Goal: Task Accomplishment & Management: Manage account settings

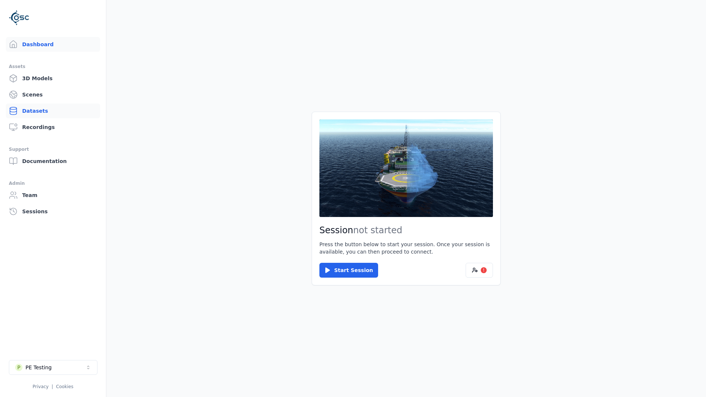
click at [49, 114] on link "Datasets" at bounding box center [53, 110] width 94 height 15
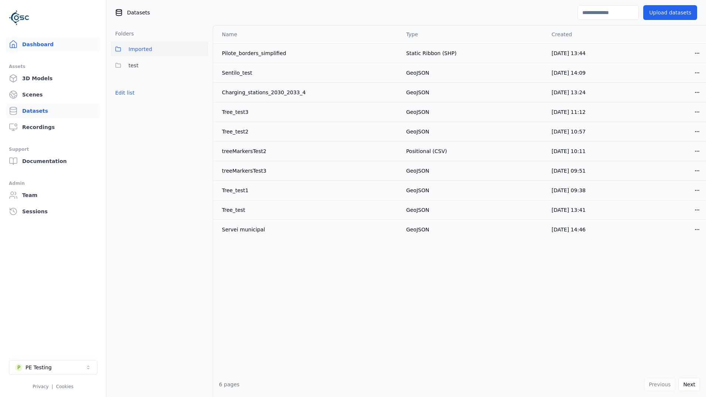
click at [39, 49] on link "Dashboard" at bounding box center [53, 44] width 94 height 15
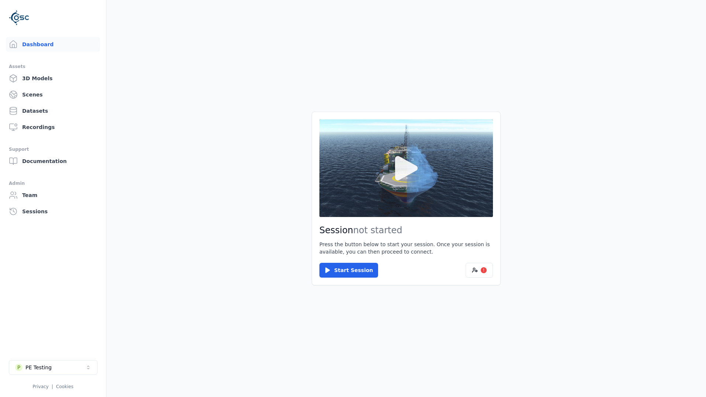
click at [415, 167] on icon at bounding box center [406, 168] width 23 height 24
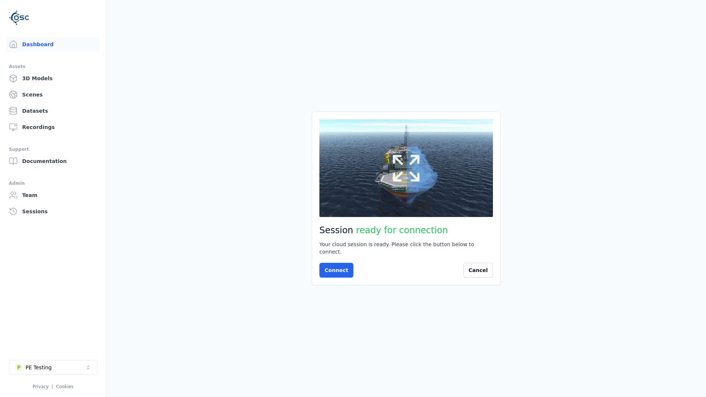
click at [420, 185] on icon at bounding box center [406, 167] width 35 height 35
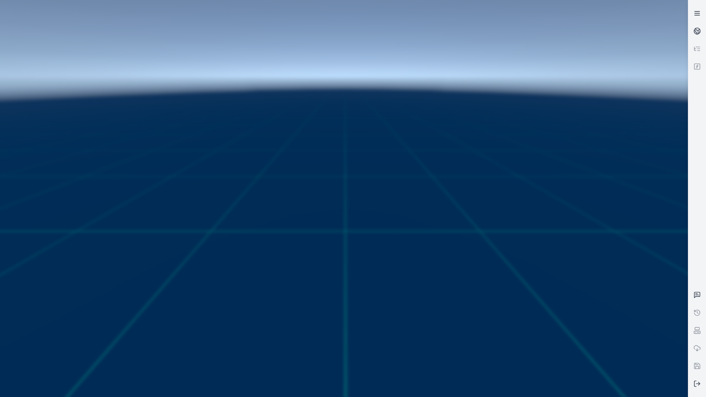
click at [693, 17] on link at bounding box center [697, 13] width 18 height 18
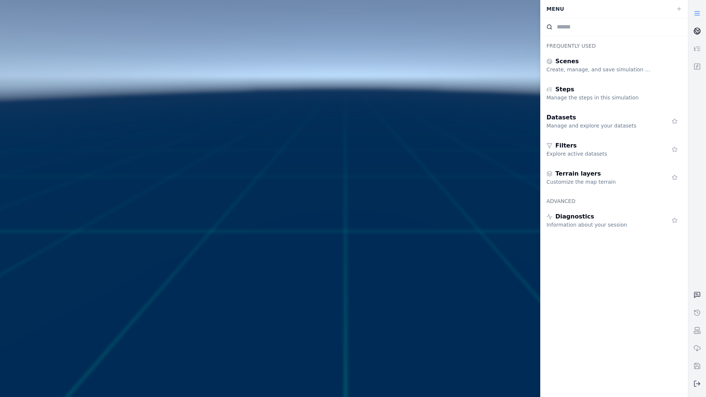
click at [703, 30] on link at bounding box center [697, 31] width 18 height 18
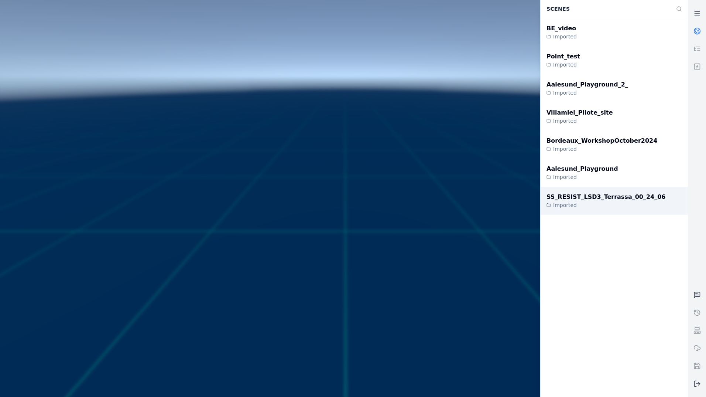
click at [615, 201] on div "SS_RESIST_LSD3_Terrassa_00_24_06" at bounding box center [606, 196] width 119 height 9
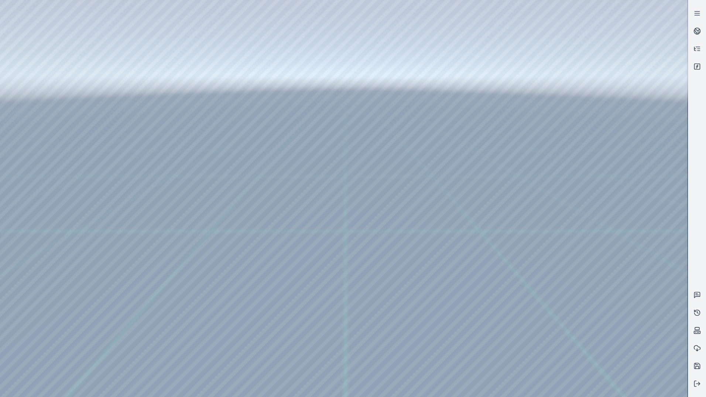
drag, startPoint x: 506, startPoint y: 154, endPoint x: 481, endPoint y: 158, distance: 25.1
click at [44, 37] on div at bounding box center [344, 198] width 688 height 397
click at [49, 72] on div at bounding box center [344, 198] width 688 height 397
click at [47, 273] on div at bounding box center [344, 198] width 688 height 397
click at [192, 199] on div at bounding box center [344, 198] width 688 height 397
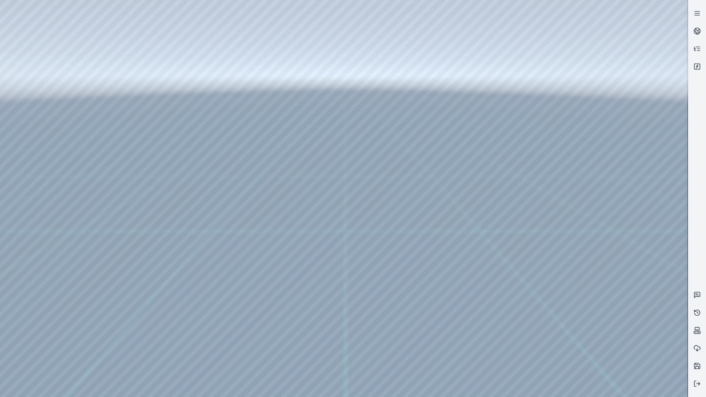
click at [196, 151] on div at bounding box center [344, 198] width 688 height 397
click at [48, 114] on div at bounding box center [344, 198] width 688 height 397
click at [46, 85] on div at bounding box center [344, 198] width 688 height 397
click at [184, 24] on div at bounding box center [344, 198] width 688 height 397
click at [196, 26] on div at bounding box center [344, 198] width 688 height 397
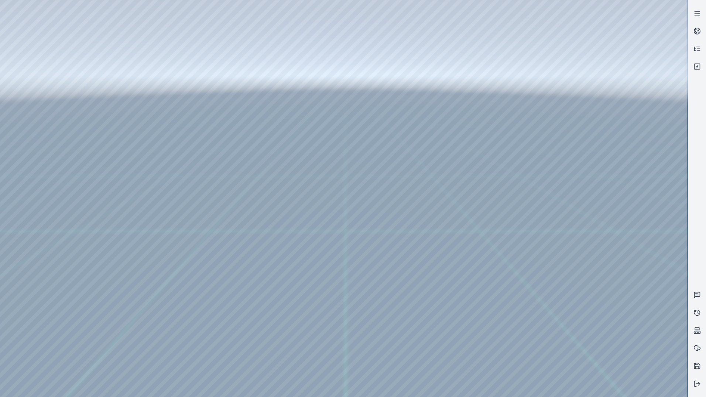
click at [137, 58] on div at bounding box center [344, 198] width 688 height 397
click at [607, 292] on div at bounding box center [344, 198] width 688 height 397
click at [618, 311] on div at bounding box center [344, 198] width 688 height 397
click at [620, 349] on div at bounding box center [344, 198] width 688 height 397
click at [624, 366] on div at bounding box center [344, 198] width 688 height 397
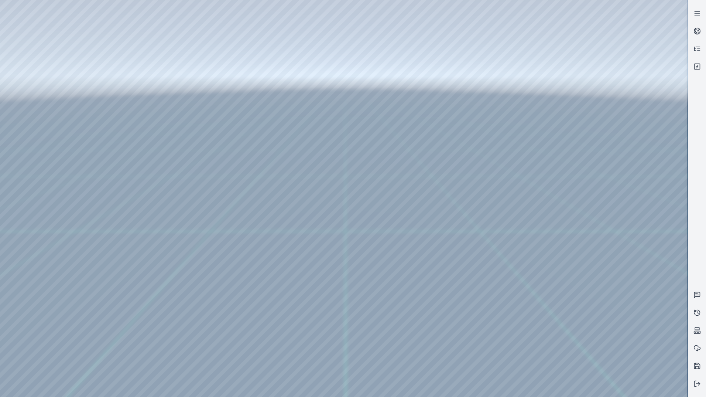
click at [130, 73] on div at bounding box center [344, 198] width 688 height 397
click at [149, 56] on div at bounding box center [344, 198] width 688 height 397
click at [640, 260] on div at bounding box center [344, 198] width 688 height 397
click at [139, 27] on div at bounding box center [344, 198] width 688 height 397
click at [138, 59] on div at bounding box center [344, 198] width 688 height 397
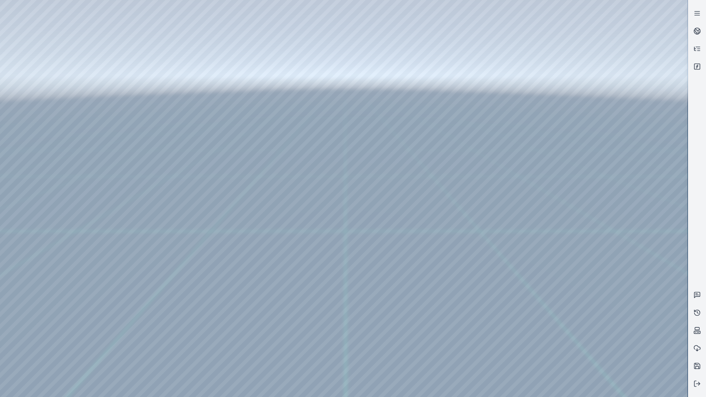
click at [630, 336] on div at bounding box center [344, 198] width 688 height 397
click at [384, 264] on div at bounding box center [344, 198] width 688 height 397
click at [134, 59] on div at bounding box center [344, 198] width 688 height 397
click at [130, 71] on div at bounding box center [344, 198] width 688 height 397
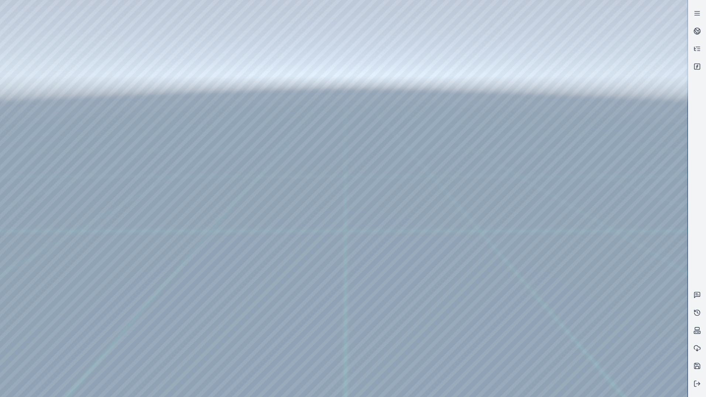
click at [123, 63] on div at bounding box center [344, 198] width 688 height 397
click at [52, 86] on div at bounding box center [344, 198] width 688 height 397
click at [51, 86] on div at bounding box center [344, 198] width 688 height 397
click at [154, 28] on div at bounding box center [344, 198] width 688 height 397
click at [143, 59] on div at bounding box center [344, 198] width 688 height 397
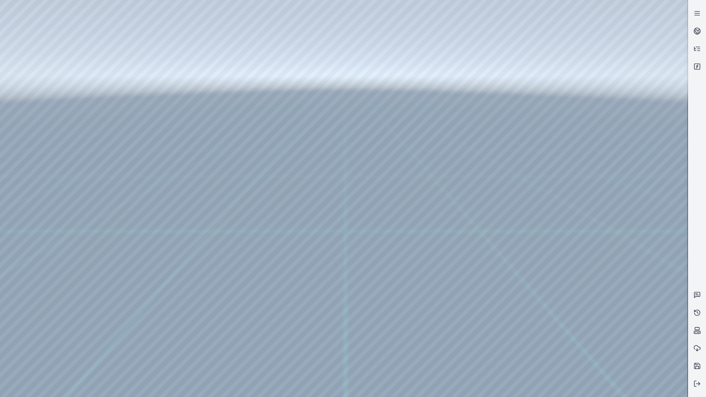
click at [586, 259] on div at bounding box center [344, 198] width 688 height 397
click at [602, 109] on div at bounding box center [344, 198] width 688 height 397
click at [604, 100] on div at bounding box center [344, 198] width 688 height 397
click at [631, 115] on div at bounding box center [344, 198] width 688 height 397
click at [617, 254] on div at bounding box center [344, 198] width 688 height 397
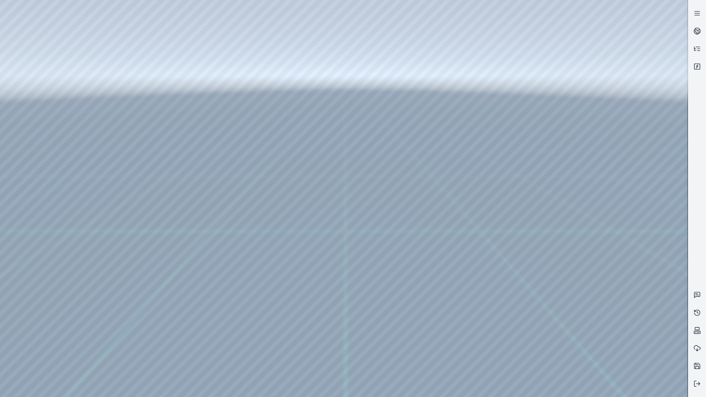
click at [618, 261] on div at bounding box center [344, 198] width 688 height 397
click at [650, 297] on div at bounding box center [344, 198] width 688 height 397
click at [631, 258] on div at bounding box center [344, 198] width 688 height 397
click at [629, 261] on div at bounding box center [344, 198] width 688 height 397
click at [617, 263] on div at bounding box center [344, 198] width 688 height 397
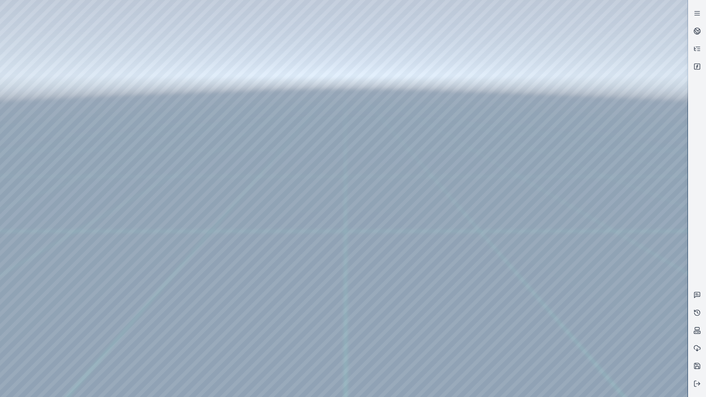
click at [617, 263] on div at bounding box center [344, 198] width 688 height 397
click at [598, 261] on div at bounding box center [344, 198] width 688 height 397
click at [385, 338] on div at bounding box center [344, 198] width 688 height 397
click at [140, 26] on div at bounding box center [344, 198] width 688 height 397
click at [192, 24] on div at bounding box center [344, 198] width 688 height 397
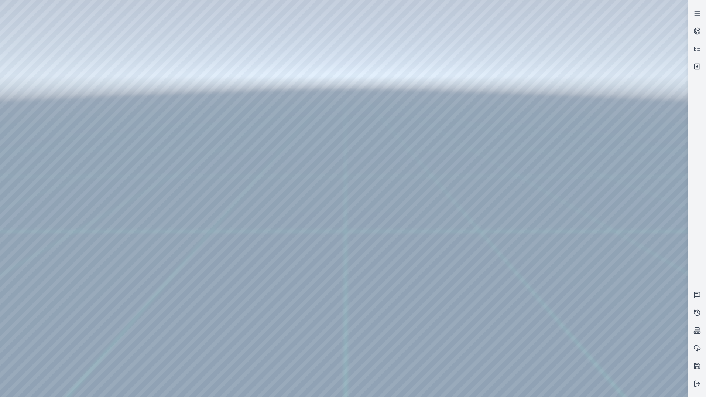
click at [197, 23] on div at bounding box center [344, 198] width 688 height 397
click at [156, 26] on div at bounding box center [344, 198] width 688 height 397
click at [139, 62] on div at bounding box center [344, 198] width 688 height 397
click at [614, 323] on div at bounding box center [344, 198] width 688 height 397
click at [201, 27] on div at bounding box center [344, 198] width 688 height 397
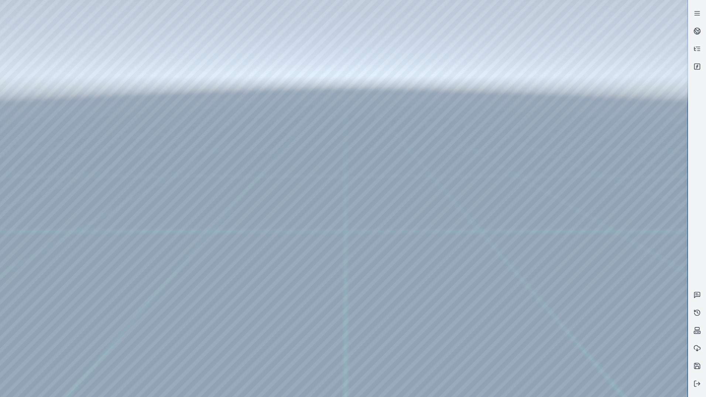
drag, startPoint x: 35, startPoint y: 54, endPoint x: 37, endPoint y: 48, distance: 5.7
click at [35, 54] on div at bounding box center [344, 198] width 688 height 397
click at [39, 37] on div at bounding box center [344, 198] width 688 height 397
click at [46, 71] on div at bounding box center [344, 198] width 688 height 397
click at [192, 218] on div at bounding box center [344, 198] width 688 height 397
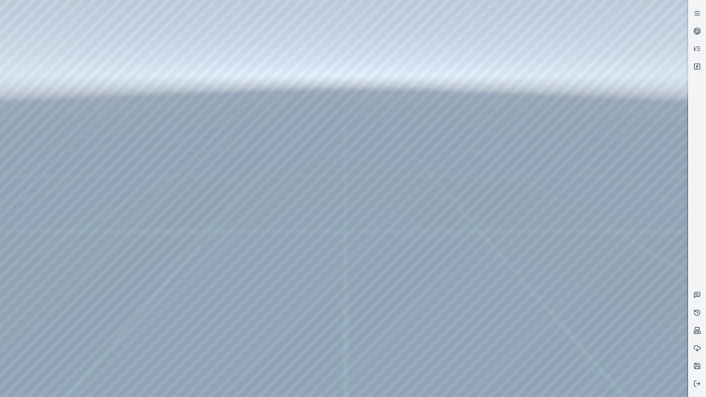
click at [193, 218] on div at bounding box center [344, 198] width 688 height 397
click at [45, 117] on div at bounding box center [344, 198] width 688 height 397
click at [48, 85] on div at bounding box center [344, 198] width 688 height 397
click at [198, 21] on div at bounding box center [344, 198] width 688 height 397
click at [136, 62] on div at bounding box center [344, 198] width 688 height 397
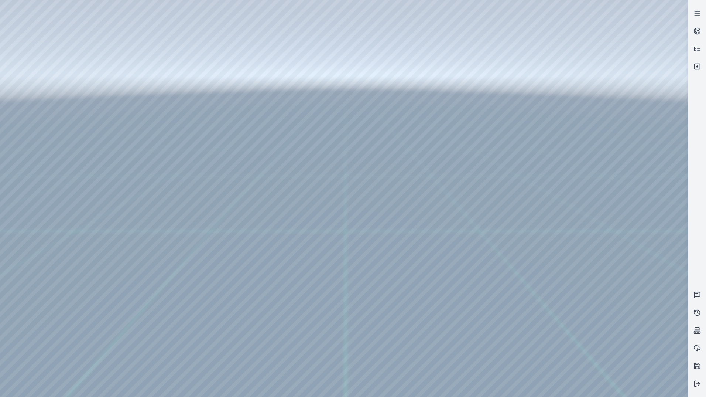
click at [621, 317] on div at bounding box center [344, 198] width 688 height 397
click at [597, 315] on div at bounding box center [344, 198] width 688 height 397
click at [94, 28] on div at bounding box center [344, 198] width 688 height 397
click at [697, 29] on icon at bounding box center [697, 30] width 7 height 7
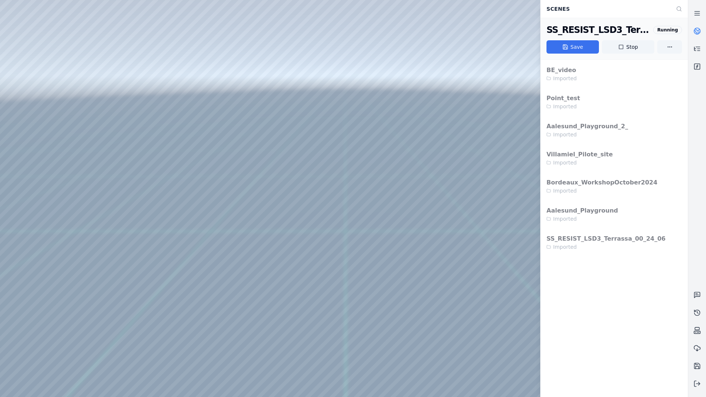
click at [567, 45] on icon at bounding box center [565, 47] width 6 height 6
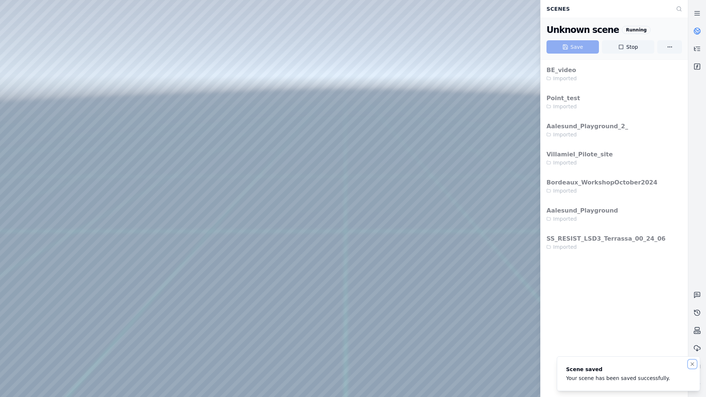
click at [694, 363] on icon "Notifications (F8)" at bounding box center [692, 363] width 3 height 3
click at [697, 384] on icon at bounding box center [697, 383] width 7 height 7
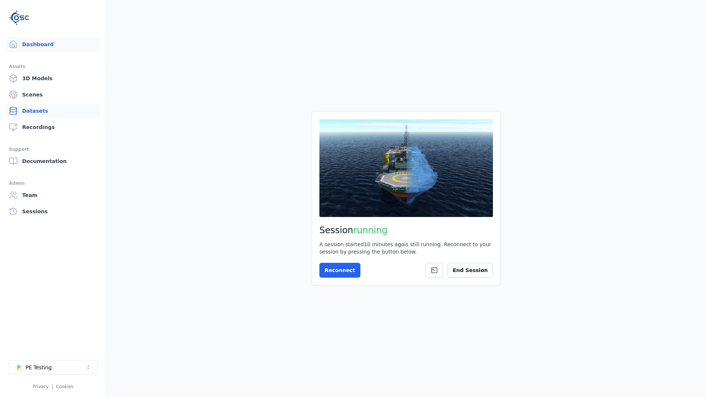
click at [52, 112] on link "Datasets" at bounding box center [53, 110] width 94 height 15
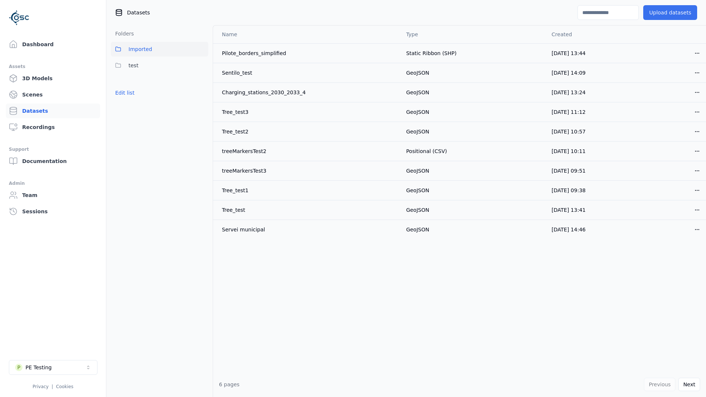
click at [682, 12] on button "Upload datasets" at bounding box center [670, 12] width 54 height 15
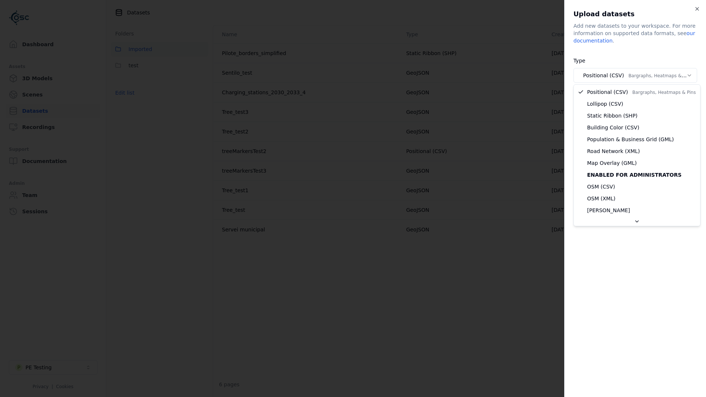
click at [650, 75] on body "Support Dashboard Assets 3D Models Scenes Datasets Recordings Support Documenta…" at bounding box center [353, 198] width 706 height 397
select select "*****"
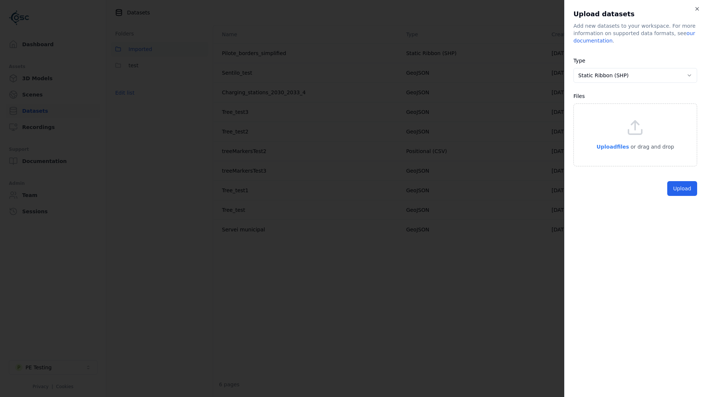
click at [620, 149] on span "Upload files" at bounding box center [612, 147] width 32 height 6
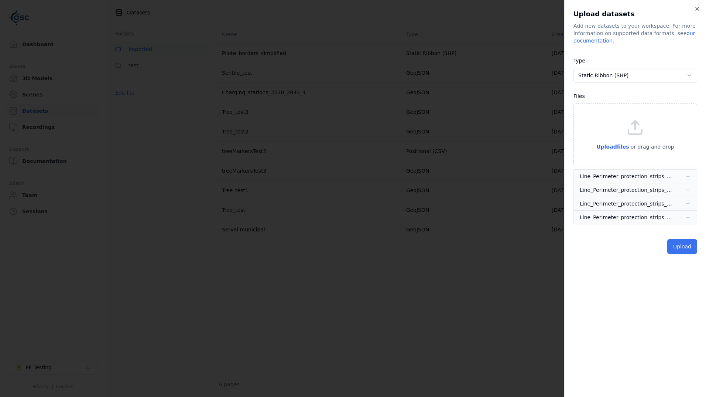
click at [684, 249] on button "Upload" at bounding box center [682, 246] width 30 height 15
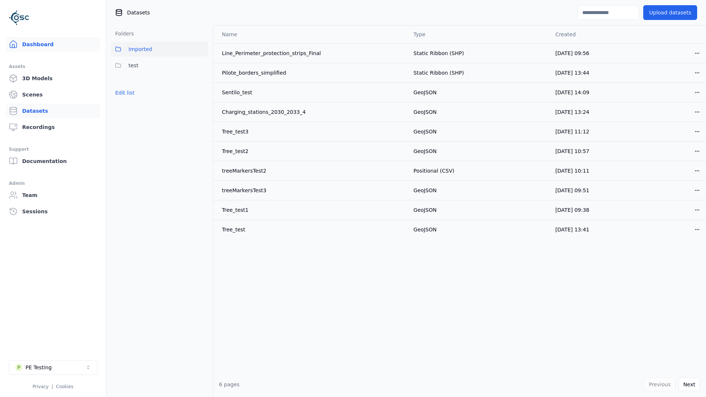
click at [61, 47] on link "Dashboard" at bounding box center [53, 44] width 94 height 15
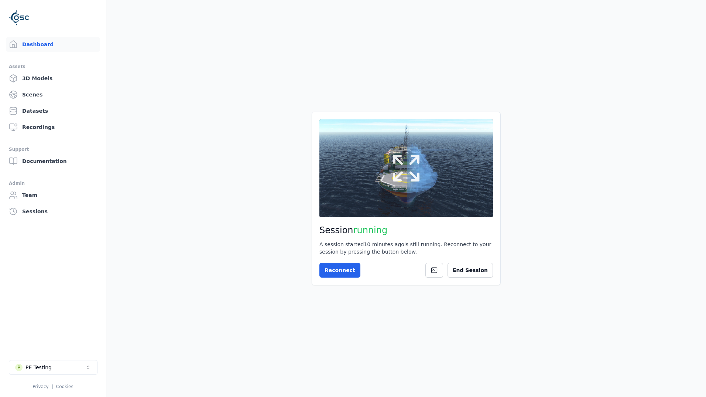
click at [431, 179] on button at bounding box center [406, 167] width 174 height 97
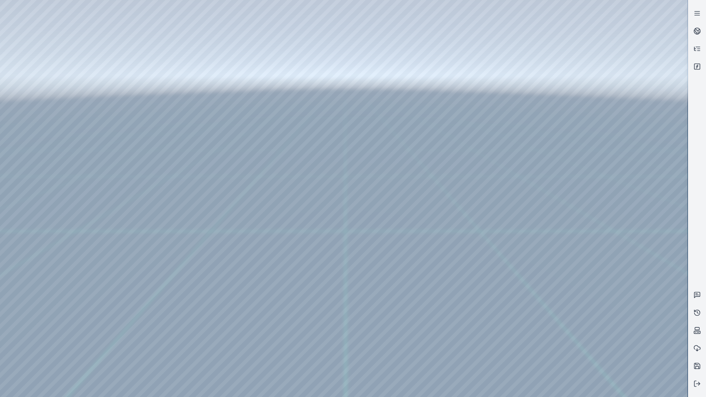
click at [35, 45] on div at bounding box center [344, 198] width 688 height 397
click at [49, 81] on div at bounding box center [344, 198] width 688 height 397
click at [168, 47] on div at bounding box center [344, 198] width 688 height 397
click at [116, 65] on div at bounding box center [344, 198] width 688 height 397
click at [110, 81] on div at bounding box center [344, 198] width 688 height 397
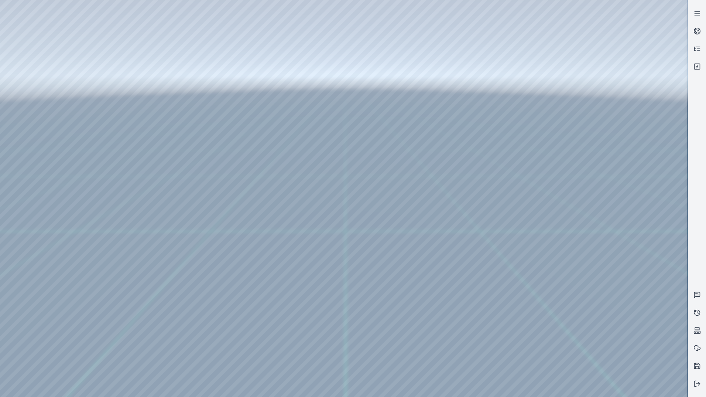
click at [39, 70] on div at bounding box center [344, 198] width 688 height 397
click at [40, 81] on div at bounding box center [344, 198] width 688 height 397
click at [114, 81] on div at bounding box center [344, 198] width 688 height 397
click at [56, 71] on div at bounding box center [344, 198] width 688 height 397
click at [50, 83] on div at bounding box center [344, 198] width 688 height 397
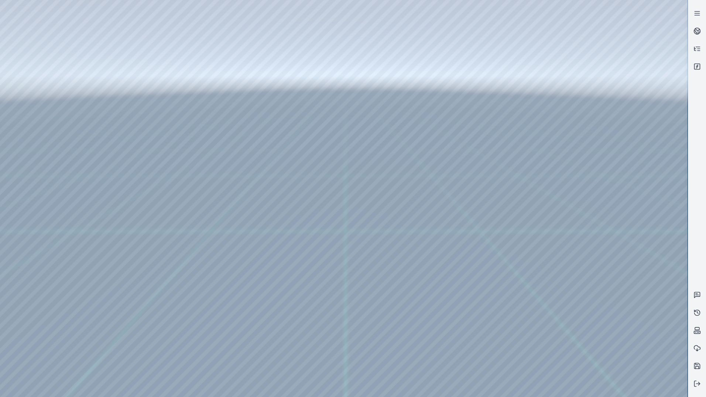
click at [178, 47] on div at bounding box center [344, 198] width 688 height 397
click at [126, 79] on div at bounding box center [344, 198] width 688 height 397
click at [57, 72] on div at bounding box center [344, 198] width 688 height 397
click at [56, 81] on div at bounding box center [344, 198] width 688 height 397
click at [125, 80] on div at bounding box center [344, 198] width 688 height 397
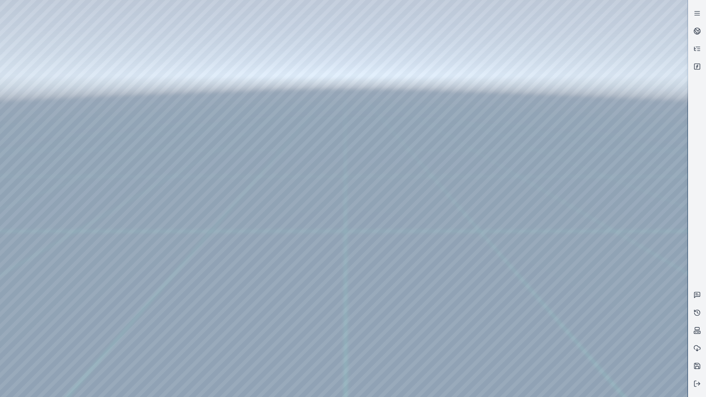
click at [127, 65] on div at bounding box center [344, 198] width 688 height 397
click at [113, 65] on div at bounding box center [344, 198] width 688 height 397
click at [112, 85] on div at bounding box center [344, 198] width 688 height 397
click at [38, 70] on div at bounding box center [344, 198] width 688 height 397
click at [84, 22] on div at bounding box center [344, 198] width 688 height 397
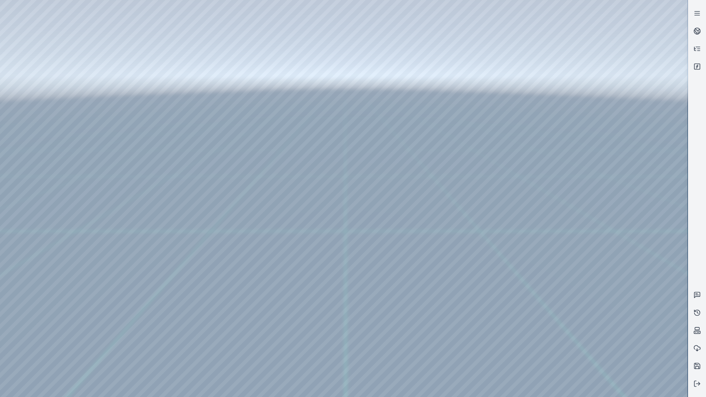
click at [89, 23] on div at bounding box center [344, 198] width 688 height 397
drag, startPoint x: 466, startPoint y: 268, endPoint x: 480, endPoint y: 278, distance: 17.0
click at [54, 69] on div at bounding box center [344, 198] width 688 height 397
click at [177, 215] on div at bounding box center [344, 198] width 688 height 397
click at [168, 223] on div at bounding box center [344, 198] width 688 height 397
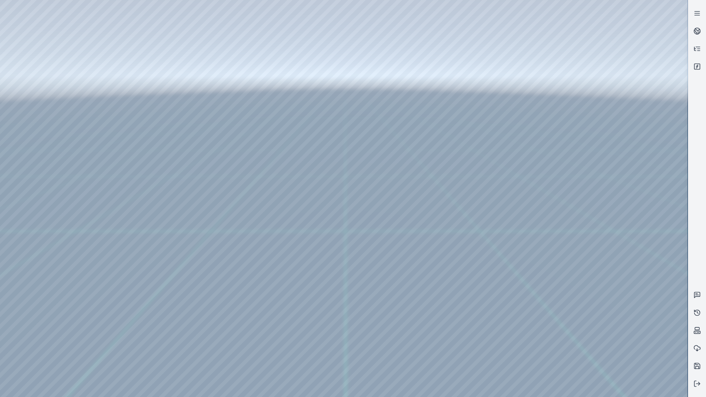
click at [261, 189] on div at bounding box center [344, 198] width 688 height 397
click at [273, 253] on div at bounding box center [344, 198] width 688 height 397
click at [420, 288] on div at bounding box center [344, 198] width 688 height 397
click at [267, 220] on div at bounding box center [344, 198] width 688 height 397
click at [330, 148] on div at bounding box center [344, 198] width 688 height 397
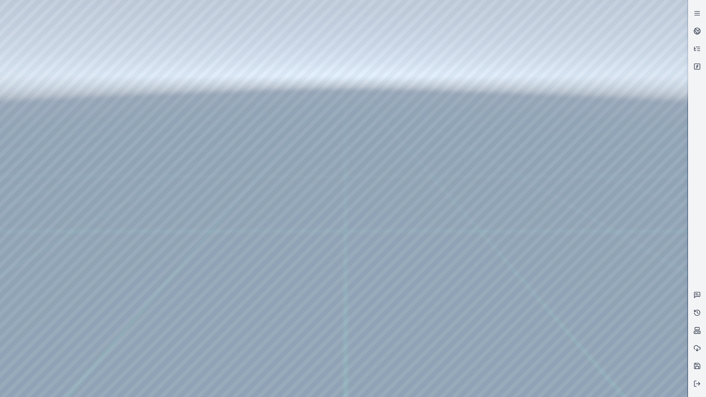
click at [330, 134] on div at bounding box center [344, 198] width 688 height 397
click at [336, 98] on div at bounding box center [344, 198] width 688 height 397
click at [90, 24] on div at bounding box center [344, 198] width 688 height 397
drag, startPoint x: 328, startPoint y: 10, endPoint x: 28, endPoint y: 14, distance: 299.5
click at [28, 14] on div at bounding box center [344, 198] width 688 height 397
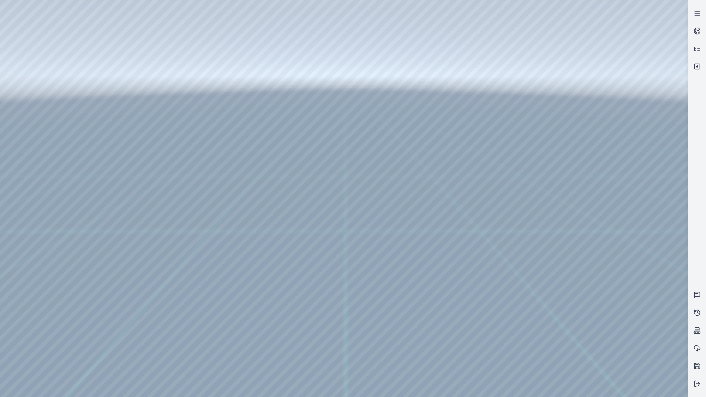
drag, startPoint x: 368, startPoint y: 189, endPoint x: 405, endPoint y: 218, distance: 47.4
drag, startPoint x: 467, startPoint y: 261, endPoint x: 441, endPoint y: 278, distance: 31.1
click at [699, 30] on icon at bounding box center [698, 29] width 4 height 3
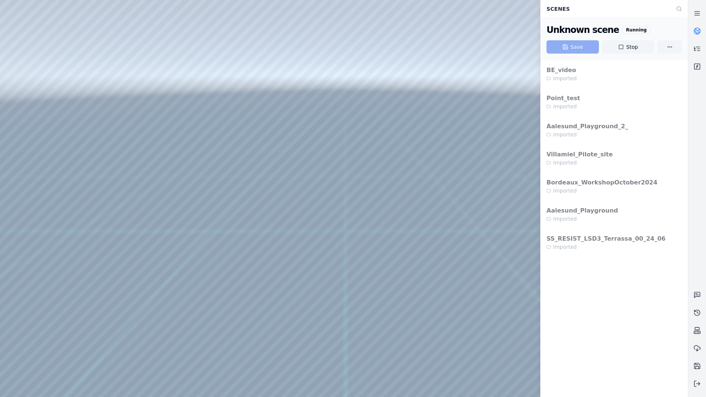
click at [390, 122] on div at bounding box center [344, 198] width 688 height 397
click at [39, 69] on div at bounding box center [344, 198] width 688 height 397
click at [178, 135] on div at bounding box center [344, 198] width 688 height 397
click at [168, 151] on div at bounding box center [344, 198] width 688 height 397
click at [272, 164] on div at bounding box center [344, 198] width 688 height 397
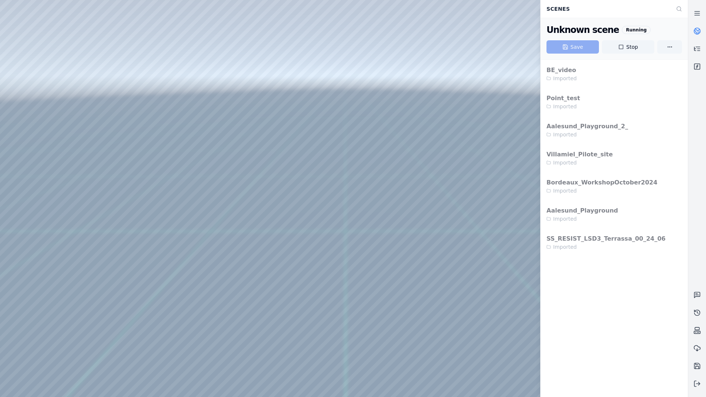
click at [336, 149] on div at bounding box center [344, 198] width 688 height 397
click at [342, 99] on div at bounding box center [344, 198] width 688 height 397
click at [175, 152] on div at bounding box center [344, 198] width 688 height 397
click at [168, 163] on div at bounding box center [344, 198] width 688 height 397
click at [272, 160] on div at bounding box center [344, 198] width 688 height 397
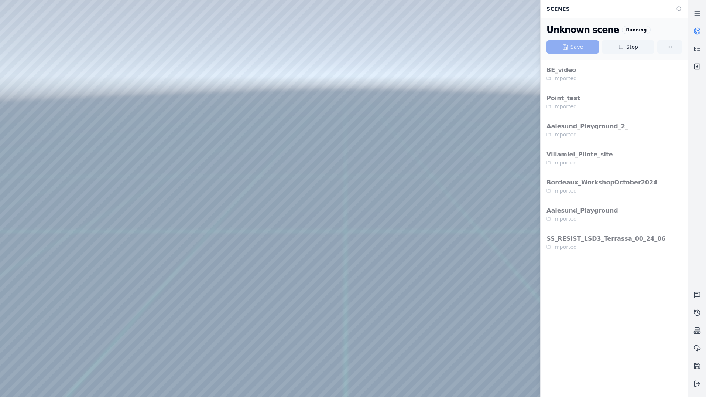
click at [284, 175] on div at bounding box center [344, 198] width 688 height 397
click at [339, 96] on div at bounding box center [344, 198] width 688 height 397
click at [177, 283] on div at bounding box center [344, 198] width 688 height 397
click at [174, 297] on div at bounding box center [344, 198] width 688 height 397
click at [278, 164] on div at bounding box center [344, 198] width 688 height 397
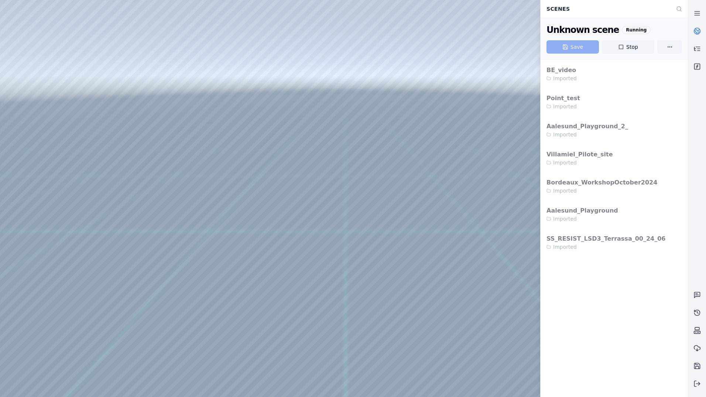
click at [335, 174] on div at bounding box center [344, 198] width 688 height 397
click at [336, 96] on div at bounding box center [344, 198] width 688 height 397
click at [177, 297] on div at bounding box center [344, 198] width 688 height 397
click at [166, 310] on div at bounding box center [344, 198] width 688 height 397
click at [268, 162] on div at bounding box center [344, 198] width 688 height 397
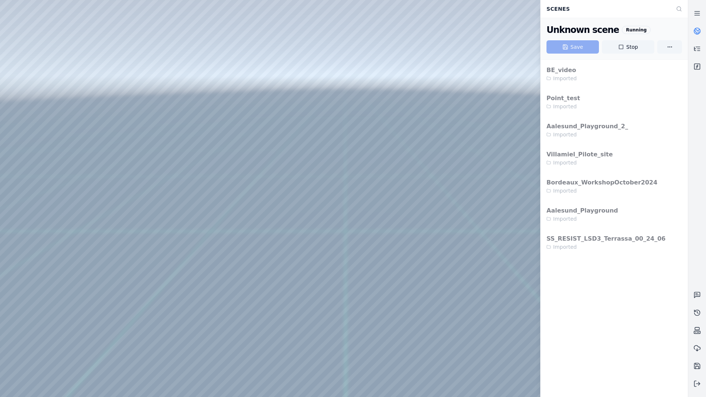
click at [340, 150] on div at bounding box center [344, 198] width 688 height 397
click at [337, 100] on div at bounding box center [344, 198] width 688 height 397
click at [89, 27] on div at bounding box center [344, 198] width 688 height 397
click at [696, 30] on icon at bounding box center [698, 29] width 4 height 3
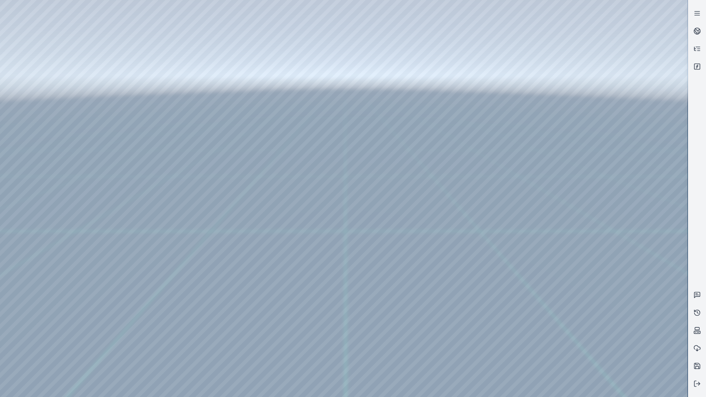
drag, startPoint x: 545, startPoint y: 162, endPoint x: 547, endPoint y: 143, distance: 18.6
drag, startPoint x: 518, startPoint y: 168, endPoint x: 591, endPoint y: 241, distance: 103.4
drag, startPoint x: 336, startPoint y: 198, endPoint x: 348, endPoint y: 233, distance: 37.1
drag, startPoint x: 348, startPoint y: 233, endPoint x: 340, endPoint y: 207, distance: 27.8
drag, startPoint x: 439, startPoint y: 251, endPoint x: 463, endPoint y: 201, distance: 55.3
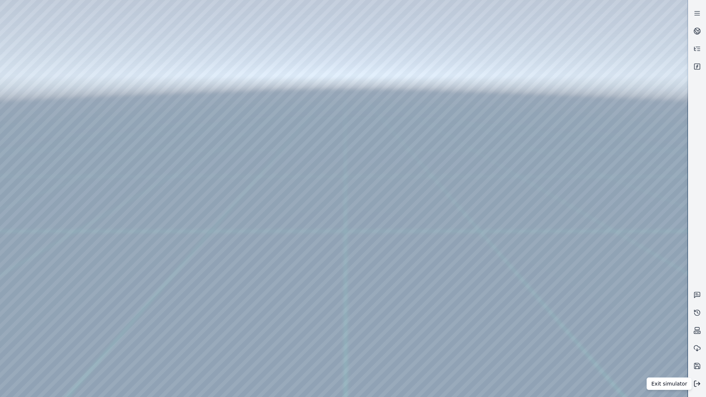
click at [697, 383] on icon at bounding box center [697, 383] width 7 height 7
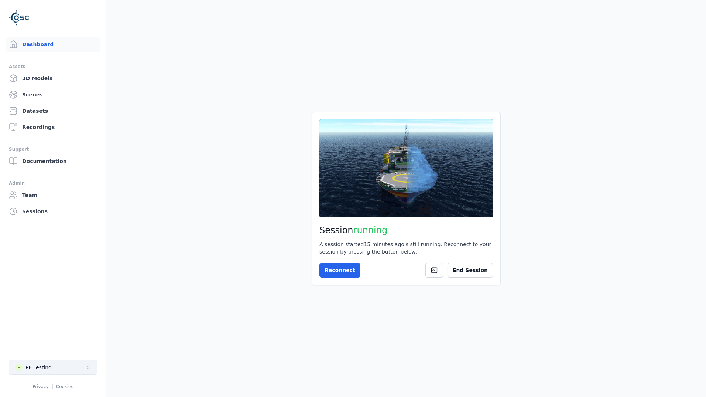
click at [57, 363] on button "P PE Testing" at bounding box center [53, 367] width 89 height 15
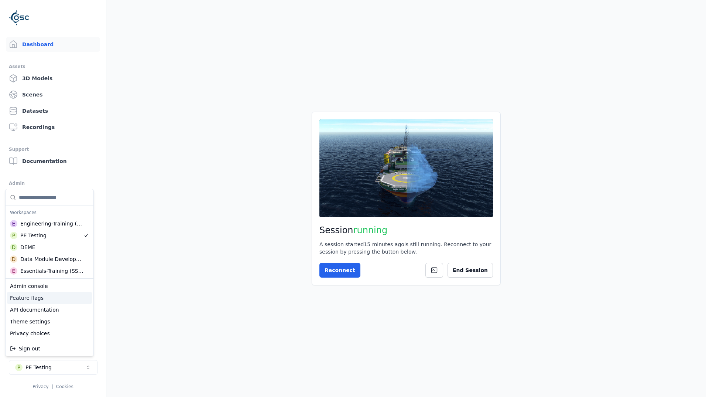
click at [43, 300] on div "Feature flags" at bounding box center [49, 298] width 85 height 12
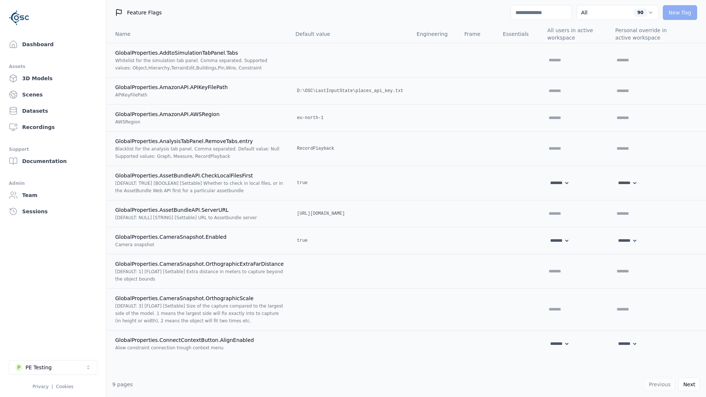
click at [528, 8] on input at bounding box center [541, 12] width 61 height 15
type input "**"
select select "*****"
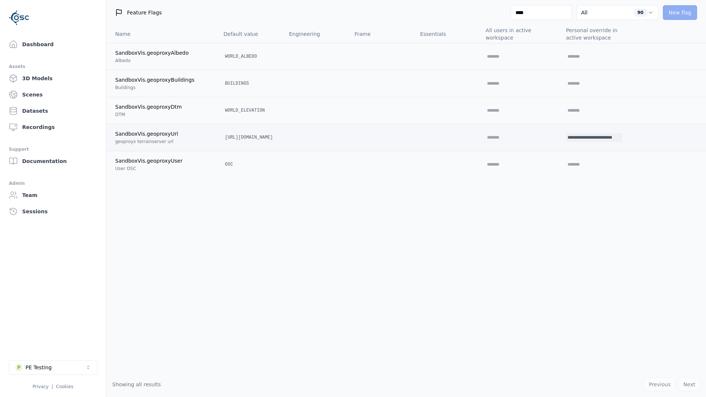
type input "****"
drag, startPoint x: 562, startPoint y: 136, endPoint x: 631, endPoint y: 134, distance: 69.5
click at [629, 134] on td "**********" at bounding box center [597, 137] width 90 height 27
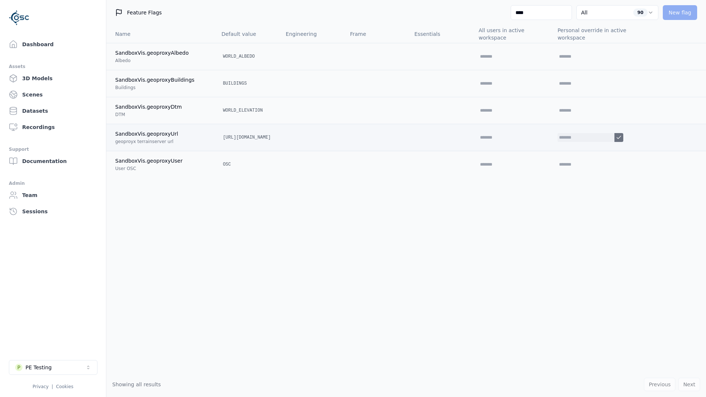
click at [622, 139] on icon at bounding box center [619, 137] width 6 height 6
click at [45, 36] on div "Dashboard Assets 3D Models Scenes Datasets Recordings Support Documentation Adm…" at bounding box center [53, 198] width 106 height 397
click at [44, 43] on link "Dashboard" at bounding box center [53, 44] width 94 height 15
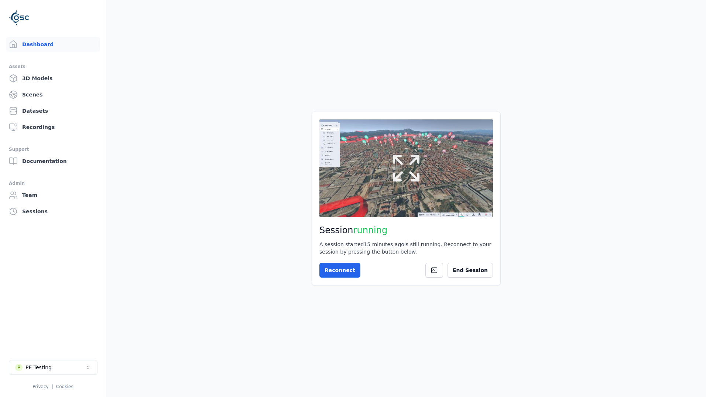
click at [420, 171] on icon at bounding box center [406, 167] width 35 height 35
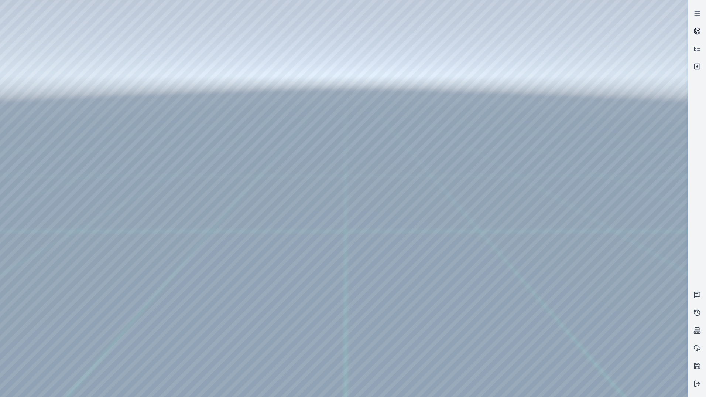
click at [701, 28] on link at bounding box center [697, 31] width 18 height 18
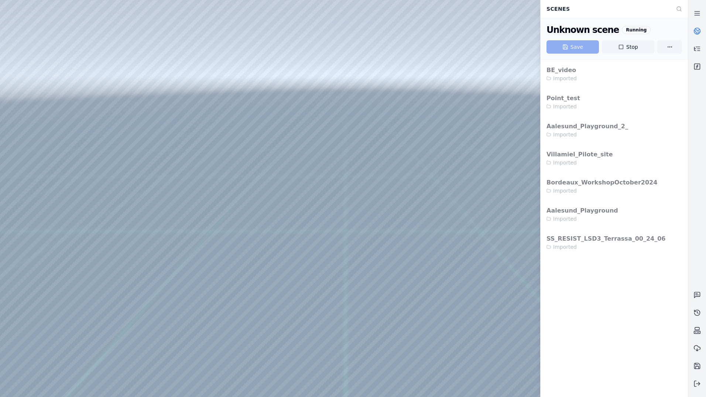
click at [701, 28] on link at bounding box center [697, 31] width 18 height 18
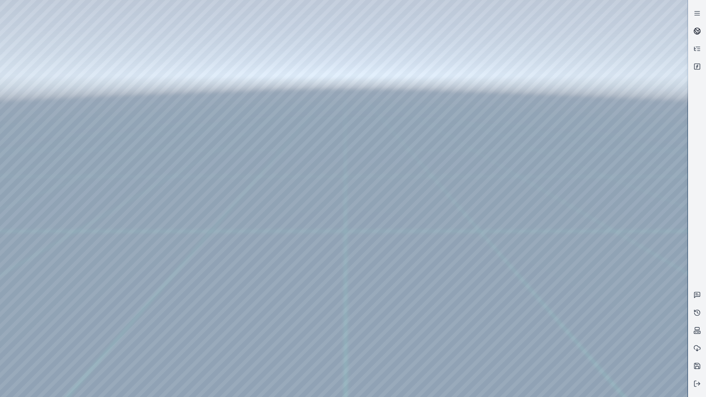
click at [700, 29] on icon at bounding box center [697, 30] width 7 height 7
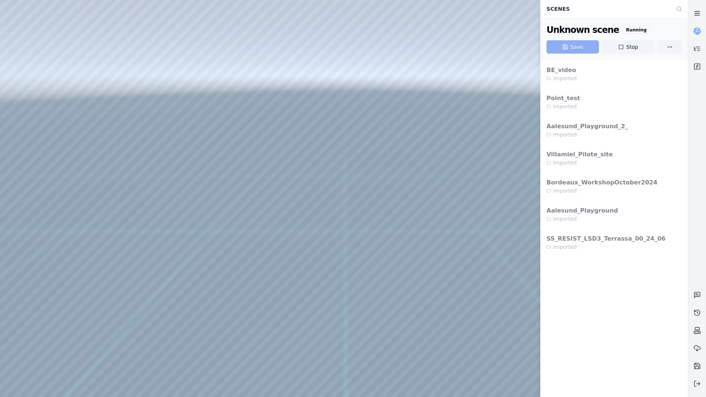
click at [702, 15] on link at bounding box center [697, 13] width 18 height 18
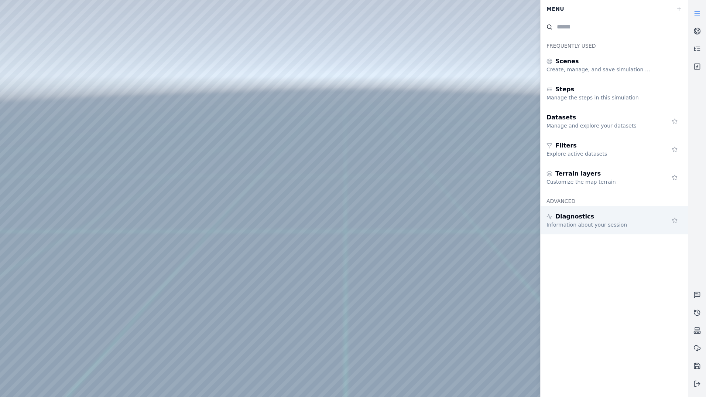
click at [607, 224] on div "Information about your session" at bounding box center [600, 224] width 106 height 7
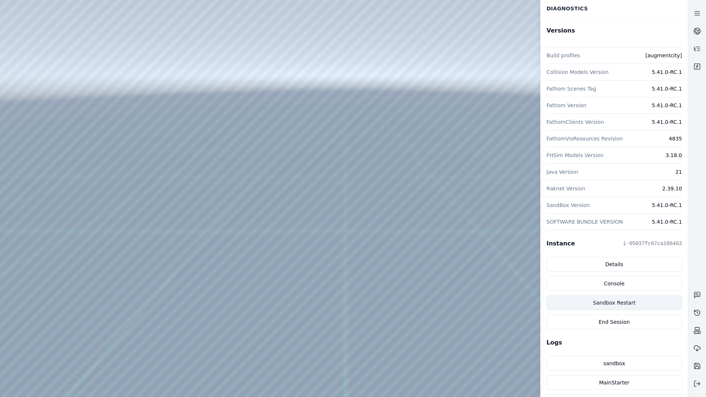
click at [635, 304] on button "Sandbox Restart" at bounding box center [615, 302] width 136 height 15
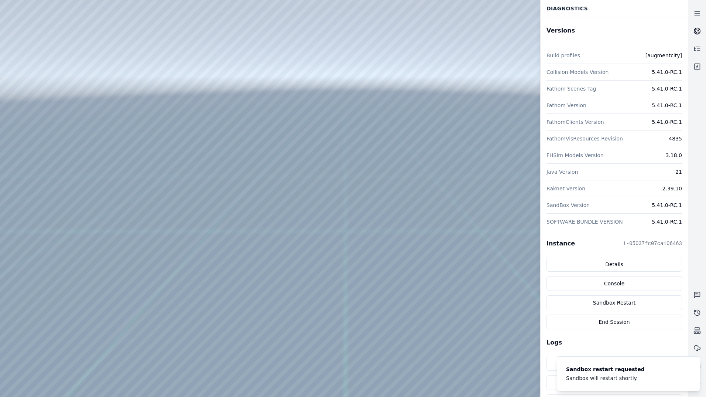
click at [701, 30] on icon at bounding box center [697, 30] width 7 height 7
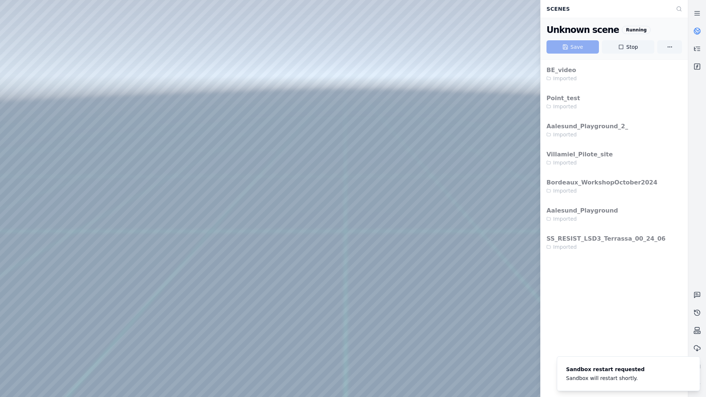
click at [701, 30] on icon at bounding box center [697, 30] width 7 height 7
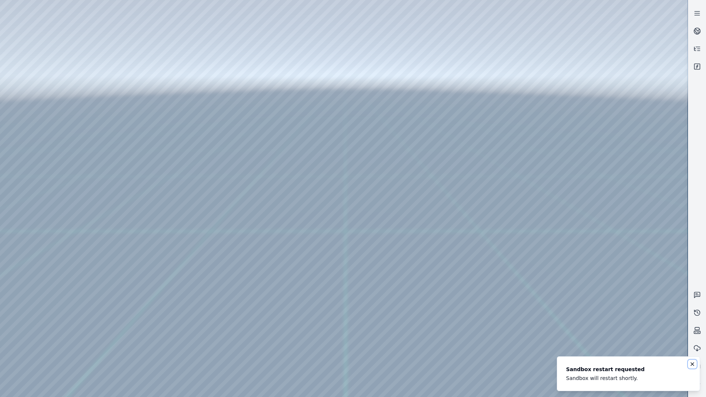
click at [694, 363] on icon "Notifications (F8)" at bounding box center [692, 364] width 6 height 6
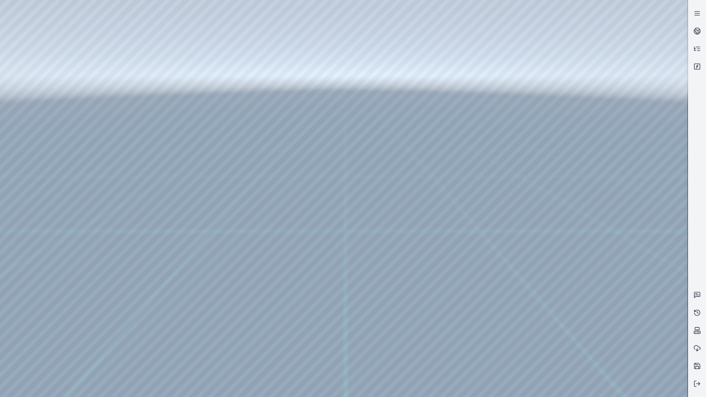
drag, startPoint x: 408, startPoint y: 242, endPoint x: 399, endPoint y: 253, distance: 14.7
drag, startPoint x: 479, startPoint y: 226, endPoint x: 311, endPoint y: 229, distance: 168.1
click at [698, 383] on line at bounding box center [698, 383] width 4 height 0
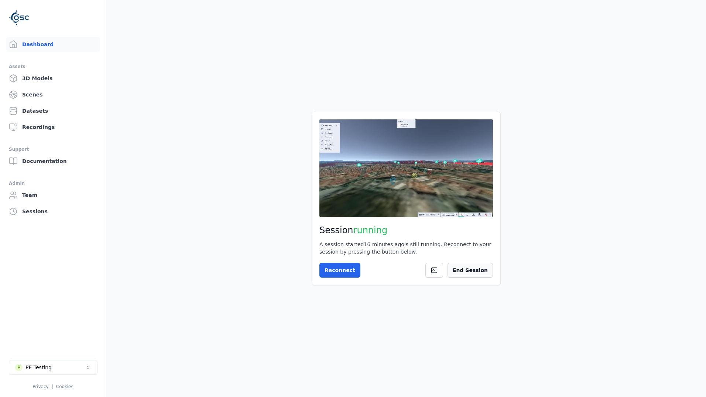
click at [472, 269] on button "End Session" at bounding box center [470, 270] width 45 height 15
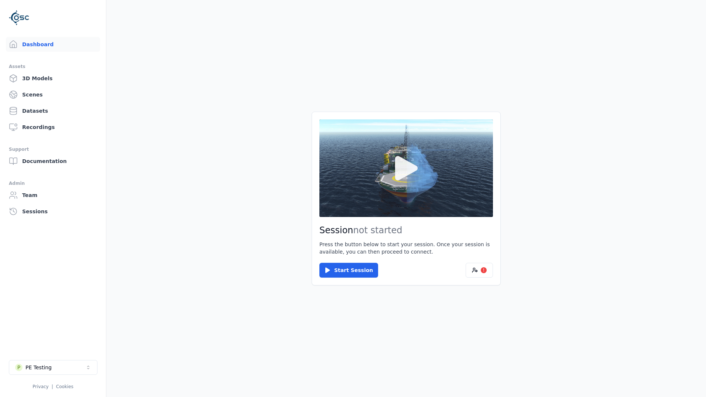
click at [402, 178] on icon at bounding box center [406, 168] width 23 height 24
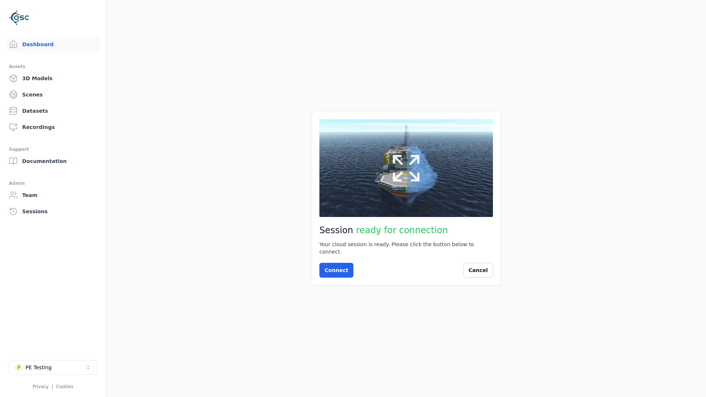
click at [442, 172] on button at bounding box center [406, 167] width 174 height 97
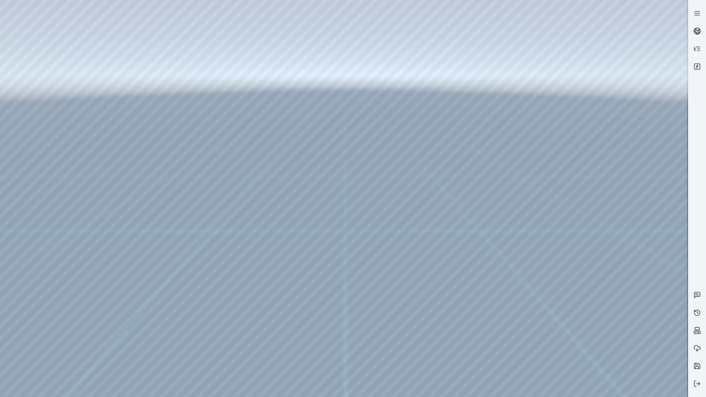
click at [692, 29] on link at bounding box center [697, 31] width 18 height 18
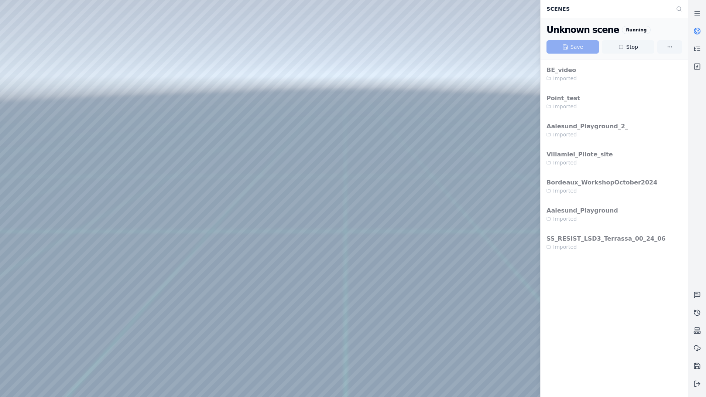
click at [628, 51] on button "Stop" at bounding box center [628, 46] width 52 height 13
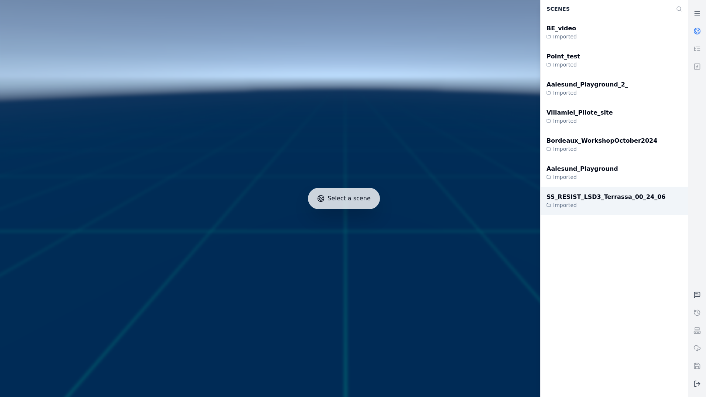
click at [610, 205] on div "Imported" at bounding box center [606, 204] width 119 height 7
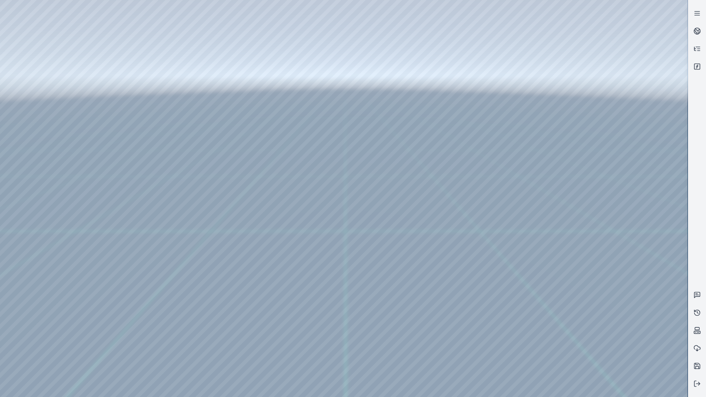
drag, startPoint x: 447, startPoint y: 133, endPoint x: 439, endPoint y: 157, distance: 25.1
click at [36, 41] on div at bounding box center [344, 198] width 688 height 397
click at [37, 68] on div at bounding box center [344, 198] width 688 height 397
click at [175, 318] on div at bounding box center [344, 198] width 688 height 397
click at [170, 325] on div at bounding box center [344, 198] width 688 height 397
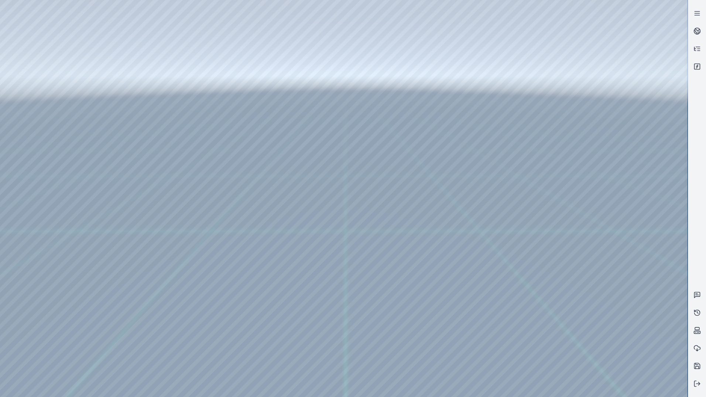
click at [283, 160] on div at bounding box center [344, 198] width 688 height 397
click at [377, 175] on div at bounding box center [344, 198] width 688 height 397
click at [549, 269] on div at bounding box center [344, 198] width 688 height 397
click at [338, 98] on div at bounding box center [344, 198] width 688 height 397
click at [174, 331] on div at bounding box center [344, 198] width 688 height 397
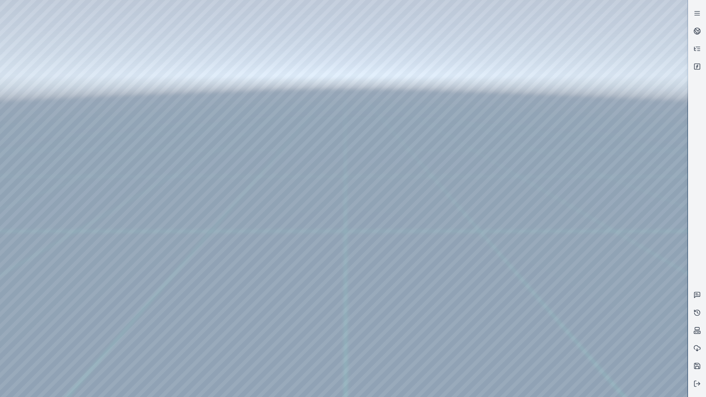
click at [165, 342] on div at bounding box center [344, 198] width 688 height 397
click at [274, 159] on div at bounding box center [344, 198] width 688 height 397
click at [338, 174] on div at bounding box center [344, 198] width 688 height 397
click at [337, 97] on div at bounding box center [344, 198] width 688 height 397
click at [176, 184] on div at bounding box center [344, 198] width 688 height 397
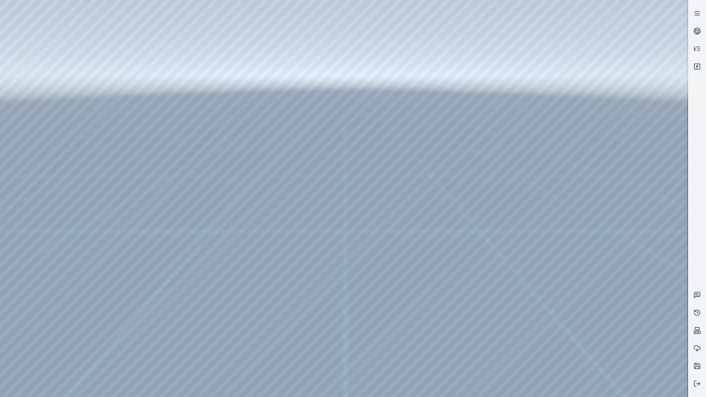
click at [163, 196] on div at bounding box center [344, 198] width 688 height 397
click at [267, 157] on div at bounding box center [344, 198] width 688 height 397
click at [316, 117] on div at bounding box center [344, 198] width 688 height 397
click at [172, 170] on div at bounding box center [344, 198] width 688 height 397
click at [160, 181] on div at bounding box center [344, 198] width 688 height 397
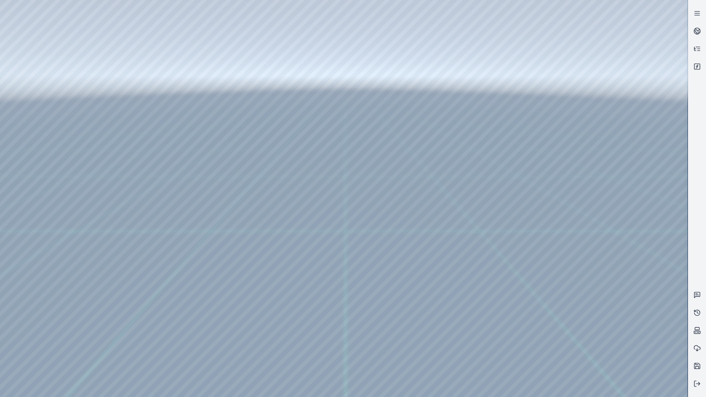
click at [266, 159] on div at bounding box center [344, 198] width 688 height 397
click at [294, 124] on div at bounding box center [344, 198] width 688 height 397
click at [339, 96] on div at bounding box center [344, 198] width 688 height 397
drag, startPoint x: 448, startPoint y: 251, endPoint x: 418, endPoint y: 243, distance: 31.4
click at [196, 170] on div at bounding box center [344, 198] width 688 height 397
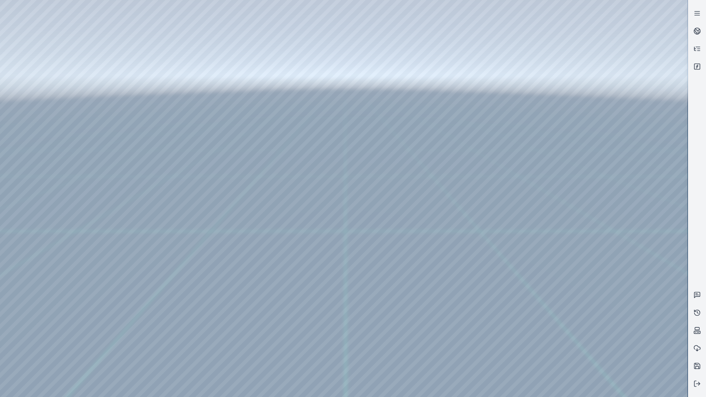
click at [196, 170] on div at bounding box center [344, 198] width 688 height 397
drag, startPoint x: 417, startPoint y: 292, endPoint x: 449, endPoint y: 286, distance: 32.4
click at [189, 183] on div at bounding box center [344, 198] width 688 height 397
click at [189, 168] on div at bounding box center [344, 198] width 688 height 397
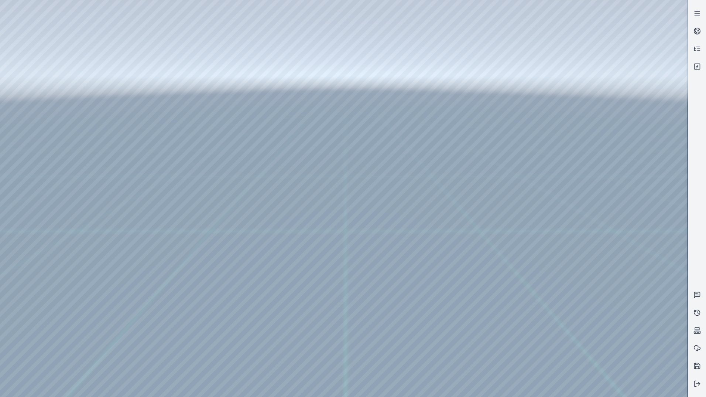
click at [190, 168] on div at bounding box center [344, 198] width 688 height 397
click at [191, 313] on div at bounding box center [344, 198] width 688 height 397
click at [47, 85] on div at bounding box center [344, 198] width 688 height 397
click at [130, 76] on div at bounding box center [344, 198] width 688 height 397
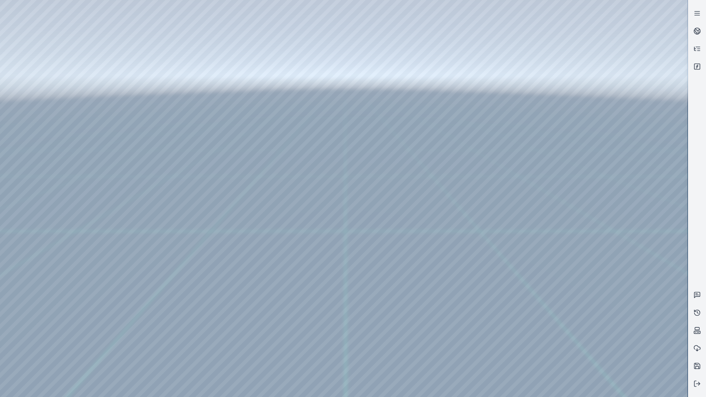
click at [131, 66] on div at bounding box center [344, 198] width 688 height 397
click at [119, 67] on div at bounding box center [344, 198] width 688 height 397
click at [110, 84] on div at bounding box center [344, 198] width 688 height 397
click at [48, 70] on div at bounding box center [344, 198] width 688 height 397
click at [188, 135] on div at bounding box center [344, 198] width 688 height 397
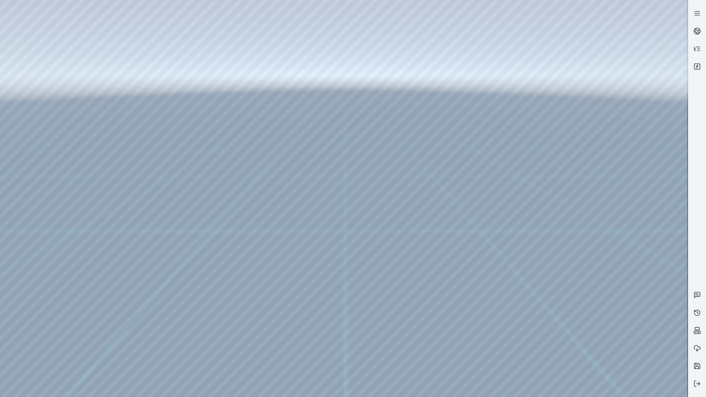
click at [189, 135] on div at bounding box center [344, 198] width 688 height 397
click at [188, 135] on div at bounding box center [344, 198] width 688 height 397
click at [172, 138] on div at bounding box center [344, 198] width 688 height 397
click at [167, 146] on div at bounding box center [344, 198] width 688 height 397
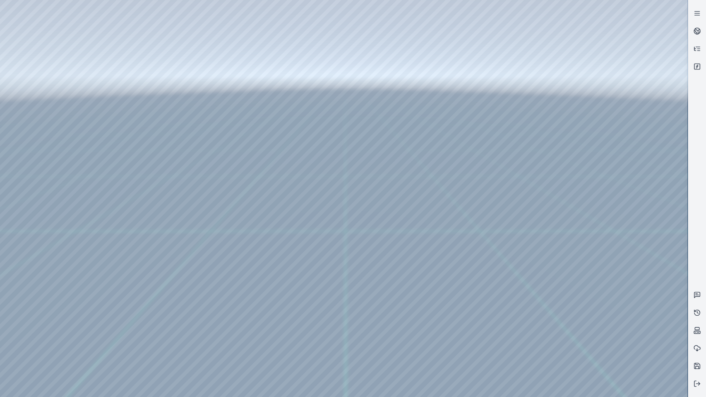
click at [336, 95] on div at bounding box center [344, 198] width 688 height 397
drag, startPoint x: 521, startPoint y: 232, endPoint x: 508, endPoint y: 227, distance: 13.3
click at [697, 30] on icon at bounding box center [698, 29] width 4 height 3
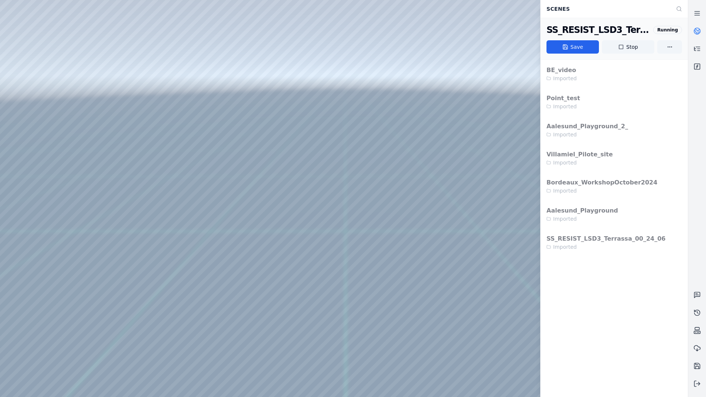
click at [698, 30] on icon at bounding box center [697, 30] width 7 height 7
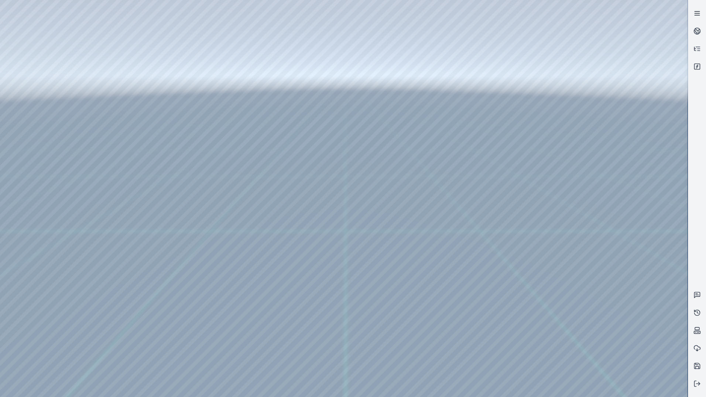
click at [699, 19] on link at bounding box center [697, 13] width 18 height 18
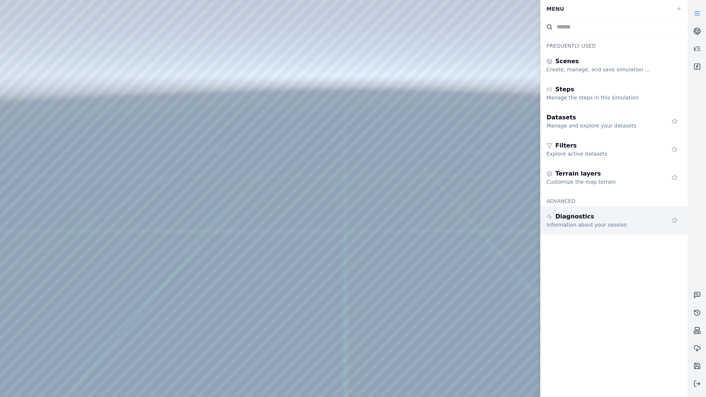
click at [607, 222] on div "Information about your session" at bounding box center [600, 224] width 106 height 7
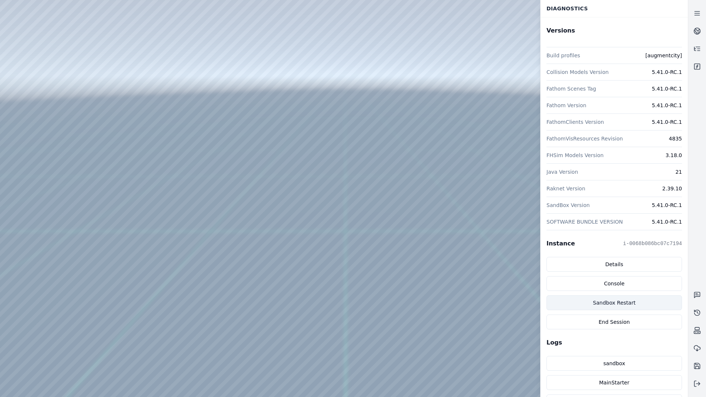
click at [622, 304] on button "Sandbox Restart" at bounding box center [615, 302] width 136 height 15
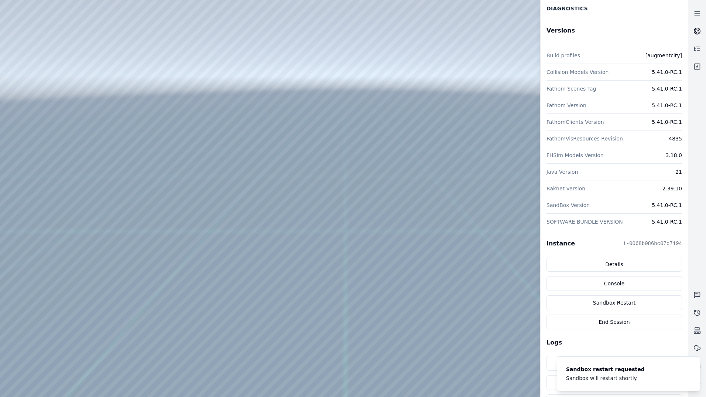
click at [692, 29] on link at bounding box center [697, 31] width 18 height 18
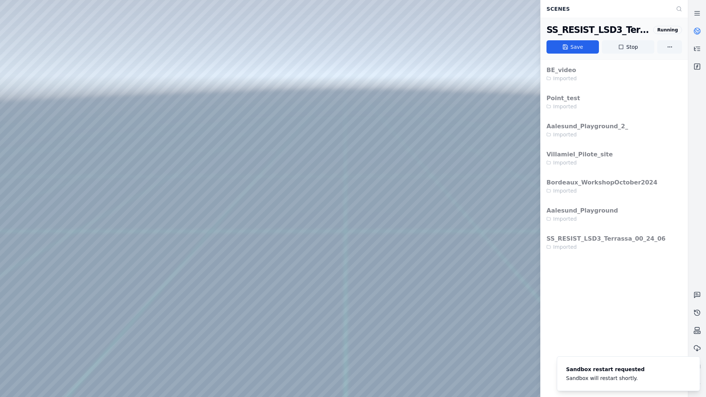
click at [702, 28] on link at bounding box center [697, 31] width 18 height 18
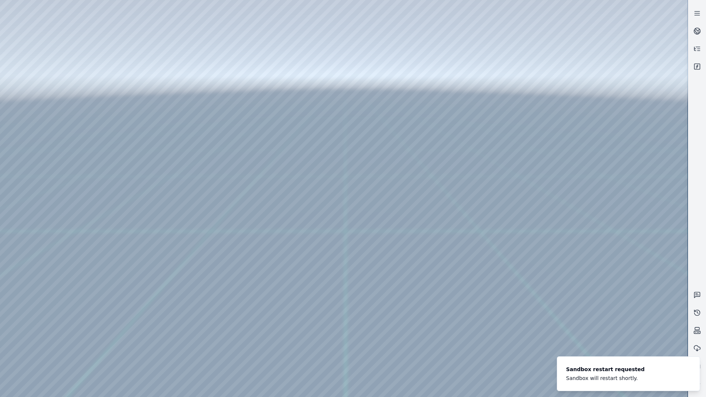
drag, startPoint x: 355, startPoint y: 230, endPoint x: 349, endPoint y: 239, distance: 10.3
click at [41, 44] on div at bounding box center [344, 198] width 688 height 397
click at [48, 68] on div at bounding box center [344, 198] width 688 height 397
click at [193, 225] on div at bounding box center [344, 198] width 688 height 397
click at [189, 144] on div at bounding box center [344, 198] width 688 height 397
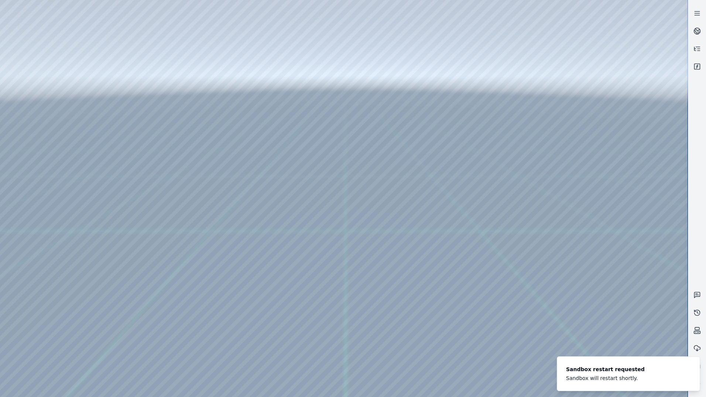
drag, startPoint x: 356, startPoint y: 315, endPoint x: 330, endPoint y: 307, distance: 26.6
drag, startPoint x: 336, startPoint y: 282, endPoint x: 358, endPoint y: 488, distance: 207.6
drag, startPoint x: 458, startPoint y: 287, endPoint x: 408, endPoint y: 201, distance: 98.9
drag, startPoint x: 429, startPoint y: 210, endPoint x: 423, endPoint y: 319, distance: 108.8
drag, startPoint x: 361, startPoint y: 281, endPoint x: 373, endPoint y: 396, distance: 115.8
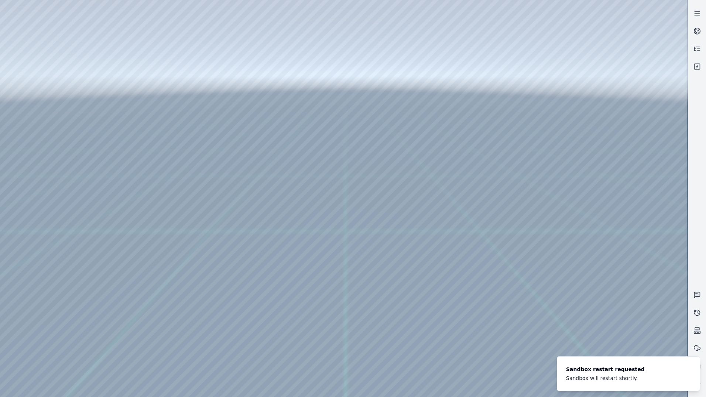
drag, startPoint x: 397, startPoint y: 329, endPoint x: 391, endPoint y: 332, distance: 6.3
drag, startPoint x: 398, startPoint y: 338, endPoint x: 387, endPoint y: 261, distance: 78.0
click at [198, 291] on div at bounding box center [344, 198] width 688 height 397
click at [136, 292] on div at bounding box center [344, 198] width 688 height 397
click at [164, 291] on div at bounding box center [344, 198] width 688 height 397
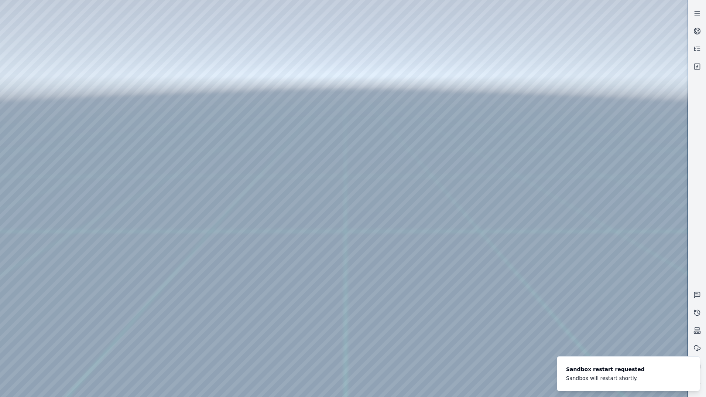
click at [172, 291] on div at bounding box center [344, 198] width 688 height 397
click at [165, 301] on div at bounding box center [344, 198] width 688 height 397
click at [316, 222] on div at bounding box center [344, 198] width 688 height 397
drag, startPoint x: 335, startPoint y: 217, endPoint x: 356, endPoint y: 199, distance: 27.5
click at [354, 201] on div at bounding box center [344, 198] width 688 height 397
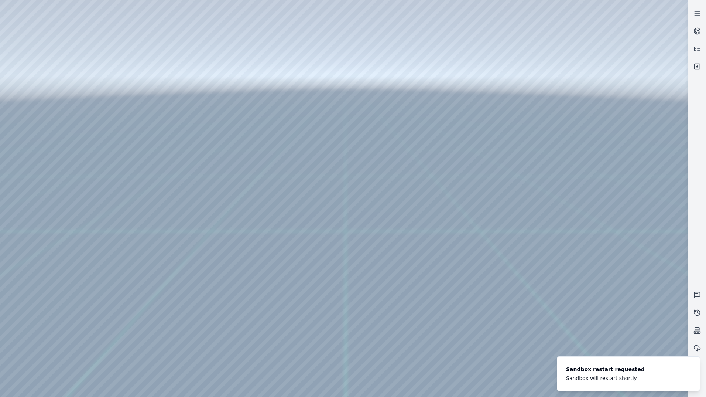
click at [280, 189] on div at bounding box center [344, 198] width 688 height 397
click at [456, 181] on div at bounding box center [344, 198] width 688 height 397
click at [280, 186] on div at bounding box center [344, 198] width 688 height 397
click at [336, 96] on div at bounding box center [344, 198] width 688 height 397
click at [172, 306] on div at bounding box center [344, 198] width 688 height 397
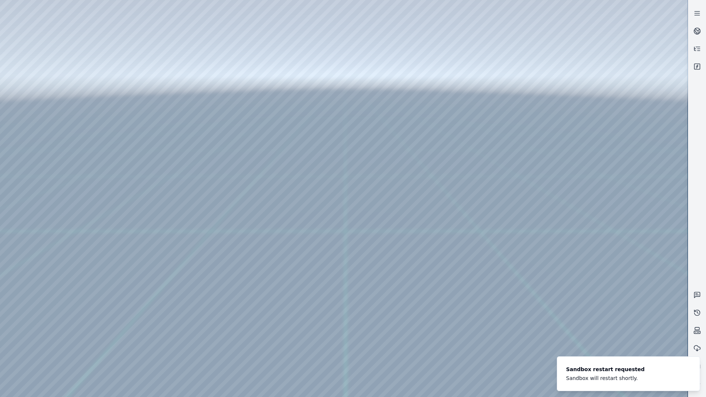
click at [165, 316] on div at bounding box center [344, 198] width 688 height 397
click at [338, 96] on div at bounding box center [344, 198] width 688 height 397
click at [174, 290] on div at bounding box center [344, 198] width 688 height 397
click at [170, 301] on div at bounding box center [344, 198] width 688 height 397
click at [288, 185] on div at bounding box center [344, 198] width 688 height 397
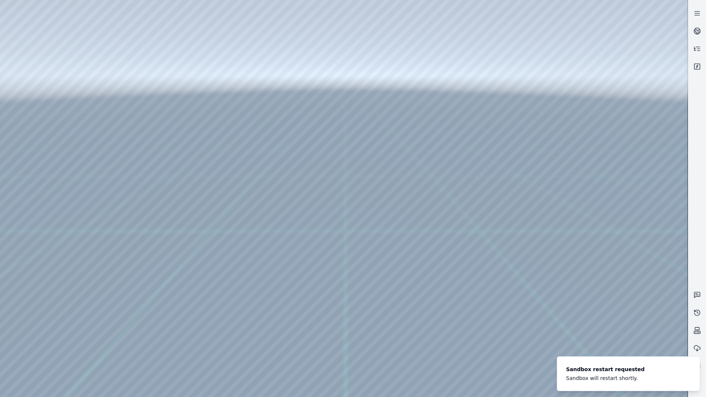
click at [452, 148] on div at bounding box center [344, 198] width 688 height 397
click at [339, 100] on div at bounding box center [344, 198] width 688 height 397
click at [195, 144] on div at bounding box center [344, 198] width 688 height 397
click at [176, 146] on div at bounding box center [344, 198] width 688 height 397
click at [171, 153] on div at bounding box center [344, 198] width 688 height 397
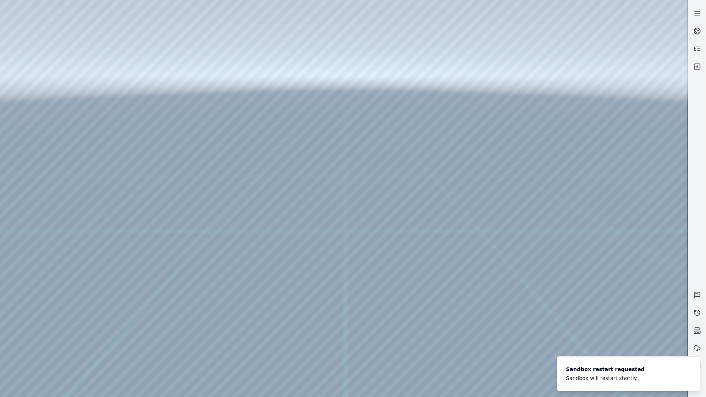
click at [292, 187] on div at bounding box center [344, 198] width 688 height 397
click at [466, 146] on div at bounding box center [344, 198] width 688 height 397
click at [339, 97] on div at bounding box center [344, 198] width 688 height 397
drag, startPoint x: 408, startPoint y: 269, endPoint x: 410, endPoint y: 364, distance: 95.7
drag, startPoint x: 355, startPoint y: 319, endPoint x: 418, endPoint y: 349, distance: 69.9
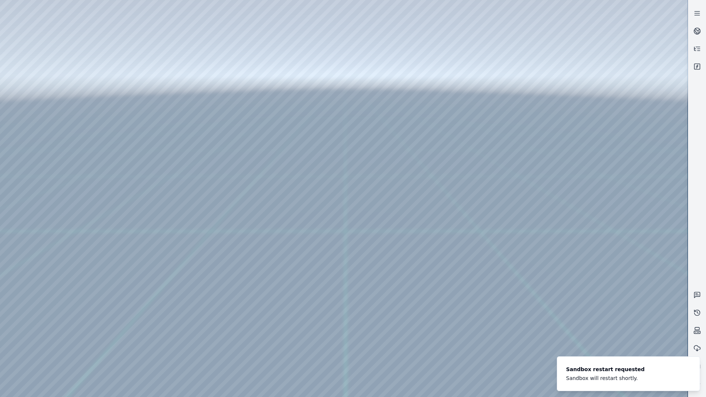
drag, startPoint x: 397, startPoint y: 287, endPoint x: 529, endPoint y: 304, distance: 133.3
click at [701, 32] on link at bounding box center [697, 31] width 18 height 18
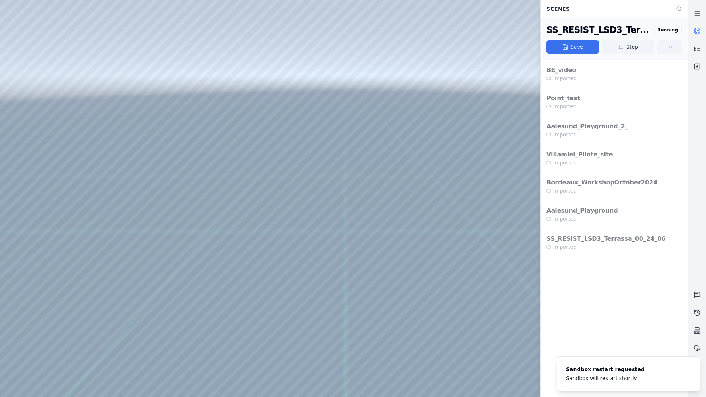
click at [585, 49] on button "Save" at bounding box center [573, 46] width 52 height 13
click at [699, 28] on icon at bounding box center [697, 30] width 7 height 7
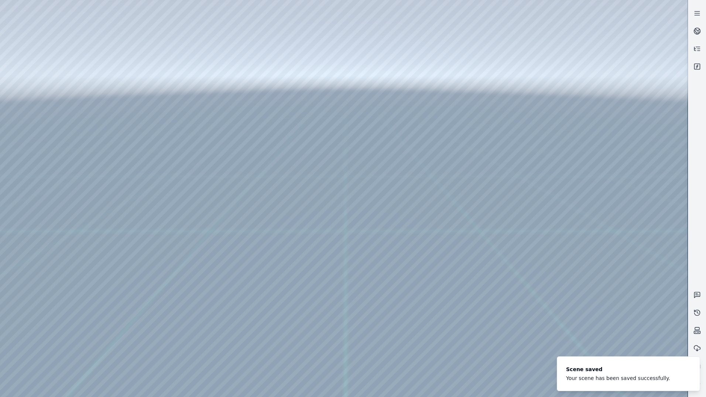
drag, startPoint x: 439, startPoint y: 308, endPoint x: 375, endPoint y: 258, distance: 81.3
drag, startPoint x: 399, startPoint y: 256, endPoint x: 395, endPoint y: 278, distance: 23.2
drag, startPoint x: 407, startPoint y: 232, endPoint x: 408, endPoint y: 289, distance: 57.6
click at [177, 173] on div at bounding box center [344, 198] width 688 height 397
click at [171, 183] on div at bounding box center [344, 198] width 688 height 397
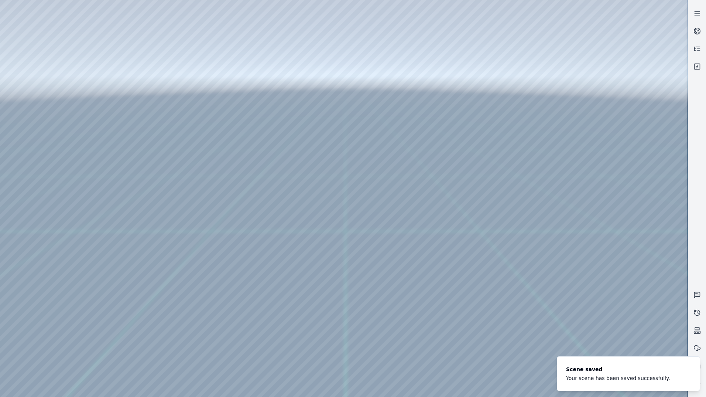
click at [272, 254] on div at bounding box center [344, 198] width 688 height 397
click at [394, 252] on div at bounding box center [344, 198] width 688 height 397
click at [307, 251] on div at bounding box center [344, 198] width 688 height 397
click at [444, 285] on div at bounding box center [344, 198] width 688 height 397
click at [341, 94] on div at bounding box center [344, 198] width 688 height 397
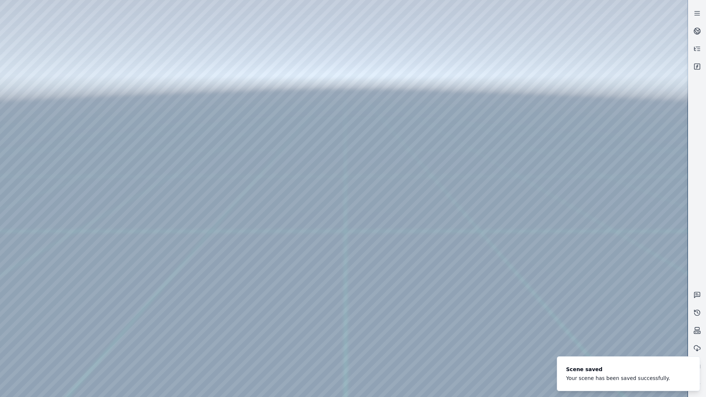
drag, startPoint x: 457, startPoint y: 298, endPoint x: 450, endPoint y: 306, distance: 10.4
click at [174, 215] on div at bounding box center [344, 198] width 688 height 397
click at [166, 229] on div at bounding box center [344, 198] width 688 height 397
click at [338, 97] on div at bounding box center [344, 198] width 688 height 397
click at [93, 23] on div at bounding box center [344, 198] width 688 height 397
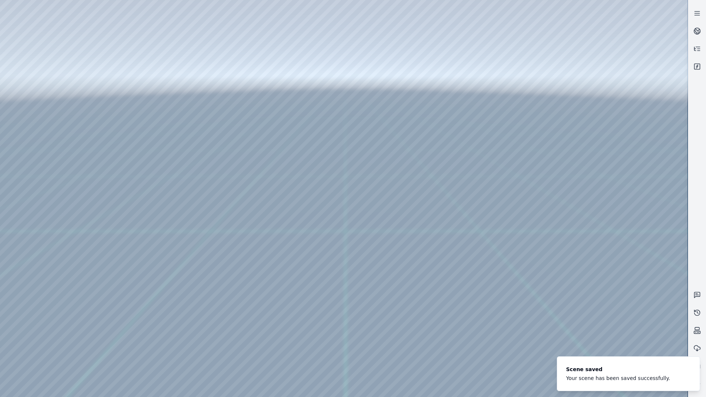
drag, startPoint x: 348, startPoint y: 5, endPoint x: 322, endPoint y: 24, distance: 32.0
click at [322, 23] on div at bounding box center [344, 198] width 688 height 397
click at [355, 35] on div at bounding box center [344, 198] width 688 height 397
drag, startPoint x: 327, startPoint y: 19, endPoint x: 24, endPoint y: 19, distance: 302.8
click at [18, 19] on div at bounding box center [344, 198] width 688 height 397
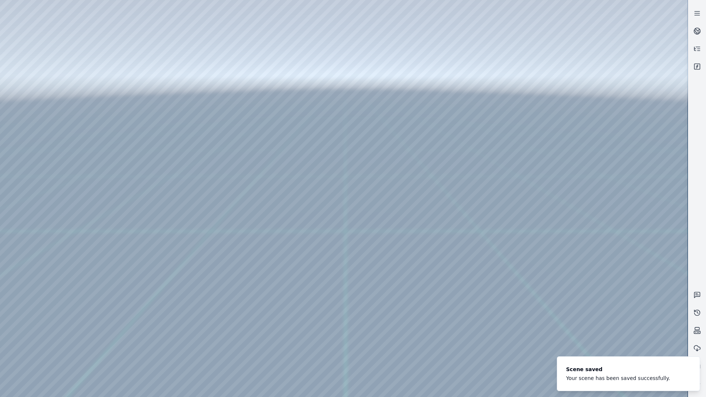
click at [73, 25] on div at bounding box center [344, 198] width 688 height 397
drag, startPoint x: 49, startPoint y: 21, endPoint x: 49, endPoint y: 7, distance: 13.7
click at [49, 7] on div at bounding box center [344, 198] width 688 height 397
drag, startPoint x: 72, startPoint y: 30, endPoint x: 48, endPoint y: 35, distance: 24.1
click at [46, 32] on div at bounding box center [344, 198] width 688 height 397
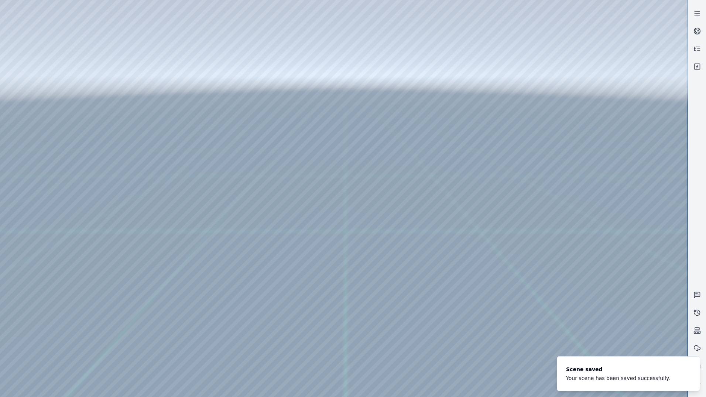
click at [11, 16] on div at bounding box center [344, 198] width 688 height 397
click at [11, 21] on div at bounding box center [344, 198] width 688 height 397
click at [691, 364] on icon "Notifications (F8)" at bounding box center [692, 364] width 6 height 6
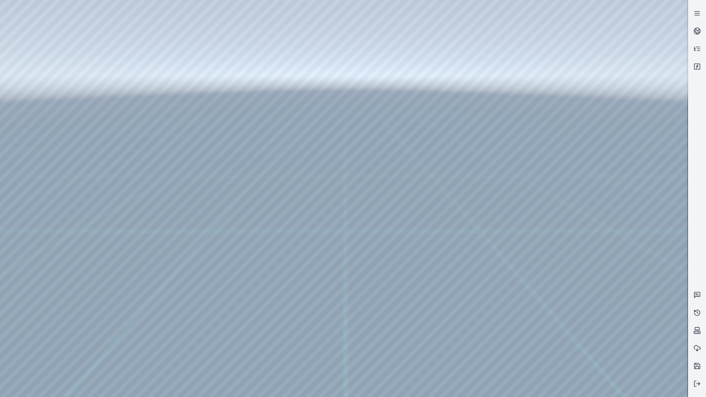
drag, startPoint x: 446, startPoint y: 233, endPoint x: 445, endPoint y: 245, distance: 12.6
drag, startPoint x: 412, startPoint y: 209, endPoint x: 393, endPoint y: 315, distance: 107.6
drag, startPoint x: 417, startPoint y: 268, endPoint x: 458, endPoint y: 353, distance: 94.3
drag, startPoint x: 387, startPoint y: 288, endPoint x: 400, endPoint y: 268, distance: 22.7
click at [54, 58] on div at bounding box center [344, 198] width 688 height 397
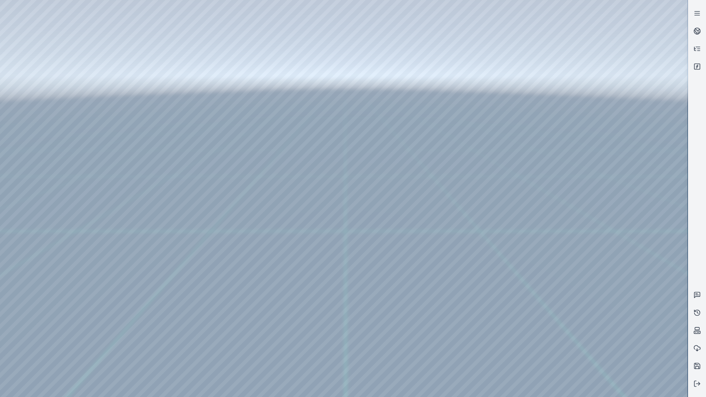
click at [152, 66] on div at bounding box center [344, 198] width 688 height 397
click at [40, 69] on div at bounding box center [344, 198] width 688 height 397
click at [41, 52] on div at bounding box center [344, 198] width 688 height 397
click at [126, 66] on div at bounding box center [344, 198] width 688 height 397
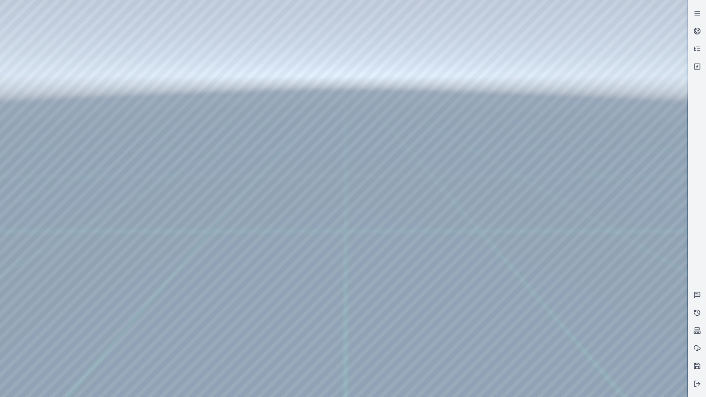
click at [126, 66] on div at bounding box center [344, 198] width 688 height 397
click at [163, 52] on div at bounding box center [344, 198] width 688 height 397
click at [187, 47] on div at bounding box center [344, 198] width 688 height 397
click at [136, 66] on div at bounding box center [344, 198] width 688 height 397
click at [136, 67] on div at bounding box center [344, 198] width 688 height 397
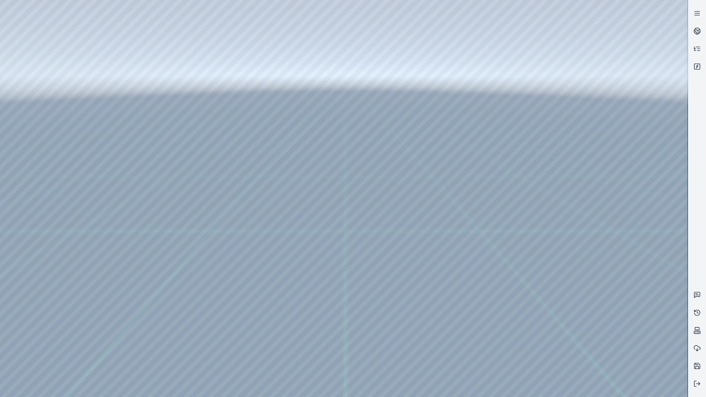
click at [136, 67] on div at bounding box center [344, 198] width 688 height 397
click at [120, 69] on div at bounding box center [344, 198] width 688 height 397
click at [192, 68] on div at bounding box center [344, 198] width 688 height 397
click at [133, 65] on div at bounding box center [344, 198] width 688 height 397
click at [133, 66] on div at bounding box center [344, 198] width 688 height 397
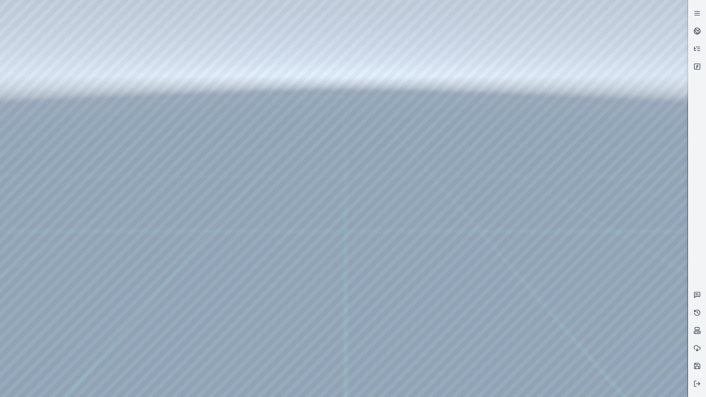
click at [113, 102] on div at bounding box center [344, 198] width 688 height 397
click at [136, 84] on div at bounding box center [344, 198] width 688 height 397
click at [138, 83] on div at bounding box center [344, 198] width 688 height 397
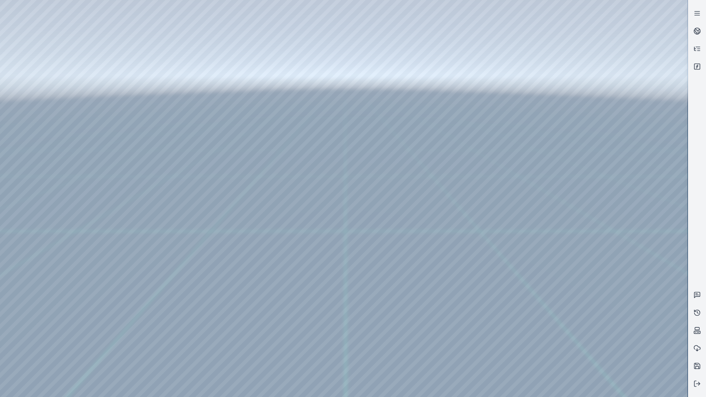
click at [124, 82] on div at bounding box center [344, 198] width 688 height 397
click at [123, 83] on div at bounding box center [344, 198] width 688 height 397
click at [188, 81] on div at bounding box center [344, 198] width 688 height 397
click at [138, 82] on div at bounding box center [344, 198] width 688 height 397
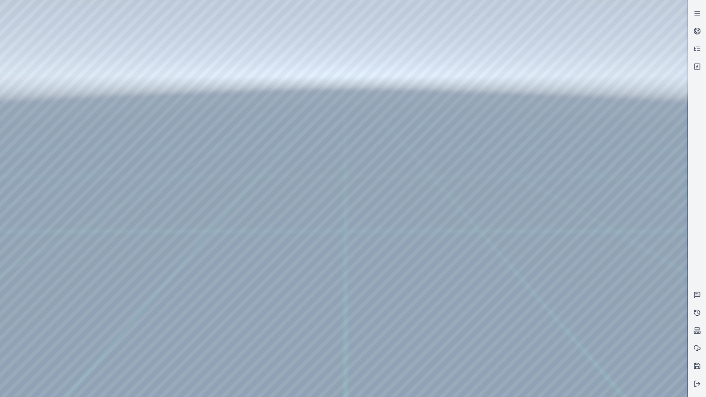
click at [191, 45] on div at bounding box center [344, 198] width 688 height 397
click at [155, 67] on div at bounding box center [344, 198] width 688 height 397
click at [131, 70] on div at bounding box center [344, 198] width 688 height 397
click at [131, 69] on div at bounding box center [344, 198] width 688 height 397
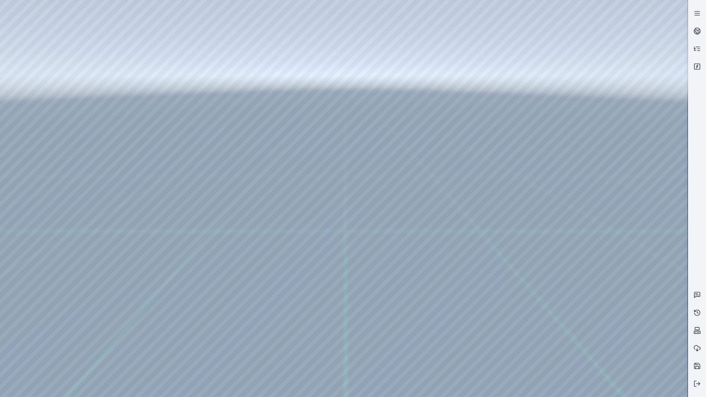
click at [130, 82] on div at bounding box center [344, 198] width 688 height 397
click at [135, 123] on div at bounding box center [344, 198] width 688 height 397
click at [146, 97] on div at bounding box center [344, 198] width 688 height 397
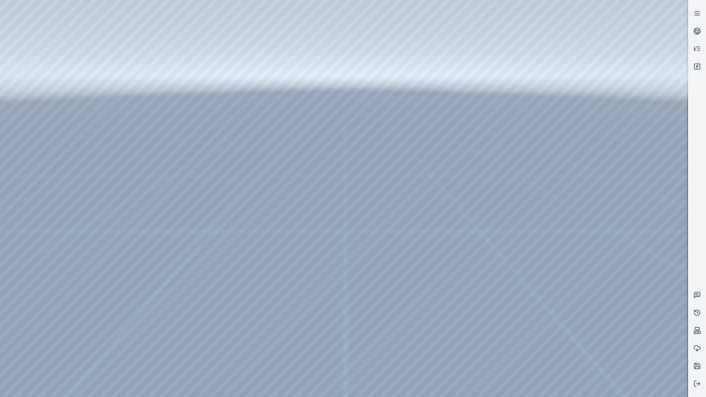
click at [148, 101] on div at bounding box center [344, 198] width 688 height 397
click at [126, 143] on div at bounding box center [344, 198] width 688 height 397
drag, startPoint x: 165, startPoint y: 150, endPoint x: 168, endPoint y: 147, distance: 3.9
click at [165, 150] on div at bounding box center [344, 198] width 688 height 397
click at [184, 47] on div at bounding box center [344, 198] width 688 height 397
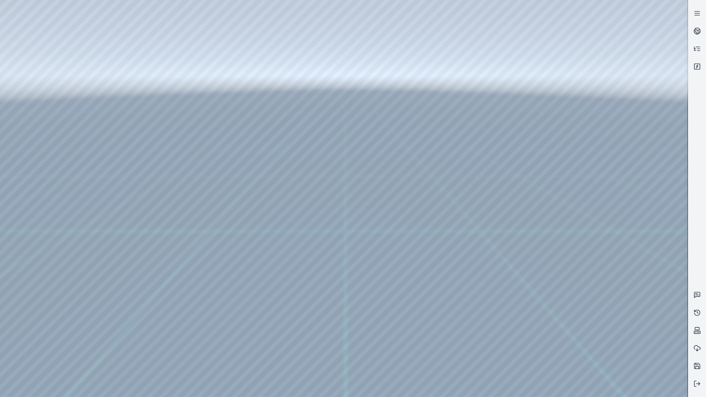
click at [156, 67] on div at bounding box center [344, 198] width 688 height 397
click at [132, 68] on div at bounding box center [344, 198] width 688 height 397
click at [121, 67] on div at bounding box center [344, 198] width 688 height 397
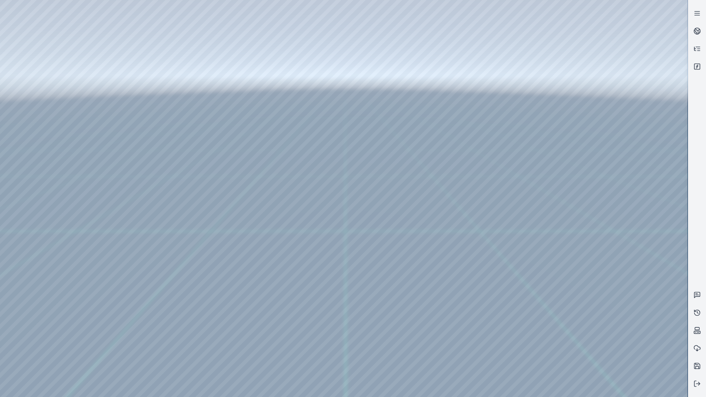
click at [119, 65] on div at bounding box center [344, 198] width 688 height 397
click at [171, 173] on div at bounding box center [344, 198] width 688 height 397
click at [134, 117] on div at bounding box center [344, 198] width 688 height 397
click at [48, 69] on div at bounding box center [344, 198] width 688 height 397
click at [195, 179] on div at bounding box center [344, 198] width 688 height 397
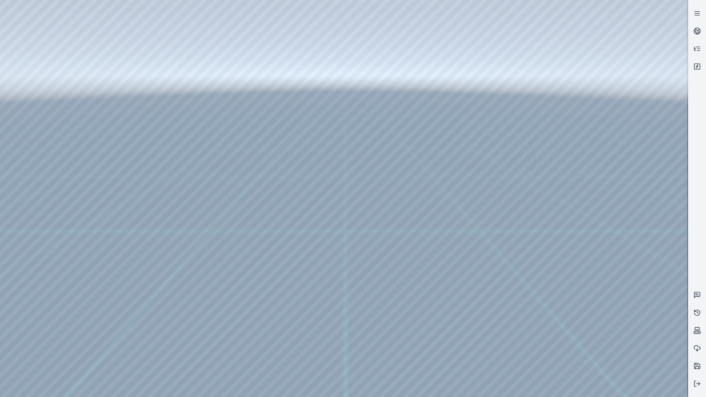
click at [195, 197] on div at bounding box center [344, 198] width 688 height 397
click at [161, 59] on div at bounding box center [344, 198] width 688 height 397
click at [145, 73] on div at bounding box center [344, 198] width 688 height 397
click at [40, 54] on div at bounding box center [344, 198] width 688 height 397
click at [116, 65] on div at bounding box center [344, 198] width 688 height 397
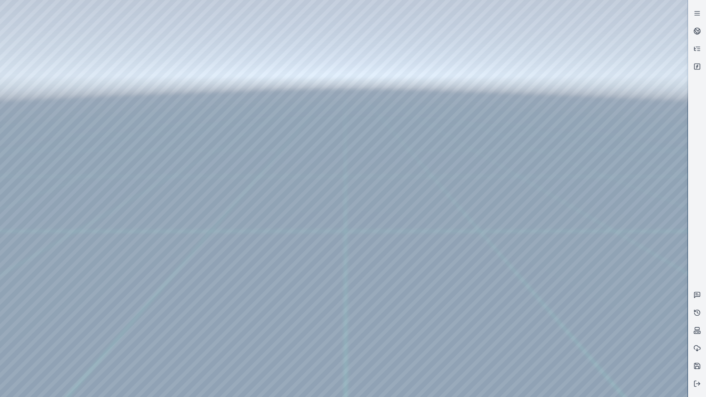
click at [116, 65] on div at bounding box center [344, 198] width 688 height 397
click at [113, 66] on div at bounding box center [344, 198] width 688 height 397
drag, startPoint x: 120, startPoint y: 66, endPoint x: 96, endPoint y: 62, distance: 23.9
click at [96, 62] on div at bounding box center [344, 198] width 688 height 397
click at [152, 158] on div at bounding box center [344, 198] width 688 height 397
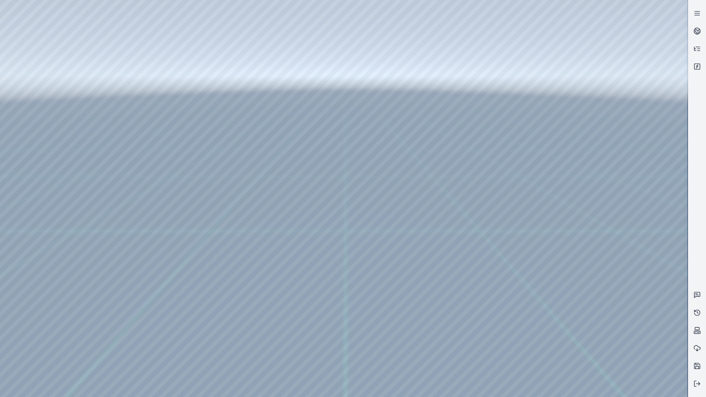
click at [133, 84] on div at bounding box center [344, 198] width 688 height 397
click at [195, 85] on div at bounding box center [344, 198] width 688 height 397
click at [163, 127] on div at bounding box center [344, 198] width 688 height 397
click at [349, 213] on div at bounding box center [344, 198] width 688 height 397
click at [136, 119] on div at bounding box center [344, 198] width 688 height 397
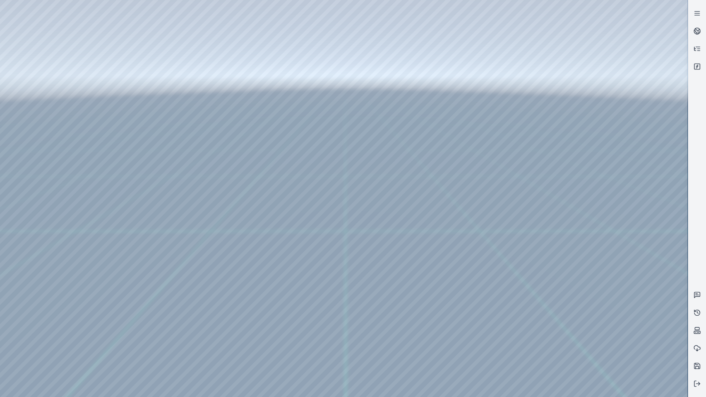
click at [147, 99] on div at bounding box center [344, 198] width 688 height 397
click at [194, 82] on div at bounding box center [344, 198] width 688 height 397
click at [174, 128] on div at bounding box center [344, 198] width 688 height 397
click at [384, 212] on div at bounding box center [344, 198] width 688 height 397
click at [132, 65] on div at bounding box center [344, 198] width 688 height 397
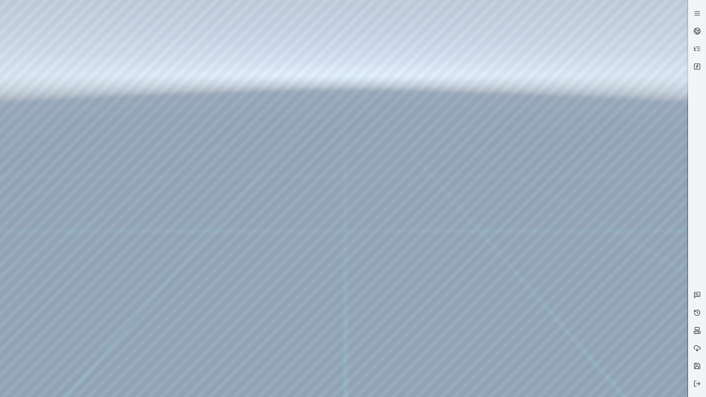
click at [136, 79] on div at bounding box center [344, 198] width 688 height 397
click at [142, 82] on div at bounding box center [344, 198] width 688 height 397
click at [53, 83] on div at bounding box center [344, 198] width 688 height 397
click at [44, 67] on div at bounding box center [344, 198] width 688 height 397
click at [191, 197] on div at bounding box center [344, 198] width 688 height 397
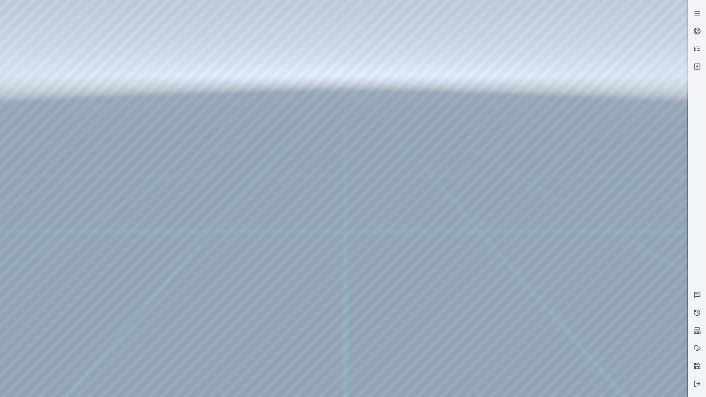
click at [191, 250] on div at bounding box center [344, 198] width 688 height 397
click at [192, 233] on div at bounding box center [344, 198] width 688 height 397
click at [193, 234] on div at bounding box center [344, 198] width 688 height 397
click at [192, 203] on div at bounding box center [344, 198] width 688 height 397
click at [196, 232] on div at bounding box center [344, 198] width 688 height 397
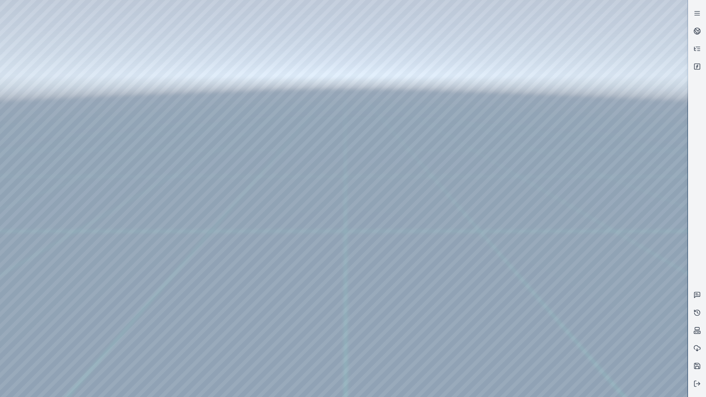
click at [189, 216] on div at bounding box center [344, 198] width 688 height 397
click at [194, 232] on div at bounding box center [344, 198] width 688 height 397
click at [365, 85] on div at bounding box center [344, 198] width 688 height 397
click at [187, 231] on div at bounding box center [344, 198] width 688 height 397
click at [189, 232] on div at bounding box center [344, 198] width 688 height 397
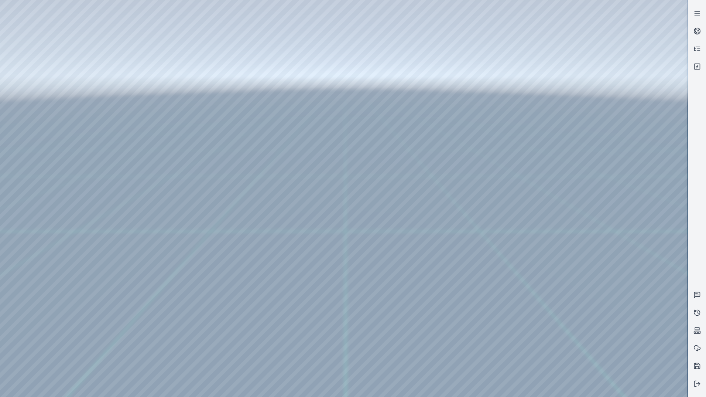
click at [189, 232] on div at bounding box center [344, 198] width 688 height 397
click at [188, 232] on div at bounding box center [344, 198] width 688 height 397
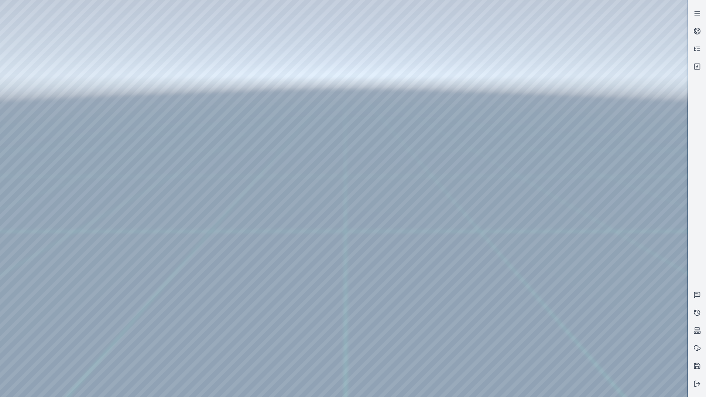
click at [188, 233] on div at bounding box center [344, 198] width 688 height 397
click at [194, 217] on div at bounding box center [344, 198] width 688 height 397
click at [194, 218] on div at bounding box center [344, 198] width 688 height 397
click at [193, 218] on div at bounding box center [344, 198] width 688 height 397
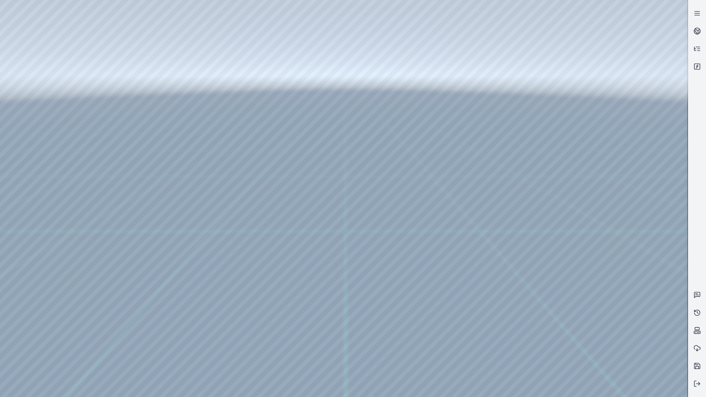
click at [193, 218] on div at bounding box center [344, 198] width 688 height 397
click at [193, 219] on div at bounding box center [344, 198] width 688 height 397
click at [193, 184] on div at bounding box center [344, 198] width 688 height 397
click at [193, 167] on div at bounding box center [344, 198] width 688 height 397
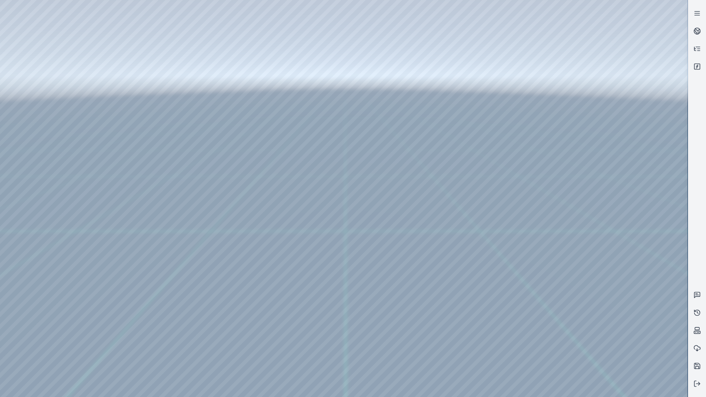
click at [193, 167] on div at bounding box center [344, 198] width 688 height 397
click at [192, 184] on div at bounding box center [344, 198] width 688 height 397
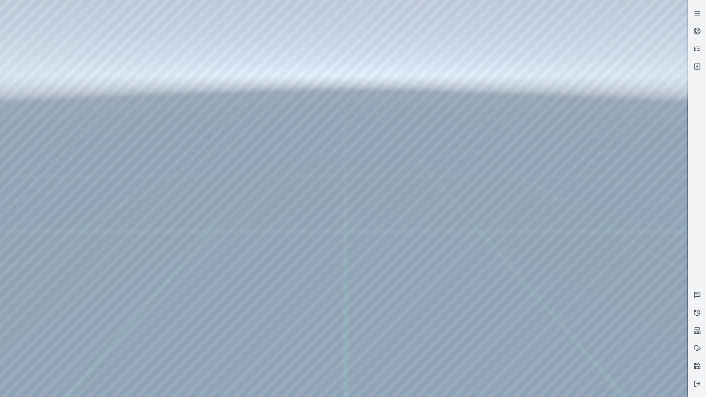
click at [192, 184] on div at bounding box center [344, 198] width 688 height 397
drag, startPoint x: 398, startPoint y: 255, endPoint x: 411, endPoint y: 225, distance: 32.2
drag, startPoint x: 29, startPoint y: 11, endPoint x: 360, endPoint y: 38, distance: 332.4
click at [360, 38] on div at bounding box center [344, 198] width 688 height 397
click at [191, 185] on div at bounding box center [344, 198] width 688 height 397
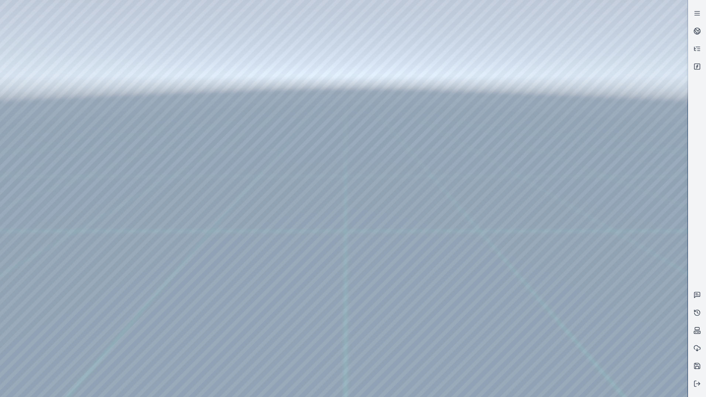
click at [195, 231] on div at bounding box center [344, 198] width 688 height 397
click at [196, 216] on div at bounding box center [344, 198] width 688 height 397
drag, startPoint x: 394, startPoint y: 242, endPoint x: 359, endPoint y: 257, distance: 38.2
click at [700, 29] on icon at bounding box center [697, 30] width 7 height 7
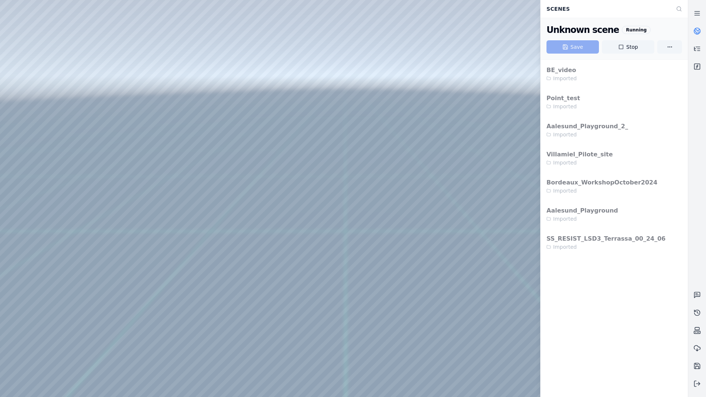
click at [580, 46] on div "Save Stop" at bounding box center [615, 46] width 136 height 13
click at [452, 87] on div at bounding box center [344, 198] width 688 height 397
click at [698, 11] on icon at bounding box center [697, 13] width 7 height 7
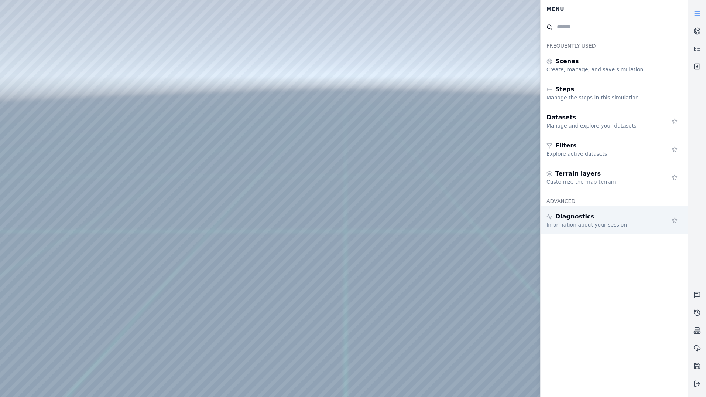
click at [639, 220] on div "Diagnostics" at bounding box center [600, 216] width 106 height 9
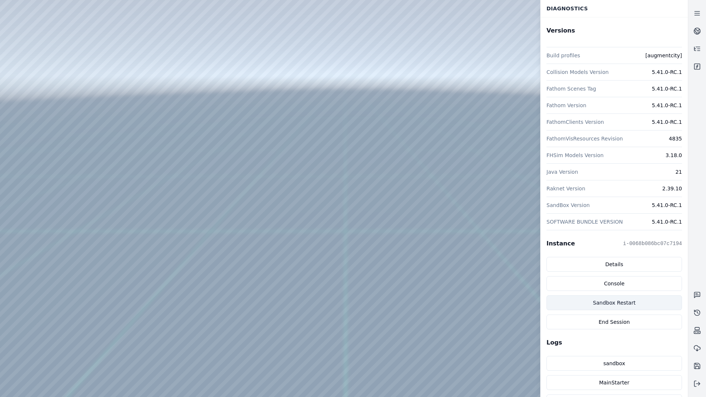
click at [620, 303] on button "Sandbox Restart" at bounding box center [615, 302] width 136 height 15
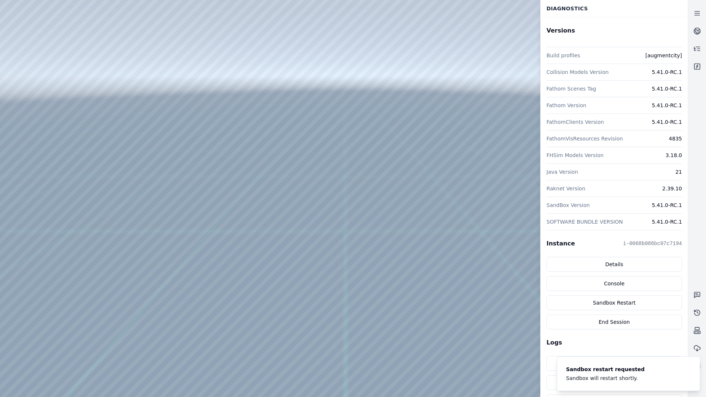
click at [34, 39] on div at bounding box center [344, 198] width 688 height 397
click at [47, 57] on div at bounding box center [344, 198] width 688 height 397
click at [394, 137] on div at bounding box center [344, 198] width 688 height 397
click at [695, 34] on icon at bounding box center [697, 30] width 7 height 7
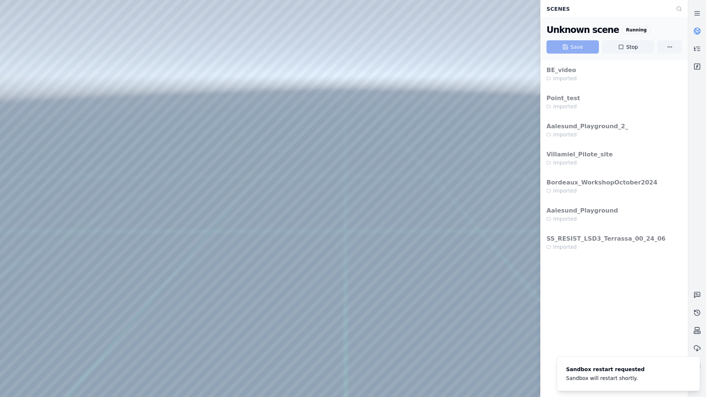
click at [696, 33] on icon at bounding box center [697, 30] width 7 height 7
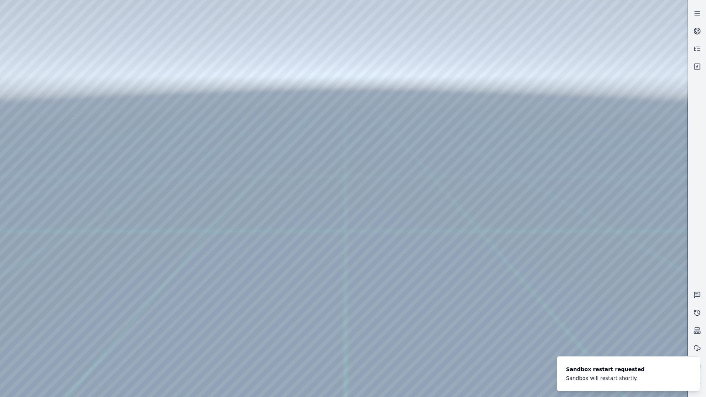
drag, startPoint x: 413, startPoint y: 212, endPoint x: 407, endPoint y: 234, distance: 22.7
click at [47, 73] on div at bounding box center [344, 198] width 688 height 397
click at [189, 213] on div at bounding box center [344, 198] width 688 height 397
click at [57, 55] on div at bounding box center [344, 198] width 688 height 397
click at [140, 67] on div at bounding box center [344, 198] width 688 height 397
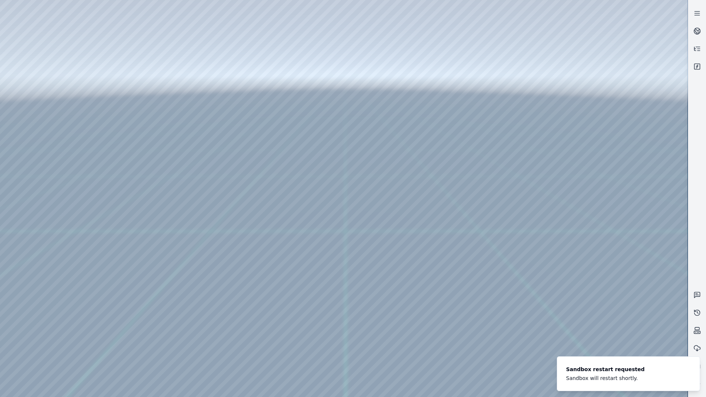
click at [56, 87] on div at bounding box center [344, 198] width 688 height 397
click at [47, 70] on div at bounding box center [344, 198] width 688 height 397
click at [198, 209] on div at bounding box center [344, 198] width 688 height 397
click at [192, 226] on div at bounding box center [344, 198] width 688 height 397
click at [44, 115] on div at bounding box center [344, 198] width 688 height 397
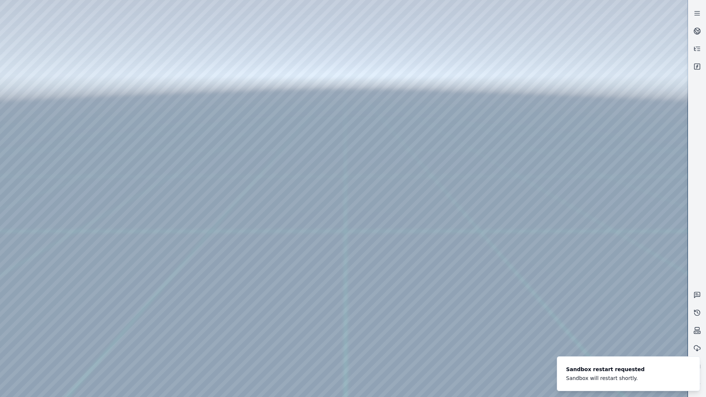
click at [49, 82] on div at bounding box center [344, 198] width 688 height 397
click at [201, 23] on div at bounding box center [344, 198] width 688 height 397
click at [141, 24] on div at bounding box center [344, 198] width 688 height 397
click at [156, 59] on div at bounding box center [344, 198] width 688 height 397
click at [641, 287] on div at bounding box center [344, 198] width 688 height 397
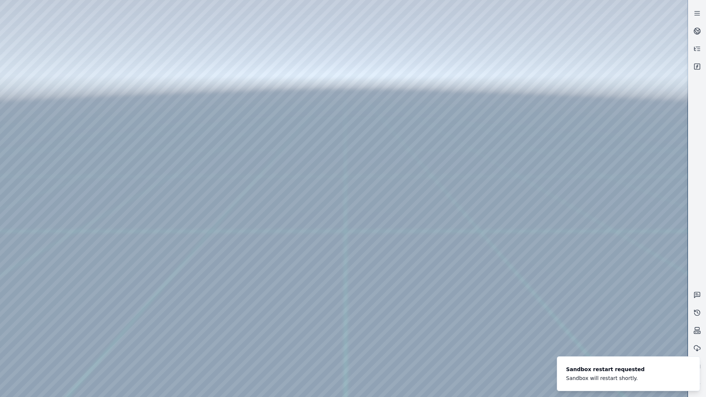
click at [636, 311] on div at bounding box center [344, 198] width 688 height 397
click at [627, 342] on div at bounding box center [344, 198] width 688 height 397
click at [630, 266] on div at bounding box center [344, 198] width 688 height 397
click at [121, 85] on div at bounding box center [344, 198] width 688 height 397
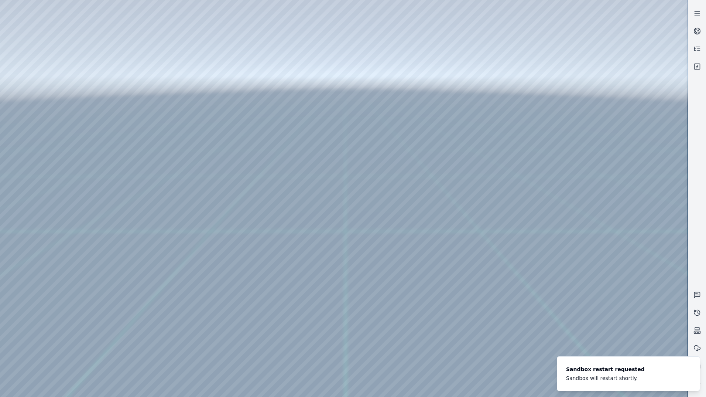
click at [613, 287] on div at bounding box center [344, 198] width 688 height 397
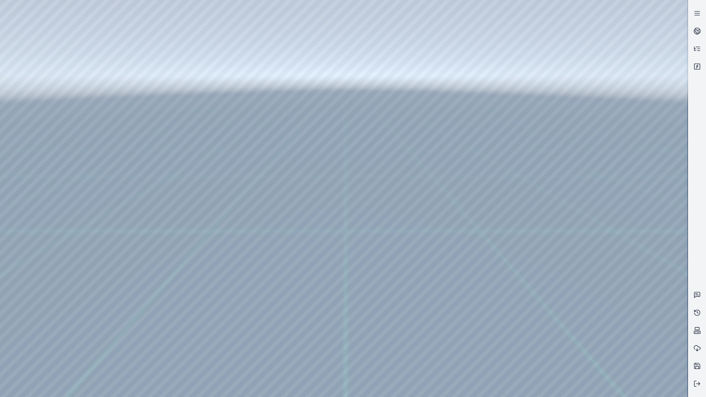
click at [393, 251] on div at bounding box center [344, 198] width 688 height 397
click at [130, 87] on div at bounding box center [344, 198] width 688 height 397
click at [129, 96] on div at bounding box center [344, 198] width 688 height 397
click at [130, 84] on div at bounding box center [344, 198] width 688 height 397
click at [121, 109] on div at bounding box center [344, 198] width 688 height 397
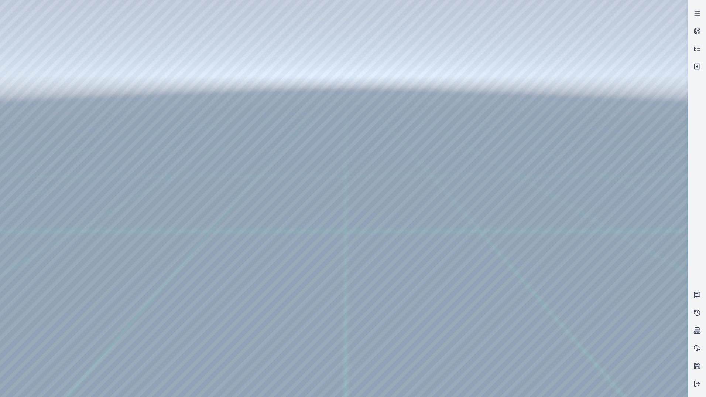
click at [613, 253] on div at bounding box center [344, 198] width 688 height 397
click at [609, 254] on div at bounding box center [344, 198] width 688 height 397
click at [613, 256] on div at bounding box center [344, 198] width 688 height 397
click at [667, 286] on div at bounding box center [344, 198] width 688 height 397
click at [128, 85] on div at bounding box center [344, 198] width 688 height 397
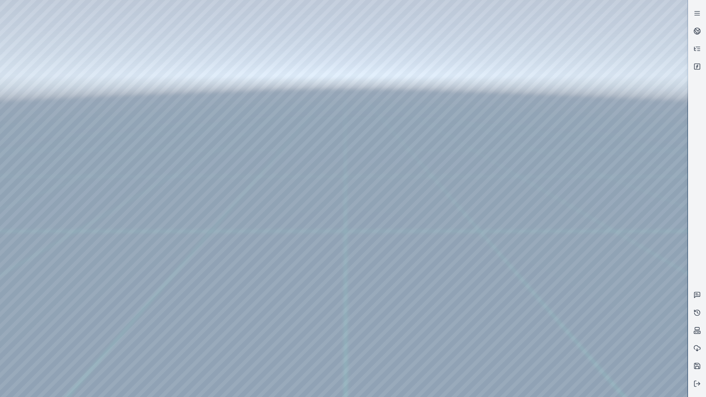
click at [121, 83] on div at bounding box center [344, 198] width 688 height 397
click at [123, 66] on div at bounding box center [344, 198] width 688 height 397
click at [54, 89] on div at bounding box center [344, 198] width 688 height 397
click at [56, 83] on div at bounding box center [344, 198] width 688 height 397
click at [151, 21] on div at bounding box center [344, 198] width 688 height 397
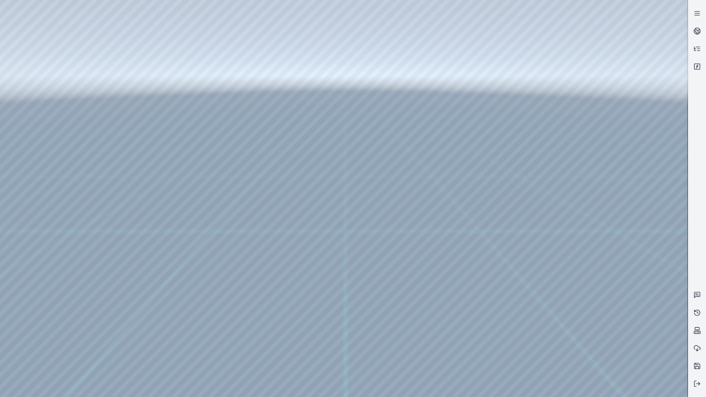
click at [152, 27] on div at bounding box center [344, 198] width 688 height 397
click at [146, 84] on div at bounding box center [344, 198] width 688 height 397
click at [127, 71] on div at bounding box center [344, 198] width 688 height 397
click at [128, 56] on div at bounding box center [344, 198] width 688 height 397
click at [610, 197] on div at bounding box center [344, 198] width 688 height 397
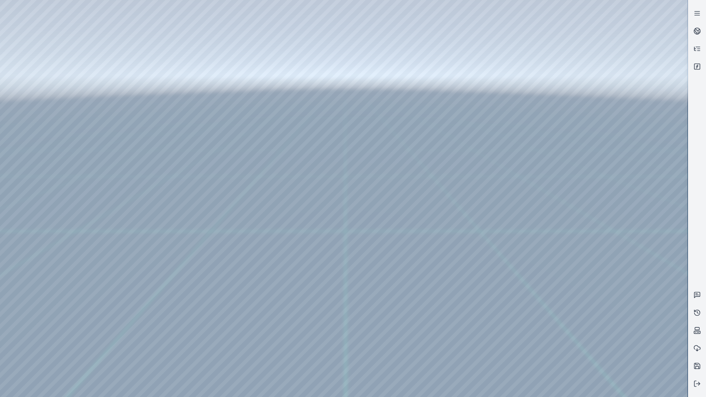
click at [606, 199] on div at bounding box center [344, 198] width 688 height 397
click at [115, 98] on div at bounding box center [344, 198] width 688 height 397
click at [609, 222] on div at bounding box center [344, 198] width 688 height 397
click at [196, 26] on div at bounding box center [344, 198] width 688 height 397
click at [161, 27] on div at bounding box center [344, 198] width 688 height 397
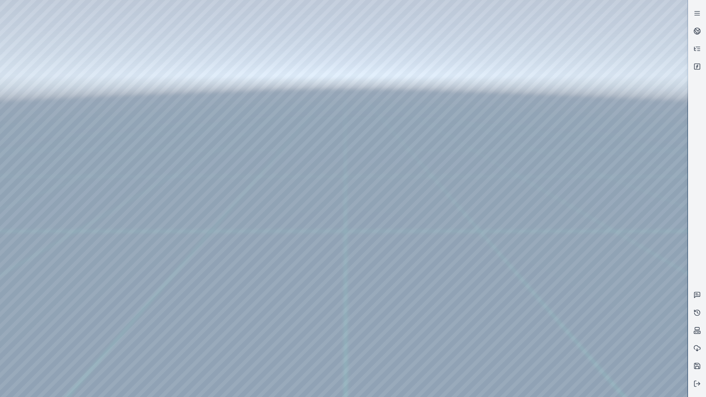
click at [131, 109] on div at bounding box center [344, 198] width 688 height 397
click at [127, 85] on div at bounding box center [344, 198] width 688 height 397
click at [131, 58] on div at bounding box center [344, 198] width 688 height 397
click at [608, 262] on div at bounding box center [344, 198] width 688 height 397
click at [605, 260] on div at bounding box center [344, 198] width 688 height 397
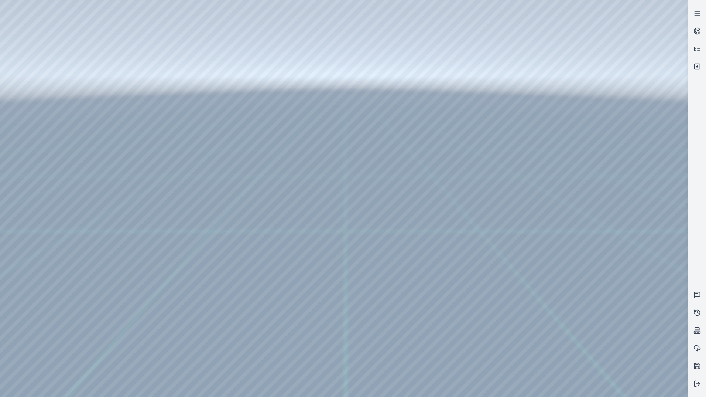
click at [454, 321] on div at bounding box center [344, 198] width 688 height 397
click at [582, 219] on div at bounding box center [344, 198] width 688 height 397
click at [578, 219] on div at bounding box center [344, 198] width 688 height 397
click at [37, 41] on div at bounding box center [344, 198] width 688 height 397
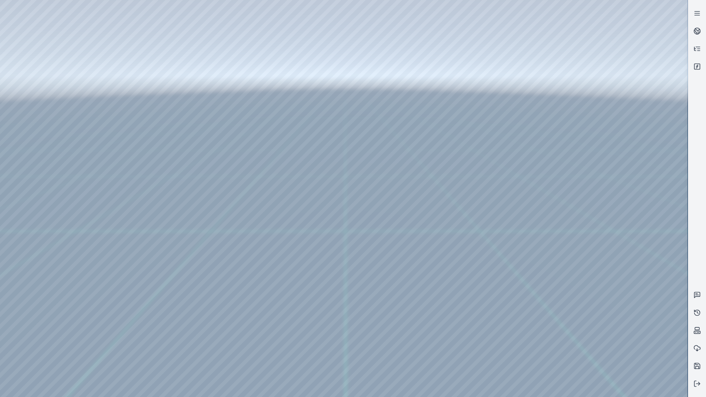
click at [43, 69] on div at bounding box center [344, 198] width 688 height 397
click at [191, 224] on div at bounding box center [344, 198] width 688 height 397
click at [179, 211] on div at bounding box center [344, 198] width 688 height 397
click at [157, 221] on div at bounding box center [344, 198] width 688 height 397
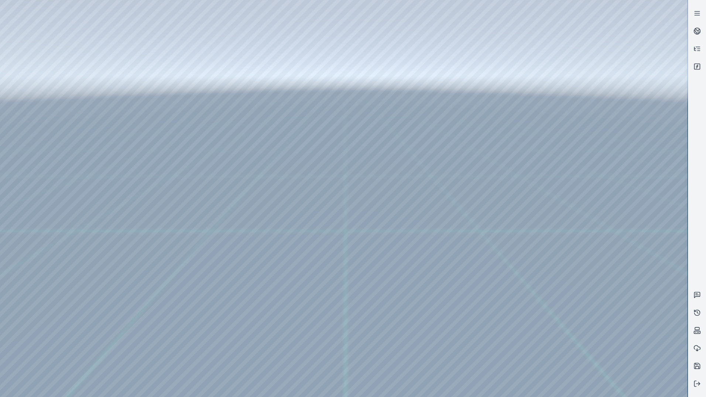
click at [279, 163] on div at bounding box center [344, 198] width 688 height 397
click at [316, 174] on div at bounding box center [344, 198] width 688 height 397
click at [173, 226] on div at bounding box center [344, 198] width 688 height 397
click at [165, 235] on div at bounding box center [344, 198] width 688 height 397
click at [266, 163] on div at bounding box center [344, 198] width 688 height 397
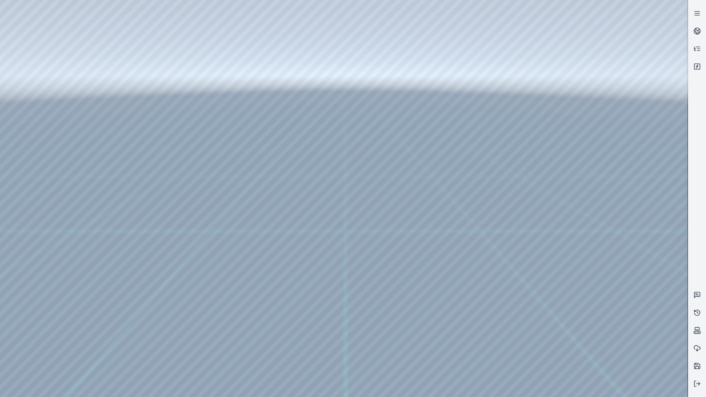
click at [290, 176] on div at bounding box center [344, 198] width 688 height 397
click at [336, 97] on div at bounding box center [344, 198] width 688 height 397
click at [174, 225] on div at bounding box center [344, 198] width 688 height 397
click at [168, 239] on div at bounding box center [344, 198] width 688 height 397
click at [277, 187] on div at bounding box center [344, 198] width 688 height 397
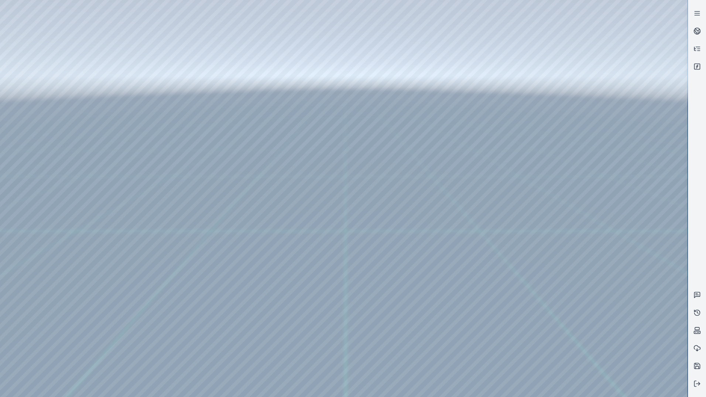
click at [309, 202] on div at bounding box center [344, 198] width 688 height 397
click at [286, 189] on div at bounding box center [344, 198] width 688 height 397
click at [301, 195] on div at bounding box center [344, 198] width 688 height 397
click at [336, 95] on div at bounding box center [344, 198] width 688 height 397
click at [172, 211] on div at bounding box center [344, 198] width 688 height 397
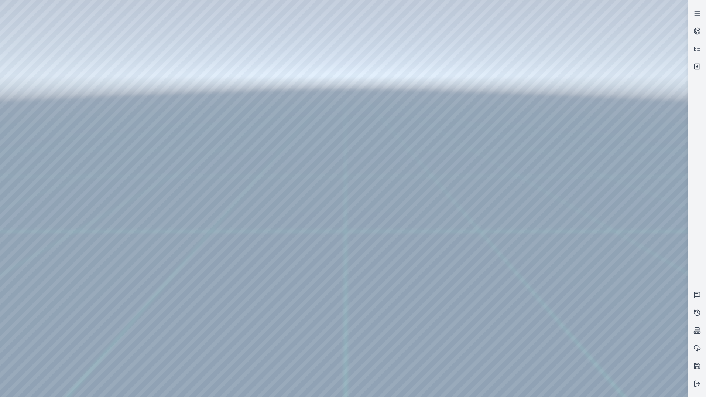
click at [169, 221] on div at bounding box center [344, 198] width 688 height 397
click at [280, 184] on div at bounding box center [344, 198] width 688 height 397
click at [303, 199] on div at bounding box center [344, 198] width 688 height 397
click at [338, 91] on div at bounding box center [344, 198] width 688 height 397
click at [55, 117] on div at bounding box center [344, 198] width 688 height 397
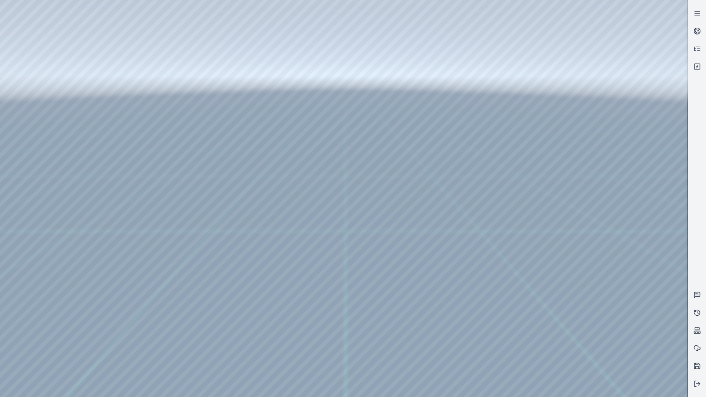
click at [52, 86] on div at bounding box center [344, 198] width 688 height 397
click at [202, 23] on div at bounding box center [344, 198] width 688 height 397
click at [156, 58] on div at bounding box center [344, 198] width 688 height 397
click at [622, 260] on div at bounding box center [344, 198] width 688 height 397
click at [133, 82] on div at bounding box center [344, 198] width 688 height 397
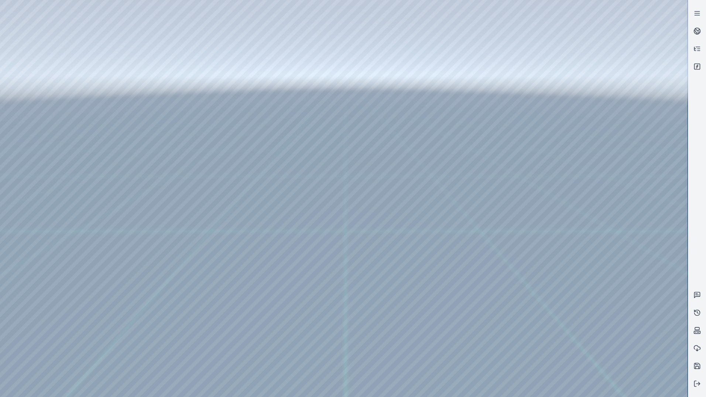
click at [621, 286] on div at bounding box center [344, 198] width 688 height 397
click at [138, 110] on div at bounding box center [344, 198] width 688 height 397
click at [127, 124] on div at bounding box center [344, 198] width 688 height 397
click at [603, 268] on div at bounding box center [344, 198] width 688 height 397
click at [93, 26] on div at bounding box center [344, 198] width 688 height 397
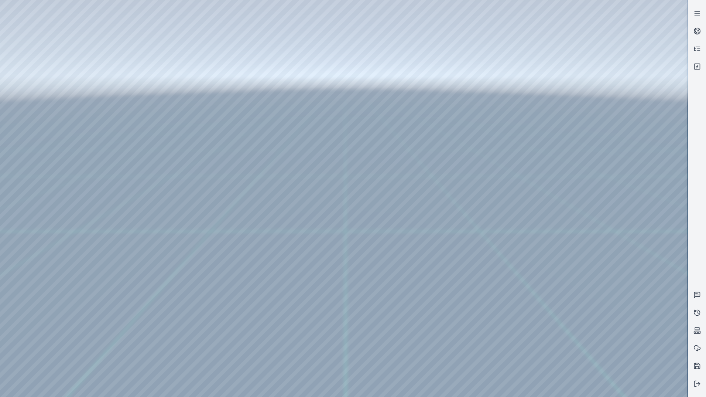
click at [527, 66] on div at bounding box center [344, 198] width 688 height 397
drag, startPoint x: 593, startPoint y: 226, endPoint x: 613, endPoint y: 235, distance: 21.8
click at [38, 40] on div at bounding box center [344, 198] width 688 height 397
click at [44, 69] on div at bounding box center [344, 198] width 688 height 397
click at [55, 58] on div at bounding box center [344, 198] width 688 height 397
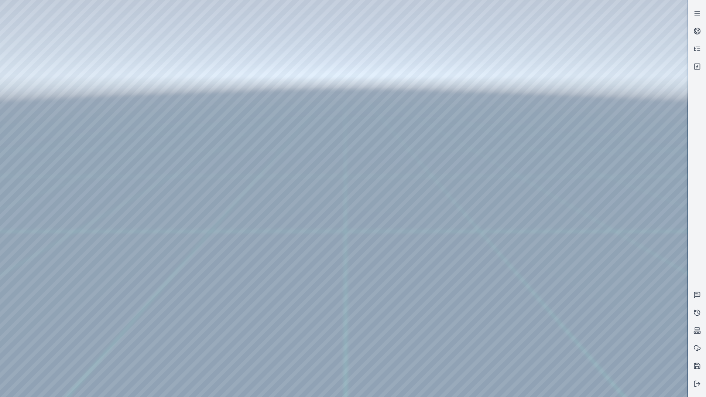
click at [135, 83] on div at bounding box center [344, 198] width 688 height 397
drag, startPoint x: 382, startPoint y: 242, endPoint x: 354, endPoint y: 241, distance: 27.7
click at [136, 83] on div at bounding box center [344, 198] width 688 height 397
click at [133, 100] on div at bounding box center [344, 198] width 688 height 397
click at [48, 71] on div at bounding box center [344, 198] width 688 height 397
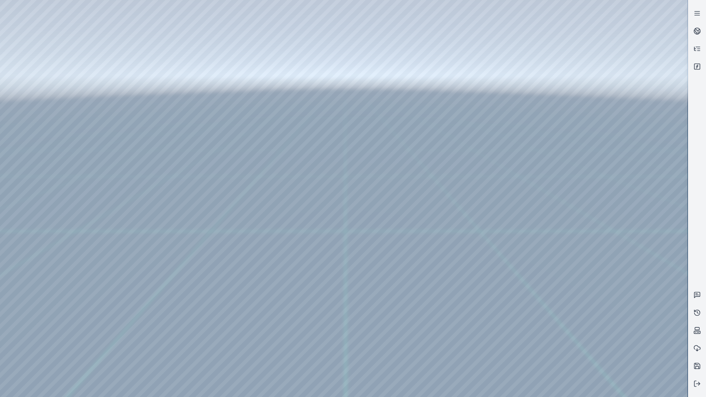
click at [41, 112] on div at bounding box center [344, 198] width 688 height 397
click at [46, 86] on div at bounding box center [344, 198] width 688 height 397
click at [150, 22] on div at bounding box center [344, 198] width 688 height 397
click at [135, 72] on div at bounding box center [344, 198] width 688 height 397
click at [139, 96] on div at bounding box center [344, 198] width 688 height 397
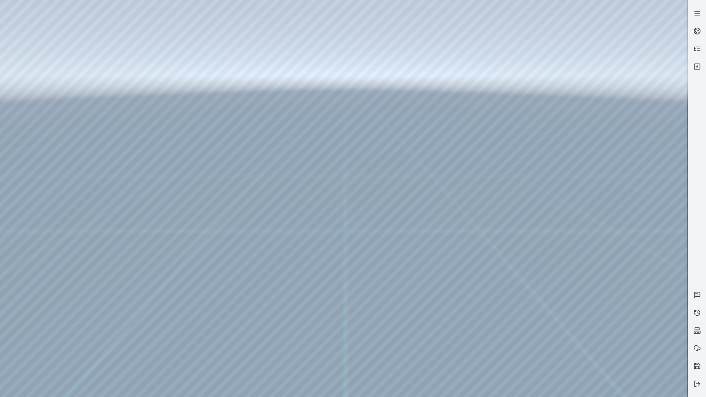
click at [621, 291] on div at bounding box center [344, 198] width 688 height 397
click at [47, 41] on div at bounding box center [344, 198] width 688 height 397
click at [45, 71] on div at bounding box center [344, 198] width 688 height 397
click at [175, 201] on div at bounding box center [344, 198] width 688 height 397
click at [171, 209] on div at bounding box center [344, 198] width 688 height 397
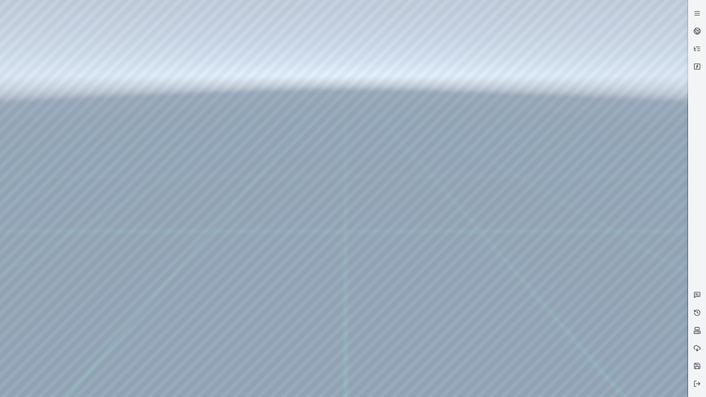
click at [276, 162] on div at bounding box center [344, 198] width 688 height 397
click at [288, 192] on div at bounding box center [344, 198] width 688 height 397
click at [286, 199] on div at bounding box center [344, 198] width 688 height 397
click at [338, 98] on div at bounding box center [344, 198] width 688 height 397
click at [170, 65] on div at bounding box center [344, 198] width 688 height 397
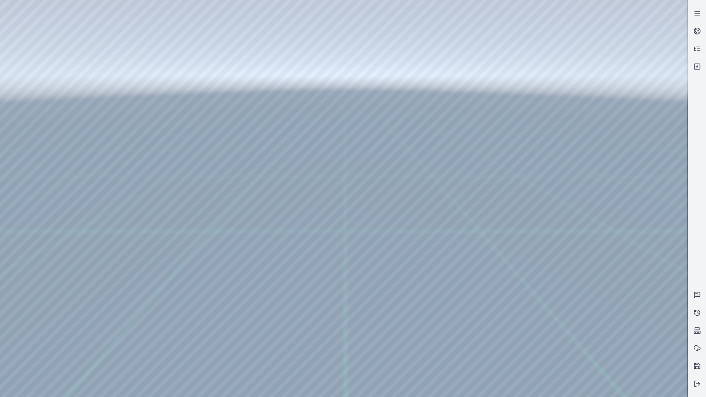
click at [151, 75] on div at bounding box center [344, 198] width 688 height 397
click at [176, 188] on div at bounding box center [344, 198] width 688 height 397
click at [170, 193] on div at bounding box center [344, 198] width 688 height 397
click at [292, 189] on div at bounding box center [344, 198] width 688 height 397
click at [302, 196] on div at bounding box center [344, 198] width 688 height 397
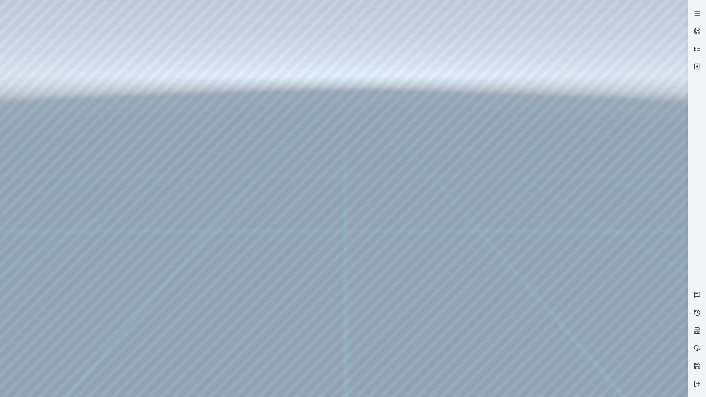
click at [335, 95] on div at bounding box center [344, 198] width 688 height 397
click at [124, 61] on div at bounding box center [344, 198] width 688 height 397
click at [124, 83] on div at bounding box center [344, 198] width 688 height 397
click at [141, 62] on div at bounding box center [344, 198] width 688 height 397
click at [131, 95] on div at bounding box center [344, 198] width 688 height 397
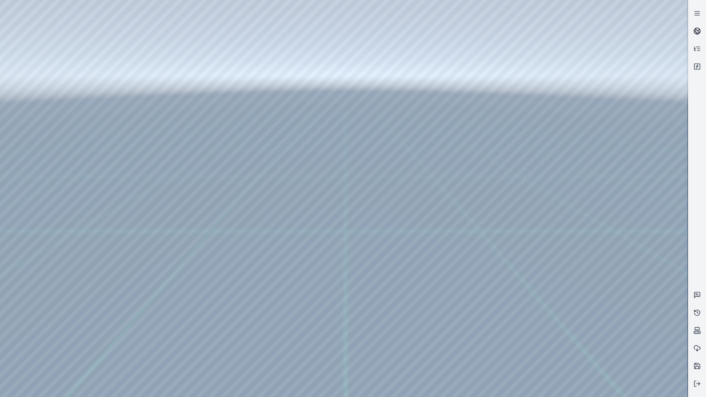
click at [697, 28] on icon at bounding box center [697, 30] width 7 height 7
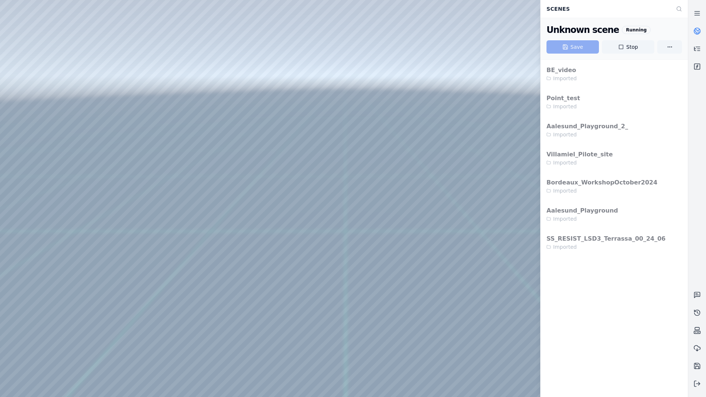
click at [503, 59] on div at bounding box center [344, 198] width 688 height 397
click at [697, 11] on icon at bounding box center [697, 13] width 7 height 7
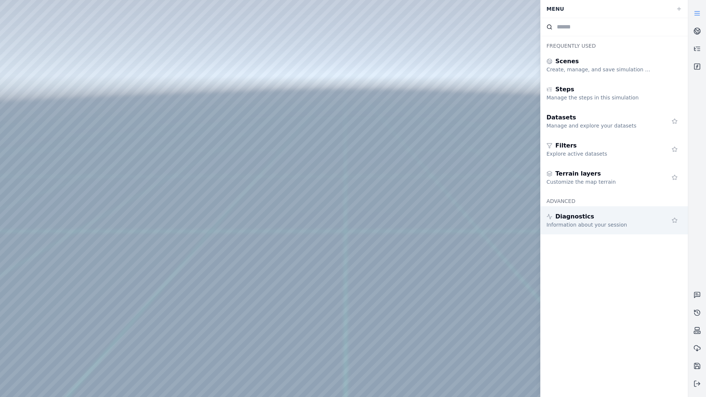
click at [606, 216] on div "Diagnostics" at bounding box center [600, 216] width 106 height 9
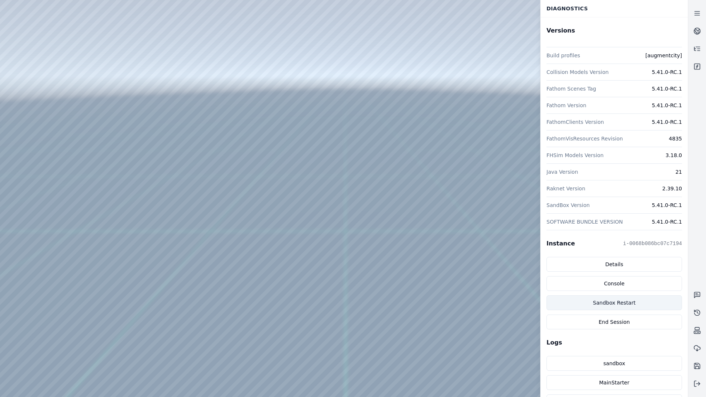
click at [621, 303] on button "Sandbox Restart" at bounding box center [615, 302] width 136 height 15
click at [698, 30] on icon at bounding box center [697, 30] width 7 height 7
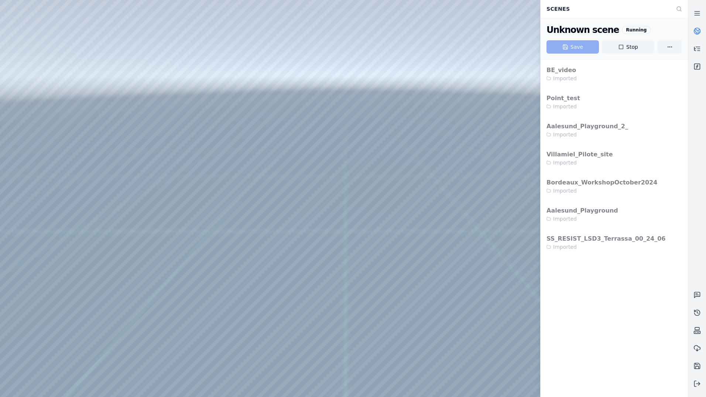
click at [698, 30] on icon at bounding box center [697, 30] width 7 height 7
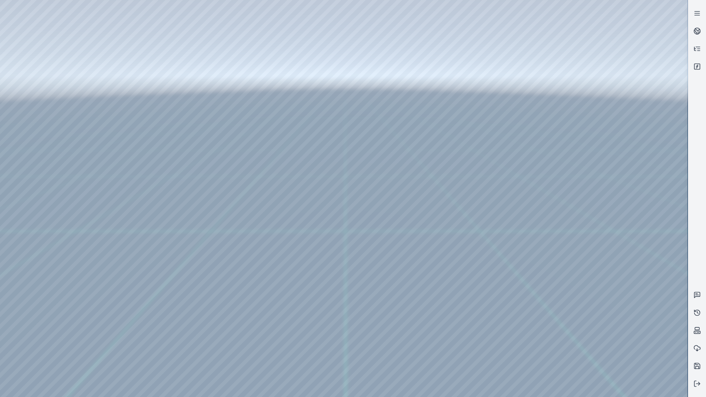
click at [47, 39] on div at bounding box center [344, 198] width 688 height 397
click at [52, 72] on div at bounding box center [344, 198] width 688 height 397
drag, startPoint x: 449, startPoint y: 172, endPoint x: 446, endPoint y: 195, distance: 22.7
click at [191, 110] on div at bounding box center [344, 198] width 688 height 397
drag, startPoint x: 339, startPoint y: 6, endPoint x: 33, endPoint y: 18, distance: 306.7
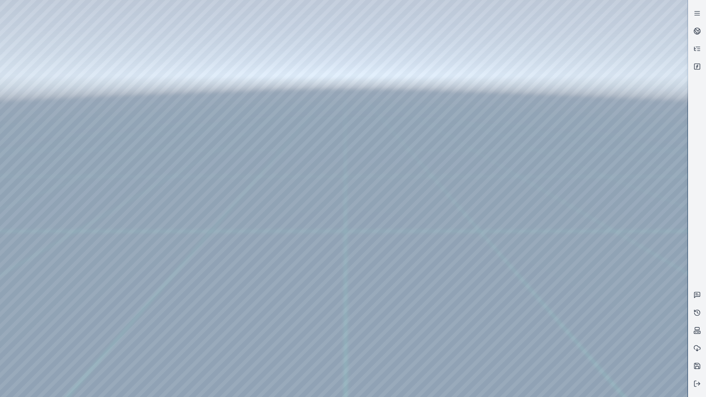
click at [33, 18] on div at bounding box center [344, 198] width 688 height 397
click at [117, 57] on div at bounding box center [344, 198] width 688 height 397
click at [128, 75] on div at bounding box center [344, 198] width 688 height 397
click at [196, 114] on div at bounding box center [344, 198] width 688 height 397
click at [195, 111] on div at bounding box center [344, 198] width 688 height 397
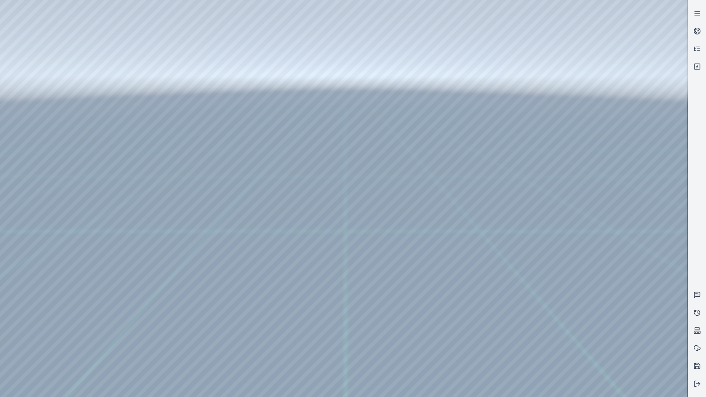
click at [155, 62] on div at bounding box center [344, 198] width 688 height 397
click at [155, 88] on div at bounding box center [344, 198] width 688 height 397
click at [194, 110] on div at bounding box center [344, 198] width 688 height 397
click at [325, 75] on div at bounding box center [344, 198] width 688 height 397
click at [91, 24] on div at bounding box center [344, 198] width 688 height 397
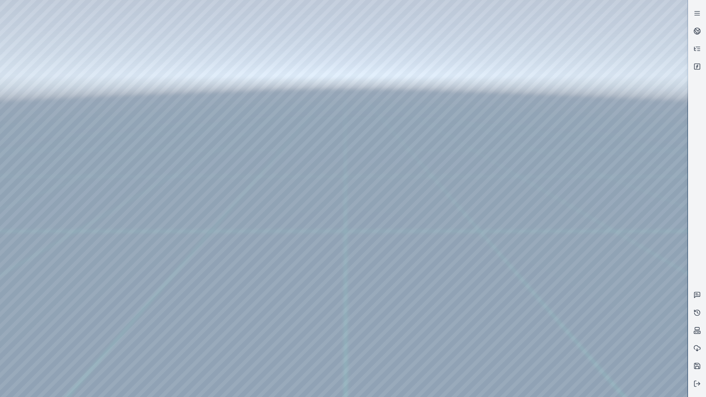
drag, startPoint x: 571, startPoint y: 258, endPoint x: 460, endPoint y: 258, distance: 110.4
drag, startPoint x: 440, startPoint y: 238, endPoint x: 376, endPoint y: 323, distance: 106.1
click at [36, 52] on div at bounding box center [344, 198] width 688 height 397
click at [135, 85] on div at bounding box center [344, 198] width 688 height 397
click at [90, 24] on div at bounding box center [344, 198] width 688 height 397
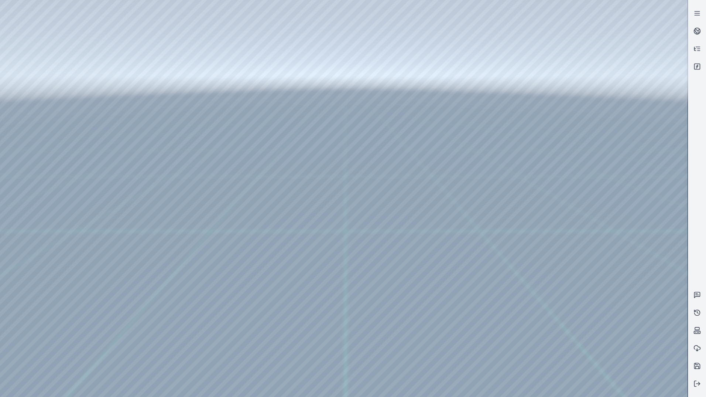
click at [52, 42] on div at bounding box center [344, 198] width 688 height 397
click at [56, 43] on div at bounding box center [344, 198] width 688 height 397
click at [54, 58] on div at bounding box center [344, 198] width 688 height 397
click at [135, 82] on div at bounding box center [344, 198] width 688 height 397
click at [91, 27] on div at bounding box center [344, 198] width 688 height 397
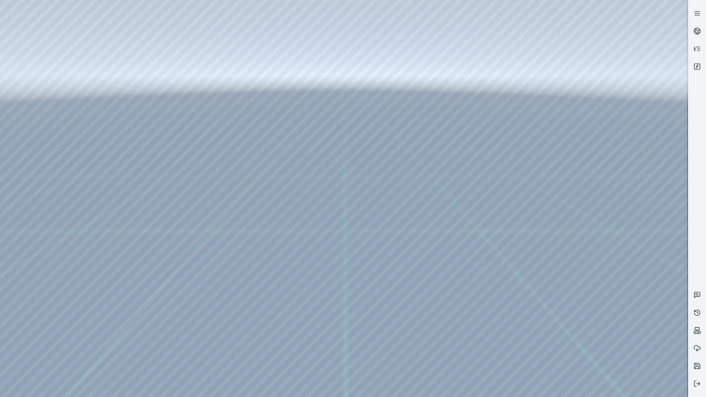
drag, startPoint x: 438, startPoint y: 177, endPoint x: 420, endPoint y: 203, distance: 32.4
drag, startPoint x: 409, startPoint y: 302, endPoint x: 318, endPoint y: 178, distance: 153.4
click at [64, 57] on div at bounding box center [344, 198] width 688 height 397
click at [170, 70] on div at bounding box center [344, 198] width 688 height 397
click at [90, 21] on div at bounding box center [344, 198] width 688 height 397
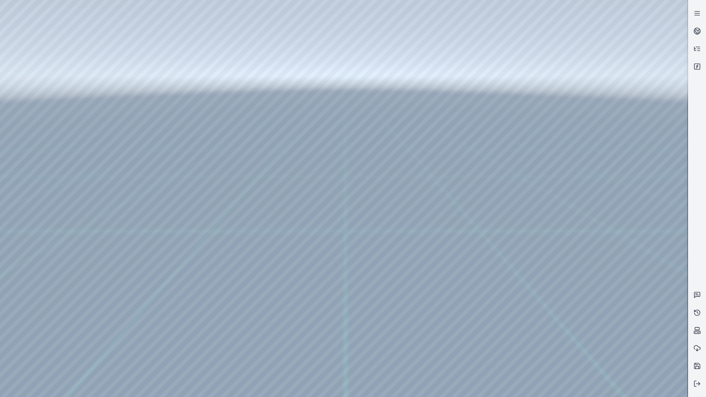
drag, startPoint x: 373, startPoint y: 158, endPoint x: 462, endPoint y: 292, distance: 160.7
click at [47, 69] on div at bounding box center [344, 198] width 688 height 397
click at [90, 25] on div at bounding box center [344, 198] width 688 height 397
click at [698, 31] on icon at bounding box center [698, 29] width 4 height 3
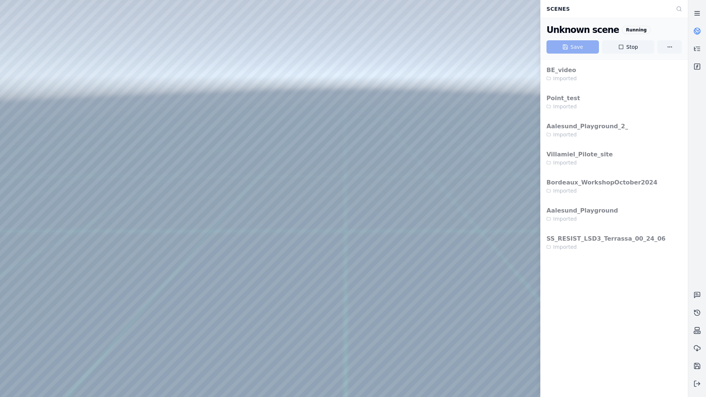
click at [698, 15] on line at bounding box center [697, 15] width 5 height 0
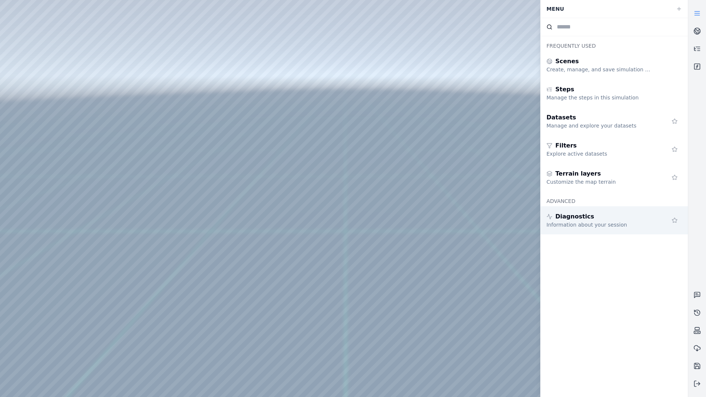
click at [603, 222] on div "Information about your session" at bounding box center [600, 224] width 106 height 7
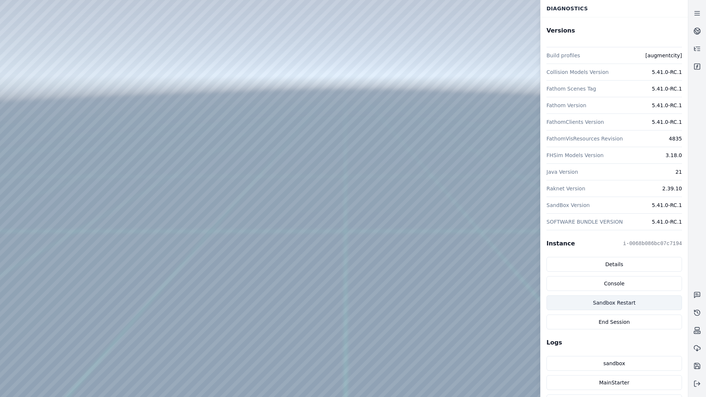
click at [616, 301] on button "Sandbox Restart" at bounding box center [615, 302] width 136 height 15
click at [697, 30] on icon at bounding box center [697, 30] width 7 height 7
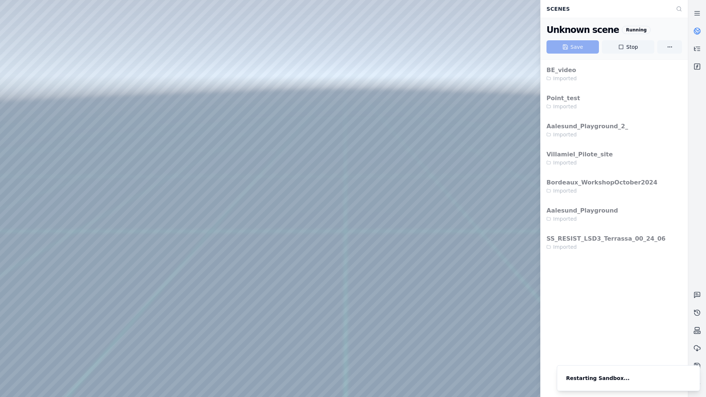
click at [700, 31] on circle at bounding box center [697, 31] width 6 height 6
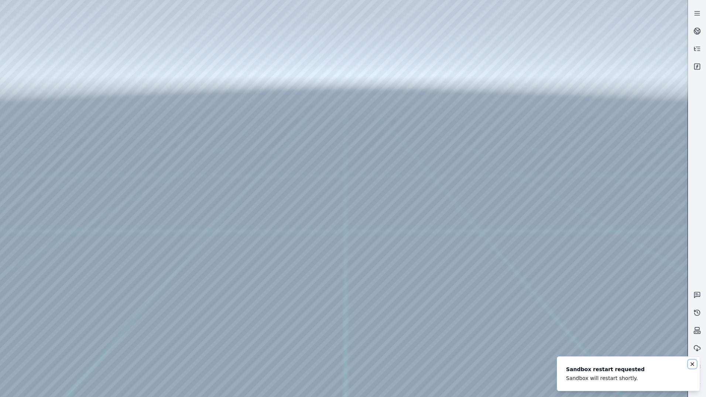
click at [692, 366] on icon "Notifications (F8)" at bounding box center [692, 364] width 6 height 6
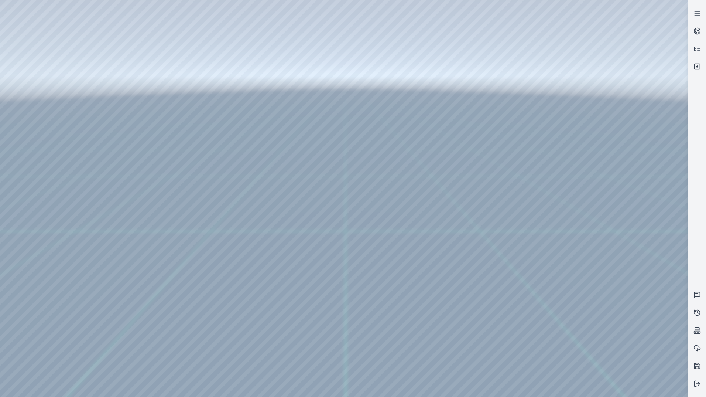
drag, startPoint x: 438, startPoint y: 224, endPoint x: 415, endPoint y: 242, distance: 29.5
drag, startPoint x: 457, startPoint y: 289, endPoint x: 416, endPoint y: 302, distance: 43.3
drag, startPoint x: 453, startPoint y: 316, endPoint x: 364, endPoint y: 252, distance: 109.9
drag, startPoint x: 349, startPoint y: 6, endPoint x: 357, endPoint y: 42, distance: 36.8
click at [357, 42] on div at bounding box center [344, 198] width 688 height 397
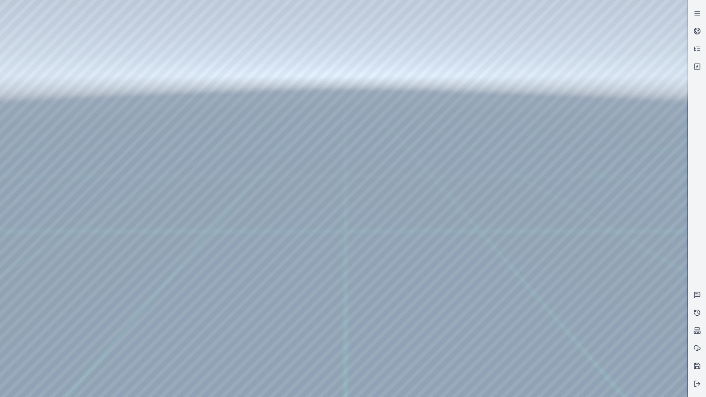
drag, startPoint x: 388, startPoint y: 246, endPoint x: 387, endPoint y: 343, distance: 97.5
click at [25, 38] on div at bounding box center [344, 198] width 688 height 397
click at [31, 54] on div at bounding box center [344, 198] width 688 height 397
click at [134, 85] on div at bounding box center [344, 198] width 688 height 397
click at [331, 109] on div at bounding box center [344, 198] width 688 height 397
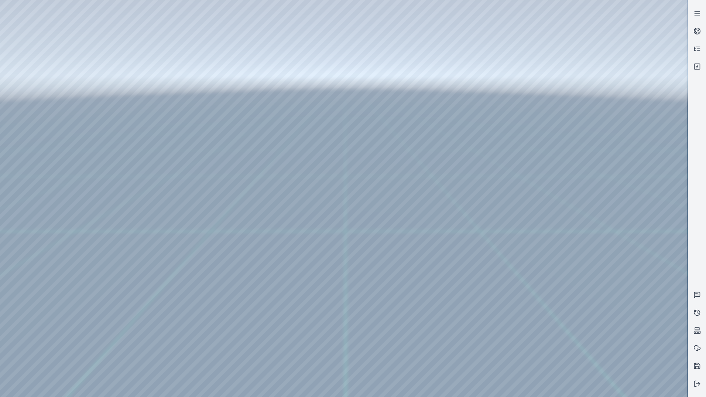
click at [93, 30] on div at bounding box center [344, 198] width 688 height 397
drag, startPoint x: 343, startPoint y: 138, endPoint x: 361, endPoint y: 144, distance: 19.0
drag, startPoint x: 369, startPoint y: 291, endPoint x: 367, endPoint y: 209, distance: 82.0
click at [45, 58] on div at bounding box center [344, 198] width 688 height 397
click at [150, 102] on div at bounding box center [344, 198] width 688 height 397
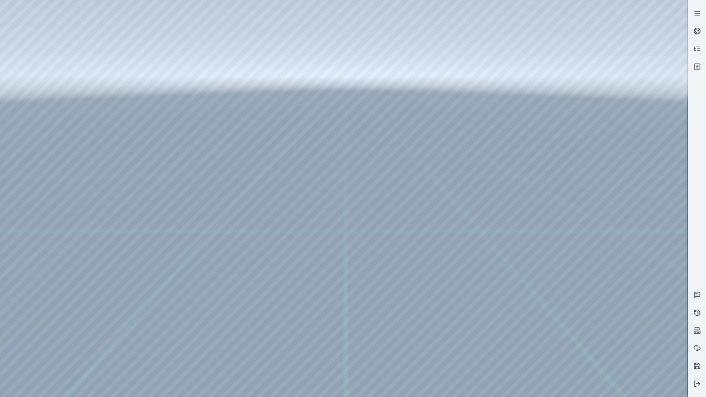
click at [87, 27] on div at bounding box center [344, 198] width 688 height 397
drag, startPoint x: 389, startPoint y: 149, endPoint x: 121, endPoint y: 143, distance: 267.4
drag, startPoint x: 320, startPoint y: 235, endPoint x: 155, endPoint y: 235, distance: 164.7
drag, startPoint x: 264, startPoint y: 262, endPoint x: 270, endPoint y: 200, distance: 62.3
drag, startPoint x: 298, startPoint y: 232, endPoint x: 301, endPoint y: 253, distance: 20.6
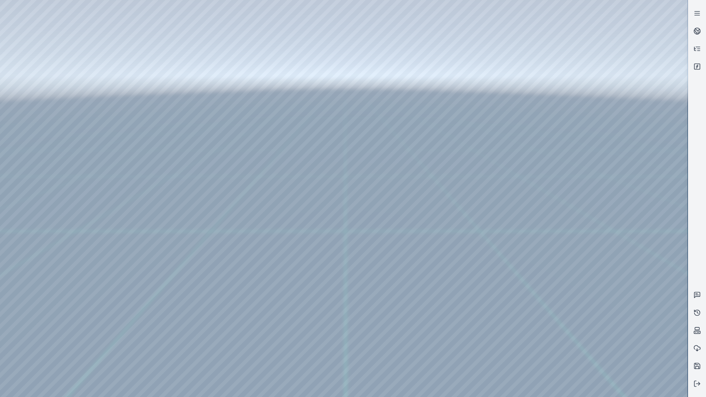
drag, startPoint x: 300, startPoint y: 241, endPoint x: 391, endPoint y: 332, distance: 128.2
click at [699, 382] on polyline at bounding box center [698, 383] width 1 height 3
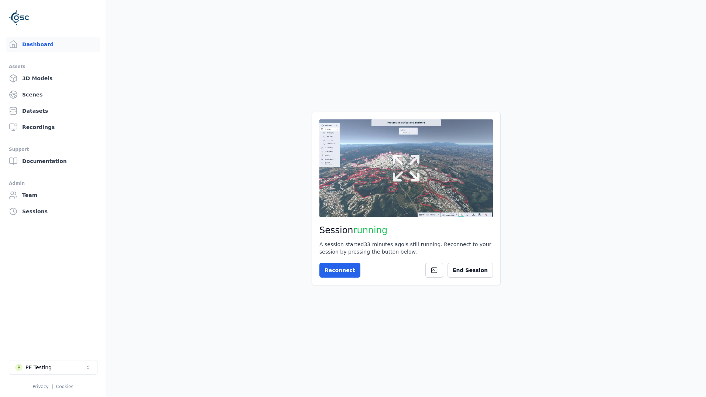
click at [428, 193] on button at bounding box center [406, 167] width 174 height 97
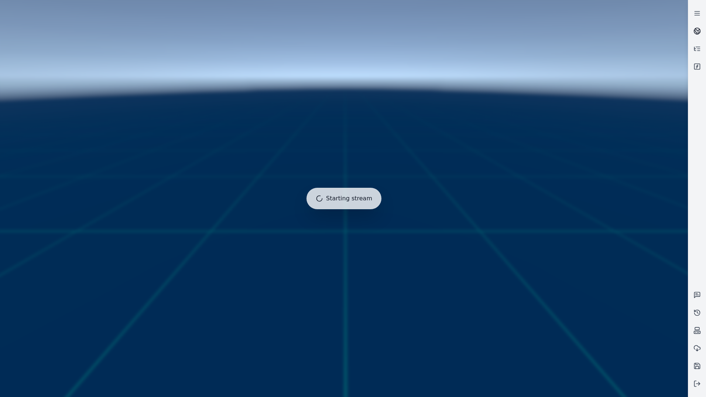
click at [697, 32] on icon at bounding box center [697, 30] width 7 height 7
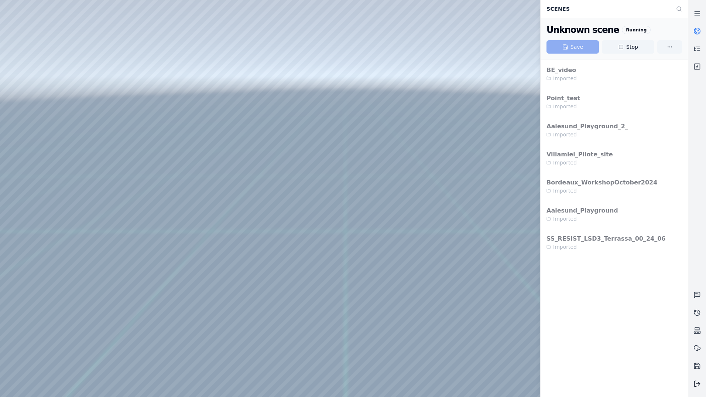
click at [700, 386] on icon at bounding box center [697, 383] width 7 height 7
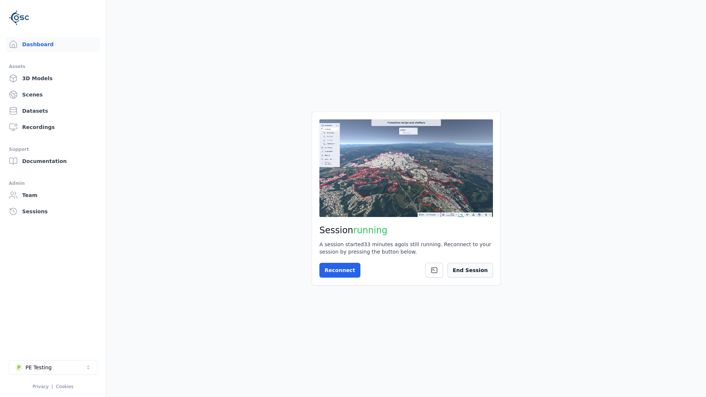
click at [472, 273] on button "End Session" at bounding box center [470, 270] width 45 height 15
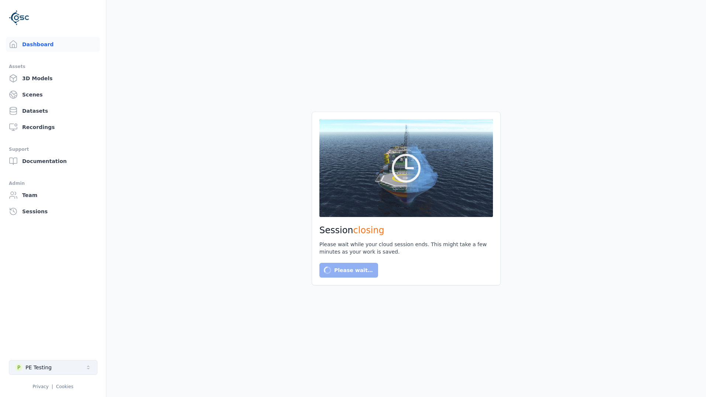
click at [46, 365] on div "PE Testing" at bounding box center [38, 366] width 26 height 7
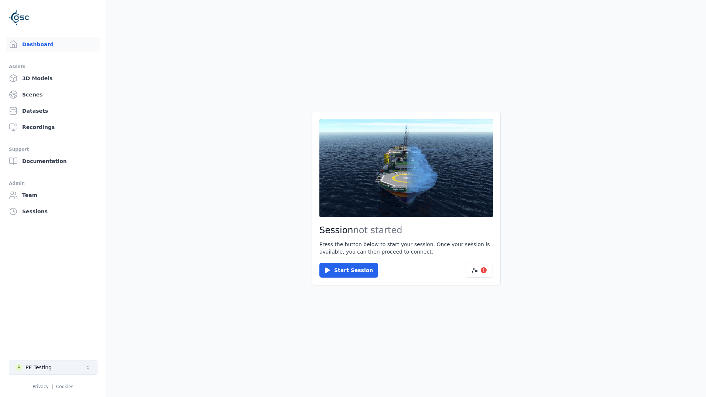
click at [69, 360] on button "P PE Testing" at bounding box center [53, 367] width 89 height 15
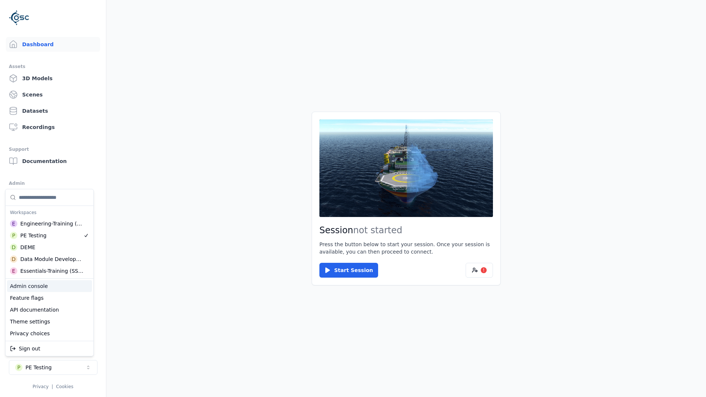
click at [52, 285] on div "Admin console" at bounding box center [49, 286] width 85 height 12
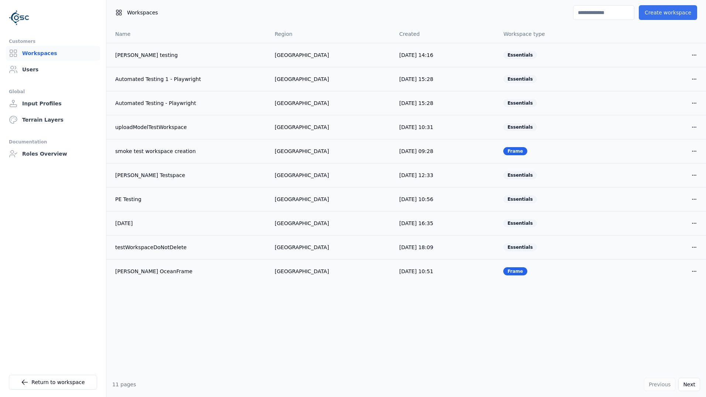
click at [653, 11] on button "Create workspace" at bounding box center [668, 12] width 58 height 15
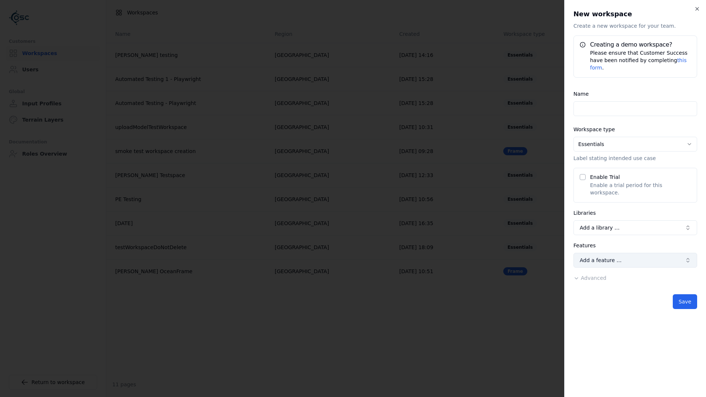
click at [605, 253] on button "Add a feature …" at bounding box center [636, 260] width 124 height 15
click at [606, 249] on div at bounding box center [353, 198] width 706 height 397
click at [609, 220] on button "Add a library …" at bounding box center [636, 227] width 124 height 15
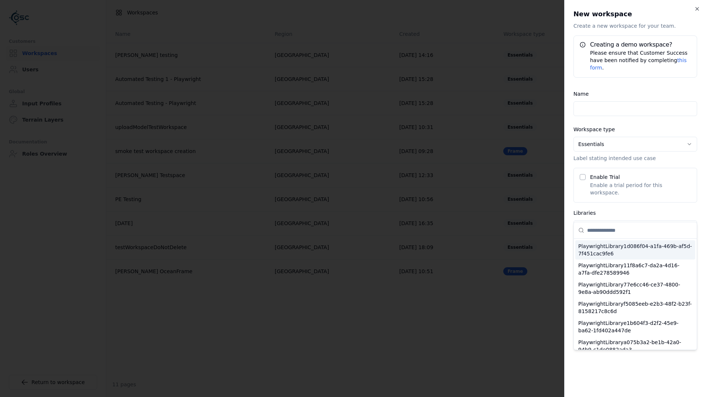
click at [612, 215] on div at bounding box center [353, 198] width 706 height 397
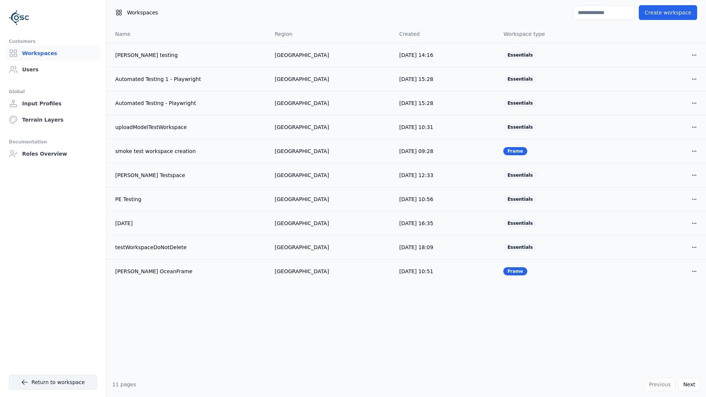
click at [57, 383] on link "Return to workspace" at bounding box center [53, 381] width 88 height 15
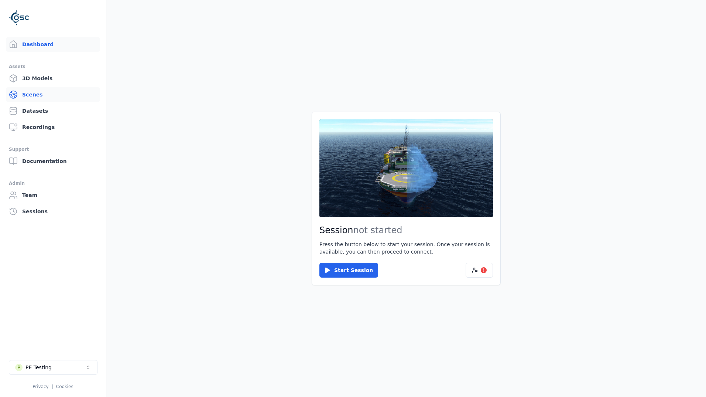
click at [38, 93] on link "Scenes" at bounding box center [53, 94] width 94 height 15
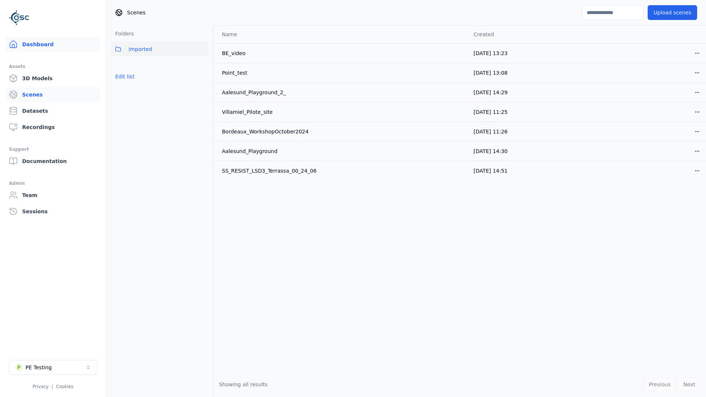
click at [51, 43] on link "Dashboard" at bounding box center [53, 44] width 94 height 15
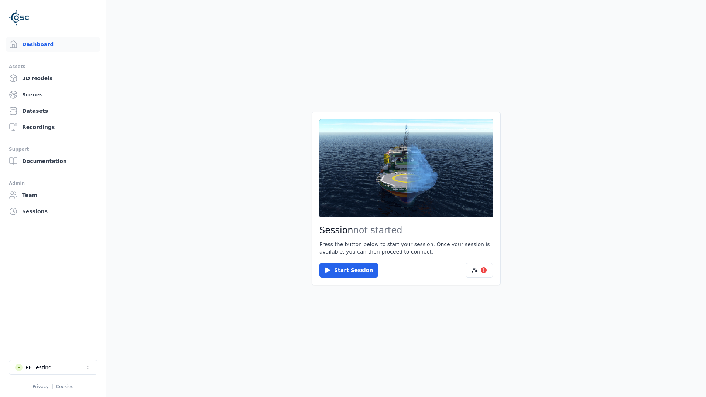
drag, startPoint x: 47, startPoint y: 110, endPoint x: 47, endPoint y: 106, distance: 3.7
click at [47, 110] on link "Datasets" at bounding box center [53, 110] width 94 height 15
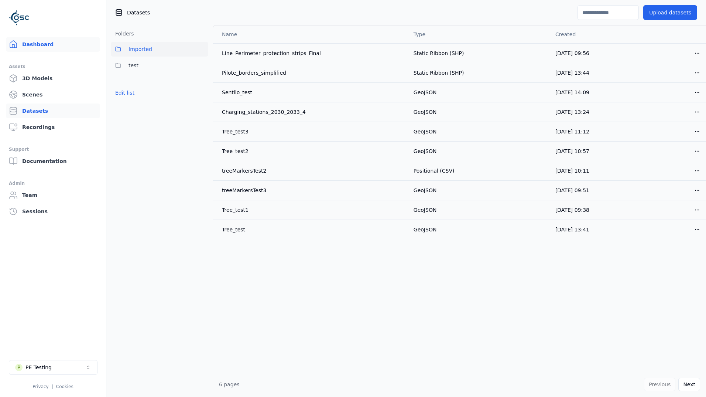
click at [52, 44] on link "Dashboard" at bounding box center [53, 44] width 94 height 15
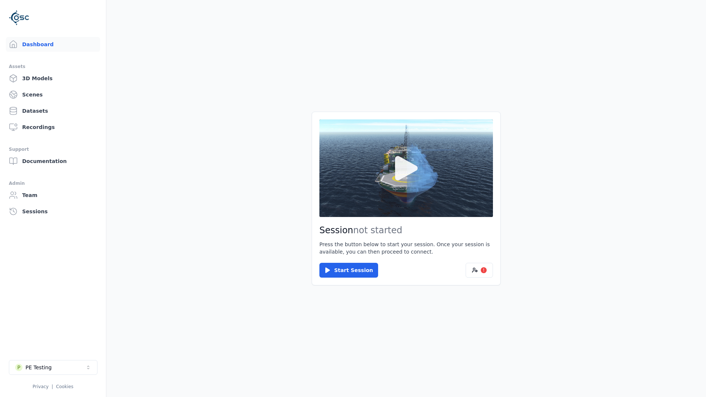
click at [377, 170] on button at bounding box center [406, 167] width 174 height 97
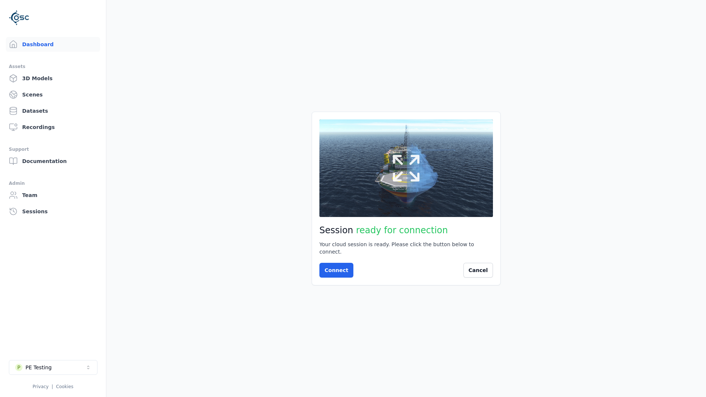
click at [407, 176] on icon at bounding box center [406, 167] width 35 height 35
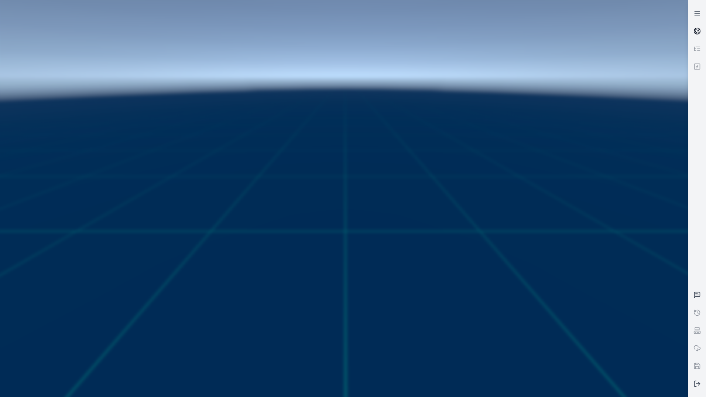
click at [697, 30] on icon at bounding box center [697, 30] width 7 height 7
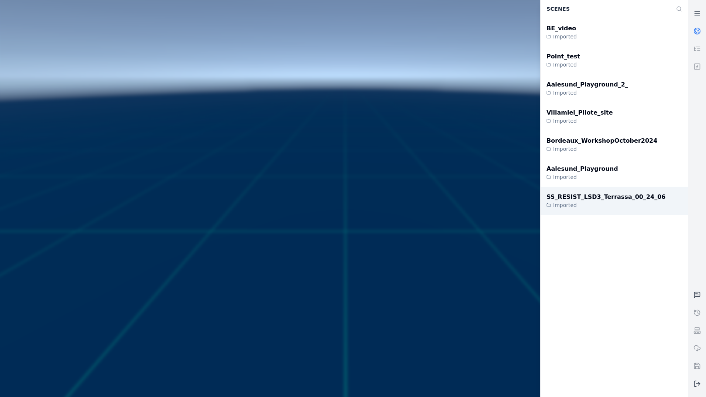
click at [610, 199] on div "SS_RESIST_LSD3_Terrassa_00_24_06" at bounding box center [606, 196] width 119 height 9
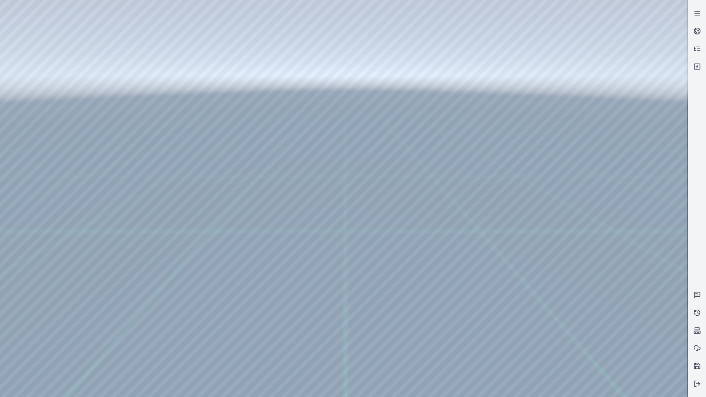
drag, startPoint x: 394, startPoint y: 280, endPoint x: 393, endPoint y: 285, distance: 5.6
click at [697, 15] on line at bounding box center [697, 15] width 5 height 0
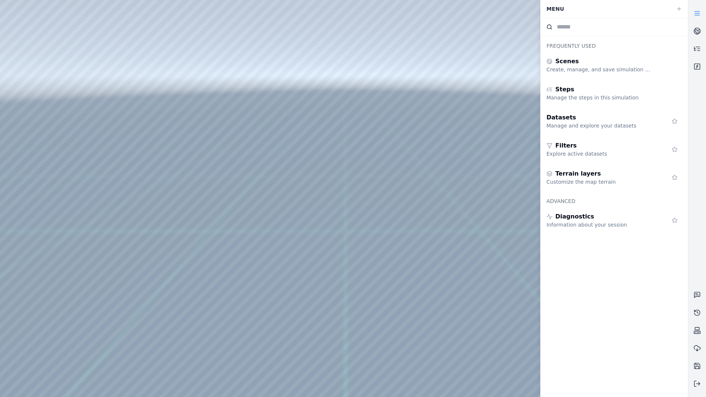
click at [697, 15] on icon at bounding box center [697, 13] width 7 height 7
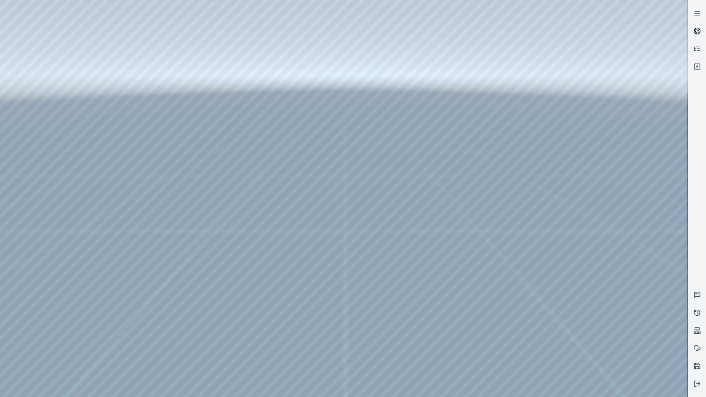
click at [698, 29] on icon at bounding box center [697, 30] width 7 height 7
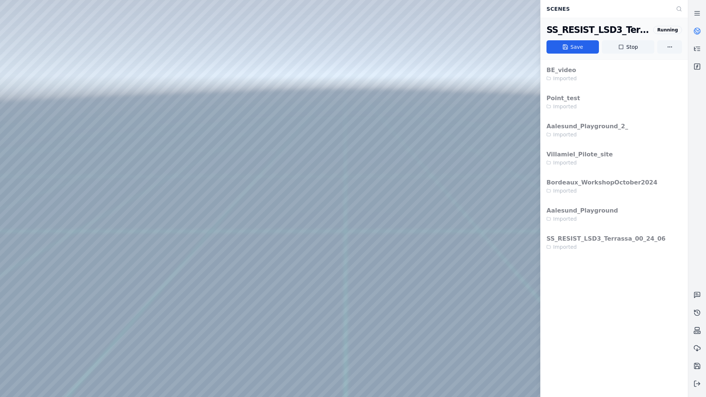
click at [698, 29] on icon at bounding box center [697, 30] width 7 height 7
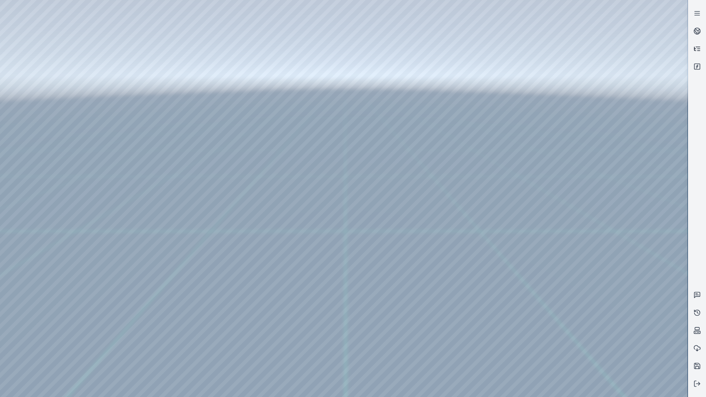
click at [698, 51] on icon at bounding box center [699, 51] width 3 height 0
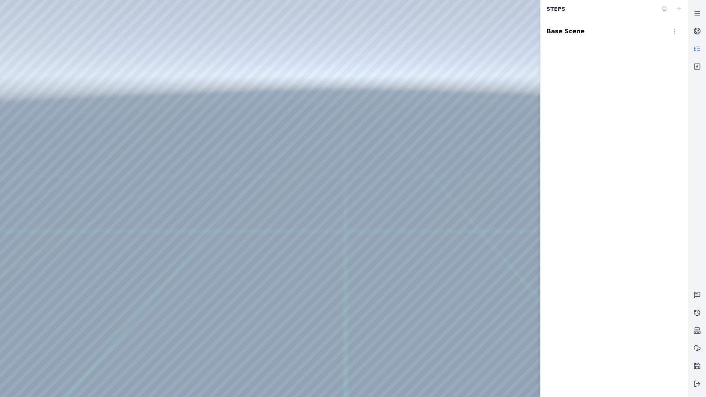
click at [698, 50] on icon at bounding box center [697, 48] width 7 height 7
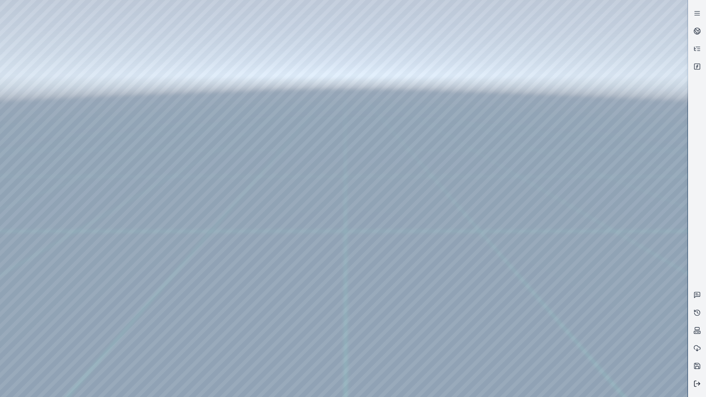
click at [703, 386] on button at bounding box center [697, 383] width 18 height 18
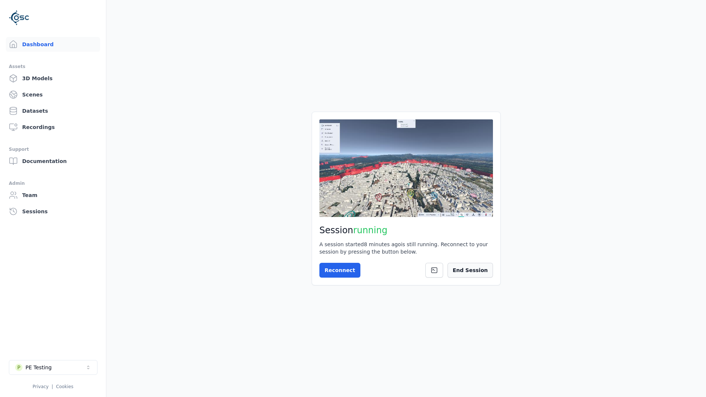
click at [485, 266] on button "End Session" at bounding box center [470, 270] width 45 height 15
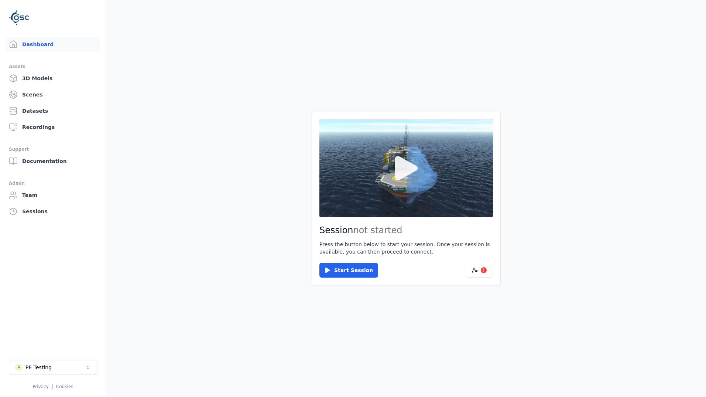
click at [410, 189] on button at bounding box center [406, 167] width 174 height 97
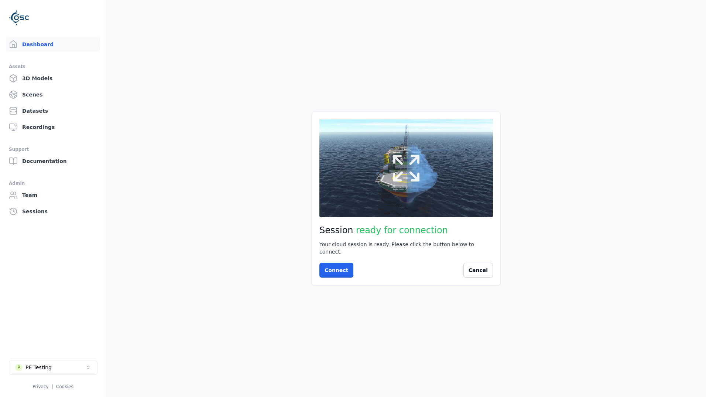
click at [413, 178] on icon at bounding box center [406, 168] width 27 height 27
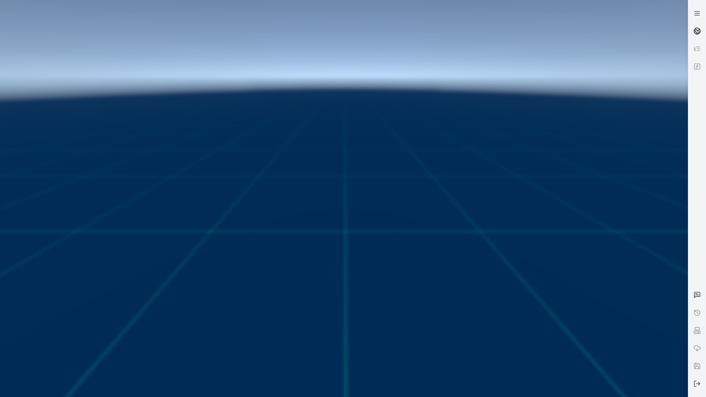
click at [698, 27] on icon at bounding box center [697, 30] width 7 height 7
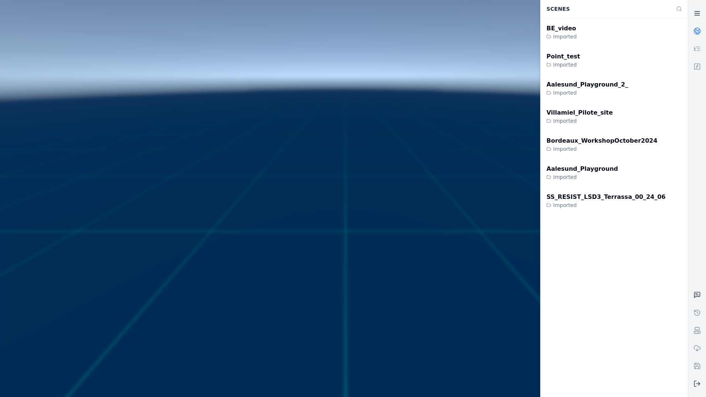
click at [696, 12] on icon at bounding box center [697, 13] width 7 height 7
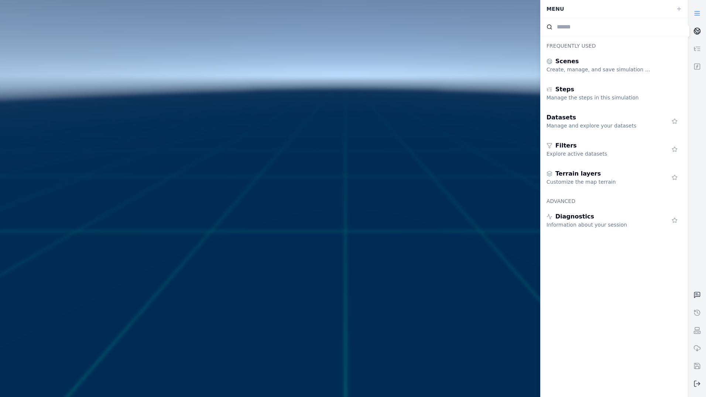
click at [699, 34] on circle at bounding box center [697, 31] width 6 height 6
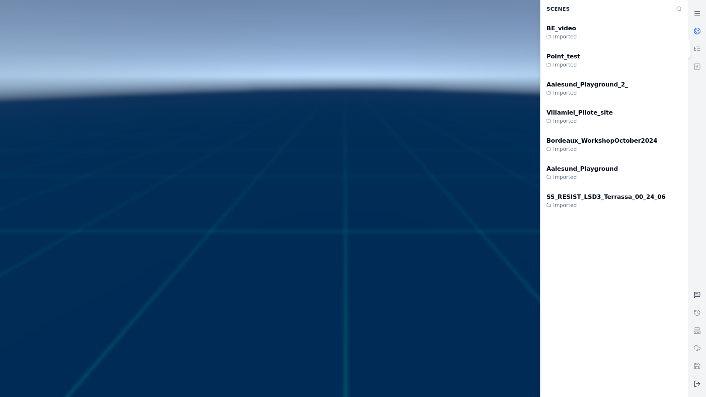
click at [699, 47] on icon at bounding box center [697, 48] width 7 height 7
click at [699, 45] on icon at bounding box center [697, 48] width 7 height 7
click at [696, 14] on icon at bounding box center [697, 13] width 7 height 7
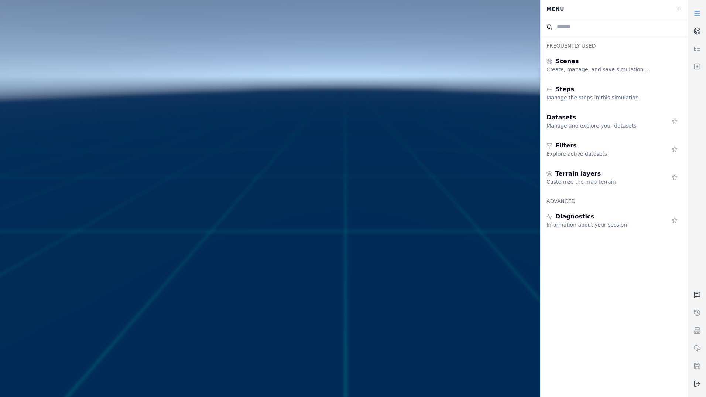
drag, startPoint x: 695, startPoint y: 44, endPoint x: 698, endPoint y: 47, distance: 3.9
click at [695, 44] on link at bounding box center [697, 49] width 18 height 18
click at [700, 49] on icon at bounding box center [697, 48] width 7 height 7
click at [699, 49] on icon at bounding box center [697, 48] width 7 height 7
drag, startPoint x: 699, startPoint y: 49, endPoint x: 696, endPoint y: 137, distance: 87.2
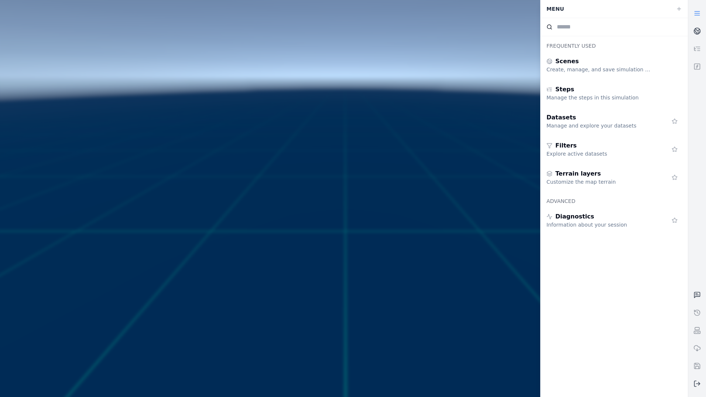
click at [696, 137] on div at bounding box center [697, 198] width 18 height 388
click at [698, 12] on icon at bounding box center [697, 13] width 7 height 7
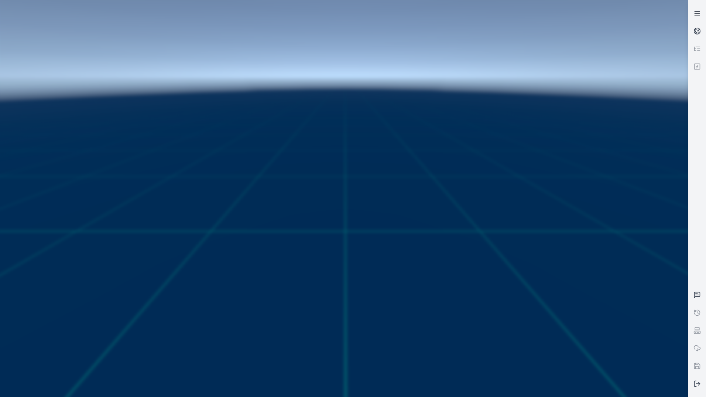
click at [697, 13] on icon at bounding box center [697, 13] width 7 height 7
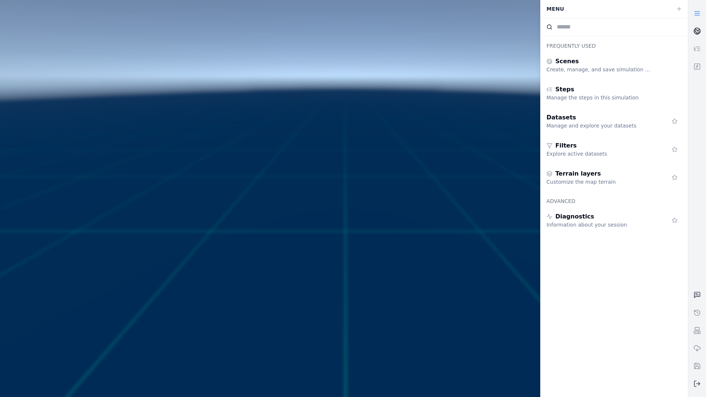
click at [699, 35] on link at bounding box center [697, 31] width 18 height 18
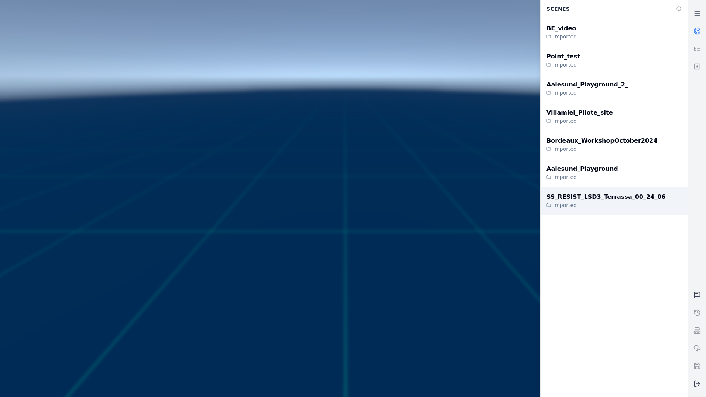
click at [612, 201] on div "SS_RESIST_LSD3_Terrassa_00_24_06" at bounding box center [606, 196] width 119 height 9
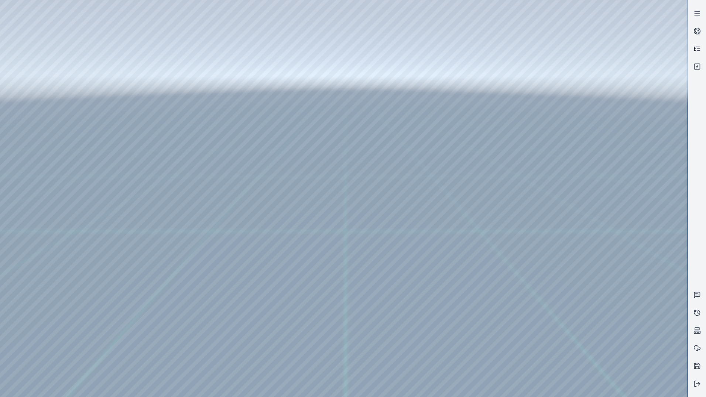
click at [696, 49] on icon at bounding box center [697, 48] width 7 height 7
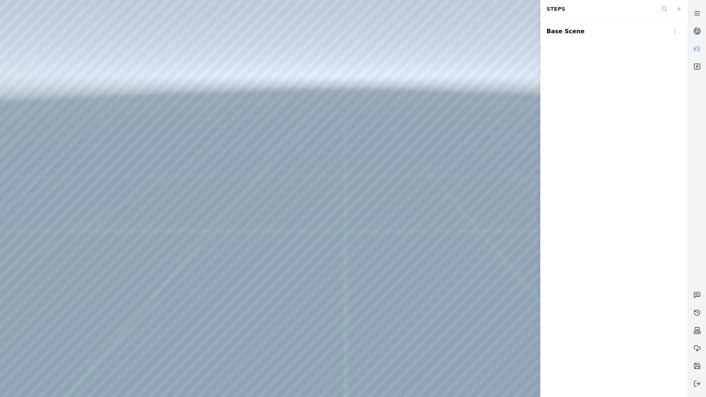
click at [702, 47] on link at bounding box center [697, 49] width 18 height 18
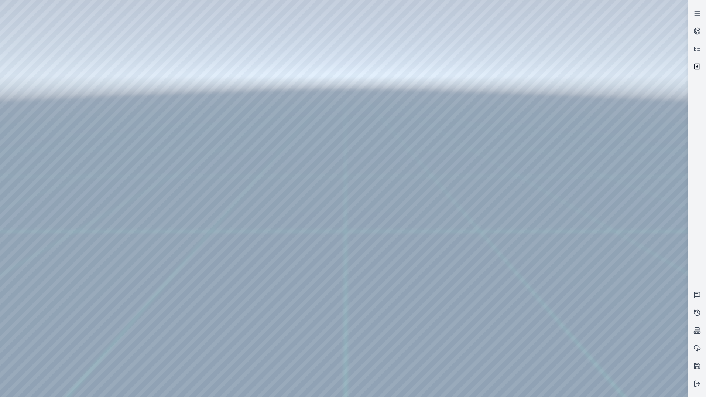
click at [698, 64] on icon at bounding box center [697, 66] width 7 height 7
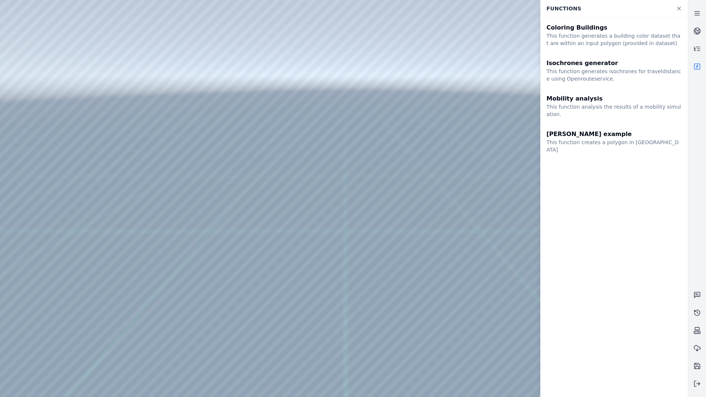
click at [698, 65] on icon at bounding box center [697, 66] width 7 height 7
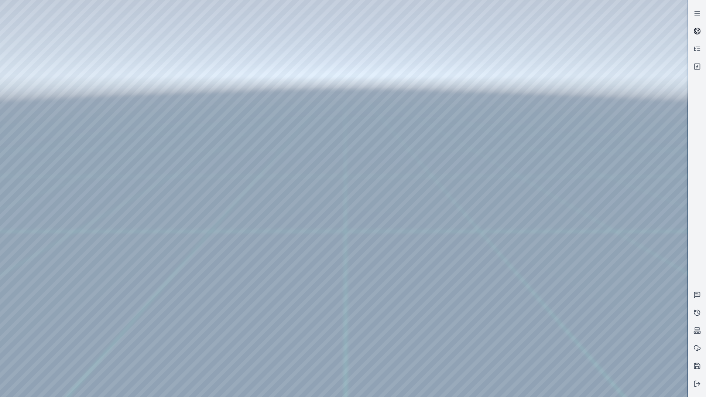
click at [699, 30] on icon at bounding box center [698, 29] width 4 height 3
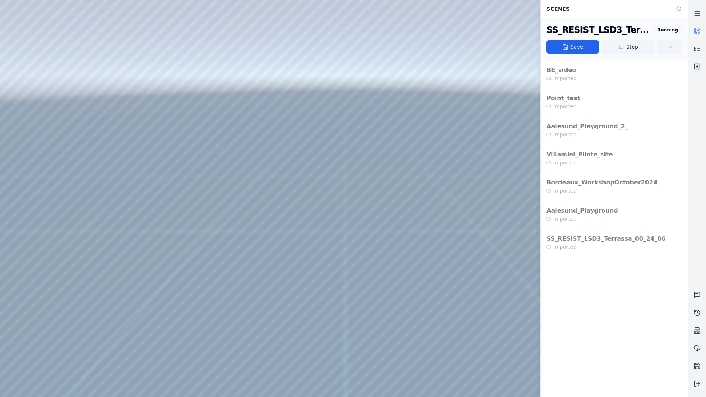
click at [702, 8] on link at bounding box center [697, 13] width 18 height 18
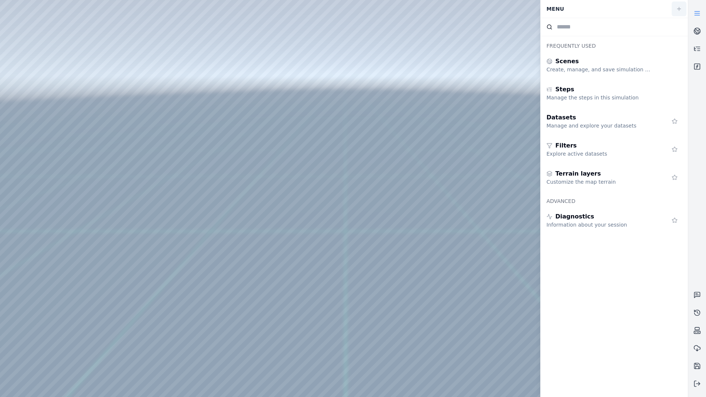
click at [680, 10] on icon at bounding box center [679, 9] width 6 height 6
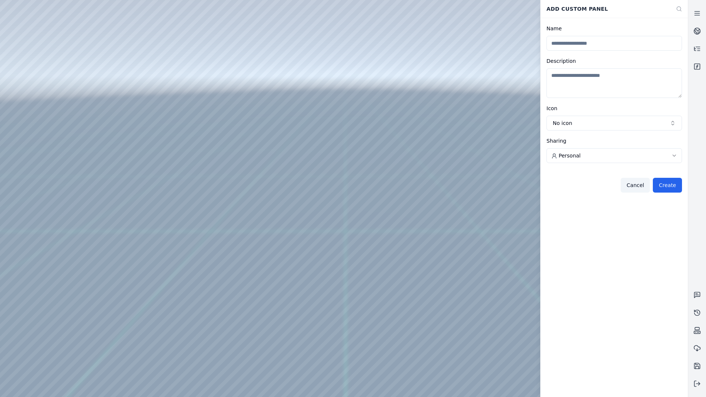
click at [704, 79] on div at bounding box center [697, 198] width 18 height 388
click at [703, 85] on div at bounding box center [697, 198] width 18 height 388
click at [698, 10] on icon at bounding box center [697, 13] width 7 height 7
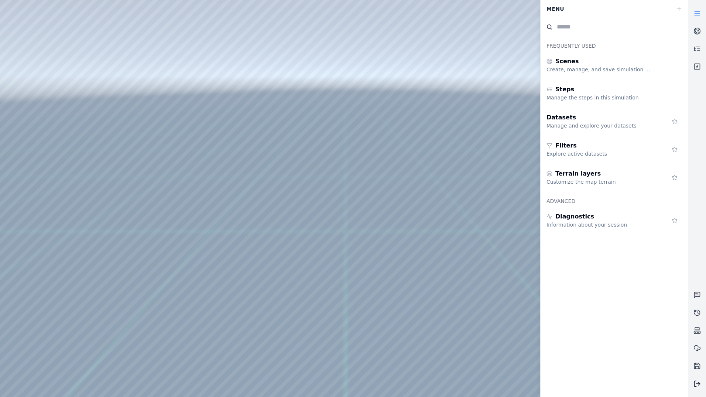
click at [694, 386] on icon at bounding box center [697, 383] width 7 height 7
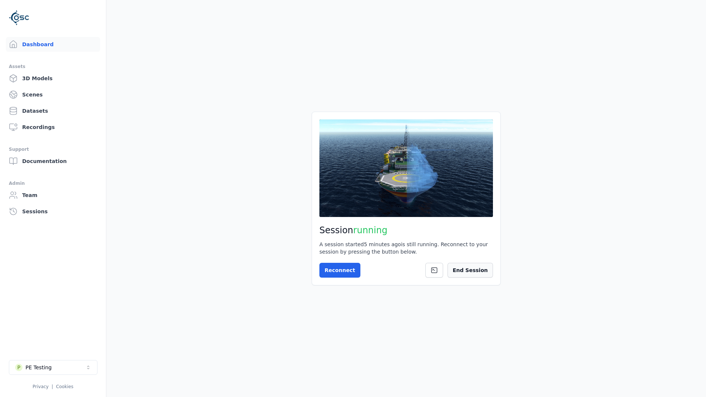
click at [485, 268] on button "End Session" at bounding box center [470, 270] width 45 height 15
click at [55, 367] on button "P PE Testing" at bounding box center [53, 367] width 89 height 15
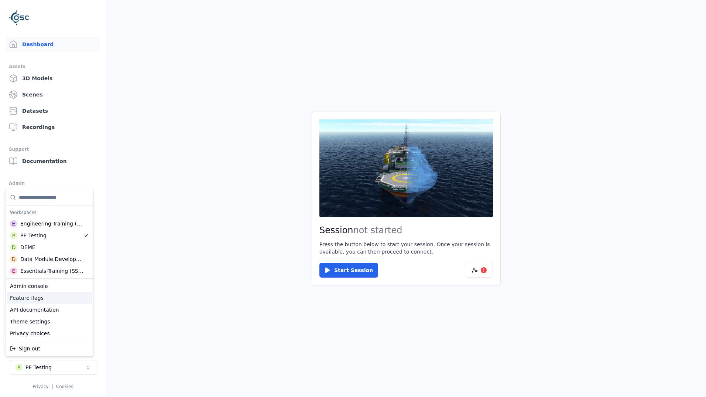
click at [46, 298] on div "Feature flags" at bounding box center [49, 298] width 85 height 12
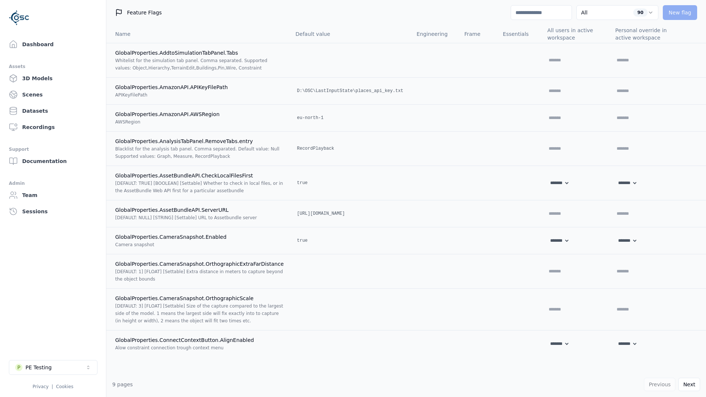
click at [530, 13] on input at bounding box center [541, 12] width 61 height 15
type input "*"
select select "*****"
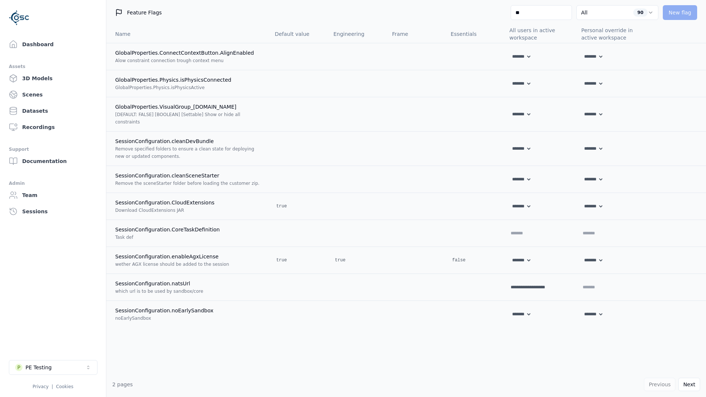
type input "***"
select select "****"
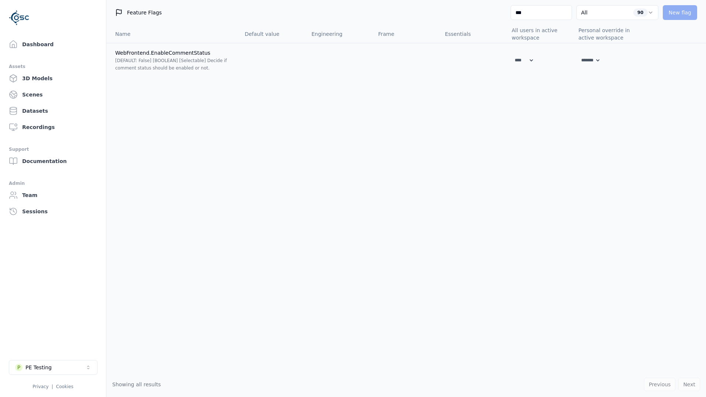
type input "****"
drag, startPoint x: 548, startPoint y: 10, endPoint x: 502, endPoint y: 11, distance: 45.8
click at [502, 11] on div "Feature Flags **** All 90 New flag" at bounding box center [406, 12] width 600 height 25
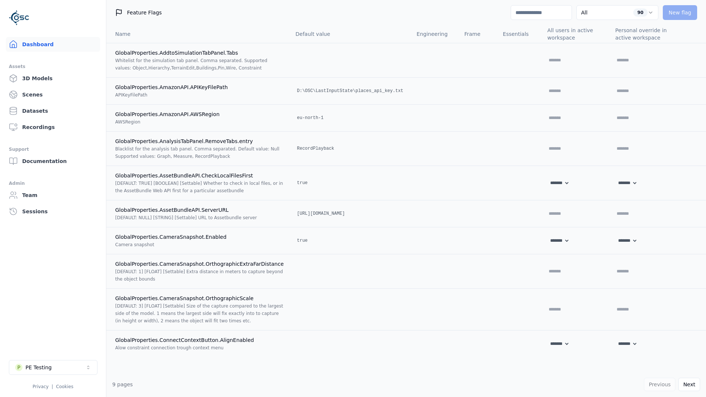
click at [73, 40] on link "Dashboard" at bounding box center [53, 44] width 94 height 15
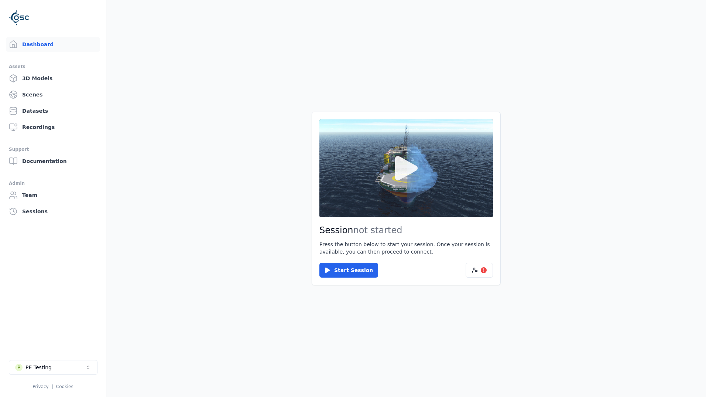
click at [439, 181] on button at bounding box center [406, 167] width 174 height 97
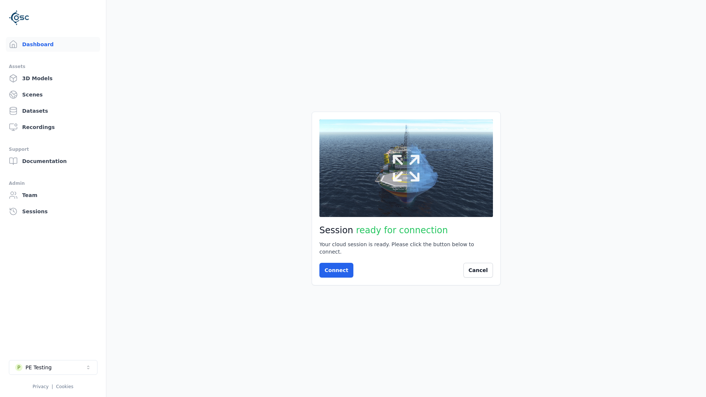
click at [433, 181] on button at bounding box center [406, 167] width 174 height 97
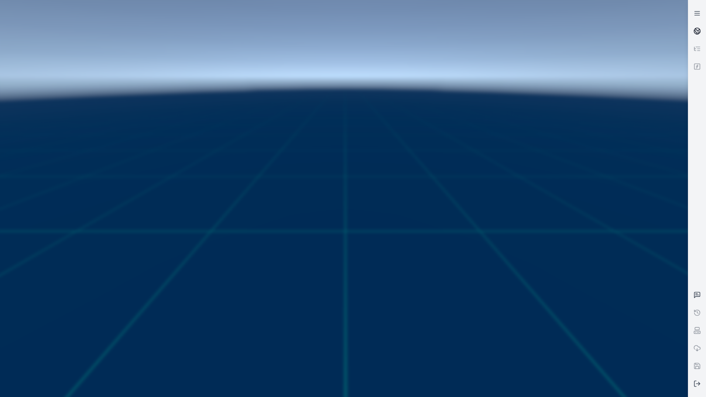
click at [702, 30] on link at bounding box center [697, 31] width 18 height 18
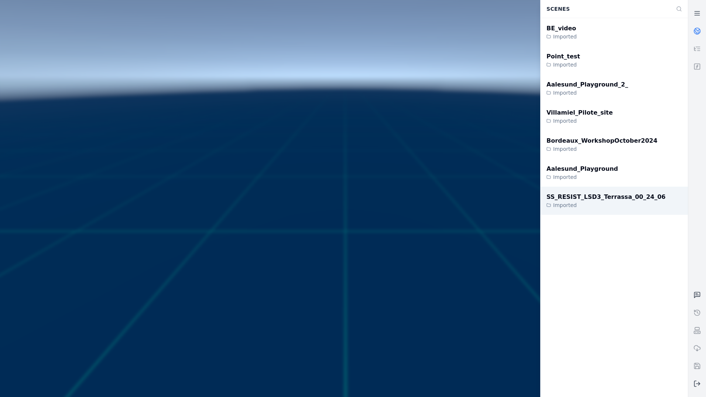
click at [592, 199] on div "SS_RESIST_LSD3_Terrassa_00_24_06" at bounding box center [606, 196] width 119 height 9
